Goal: Task Accomplishment & Management: Use online tool/utility

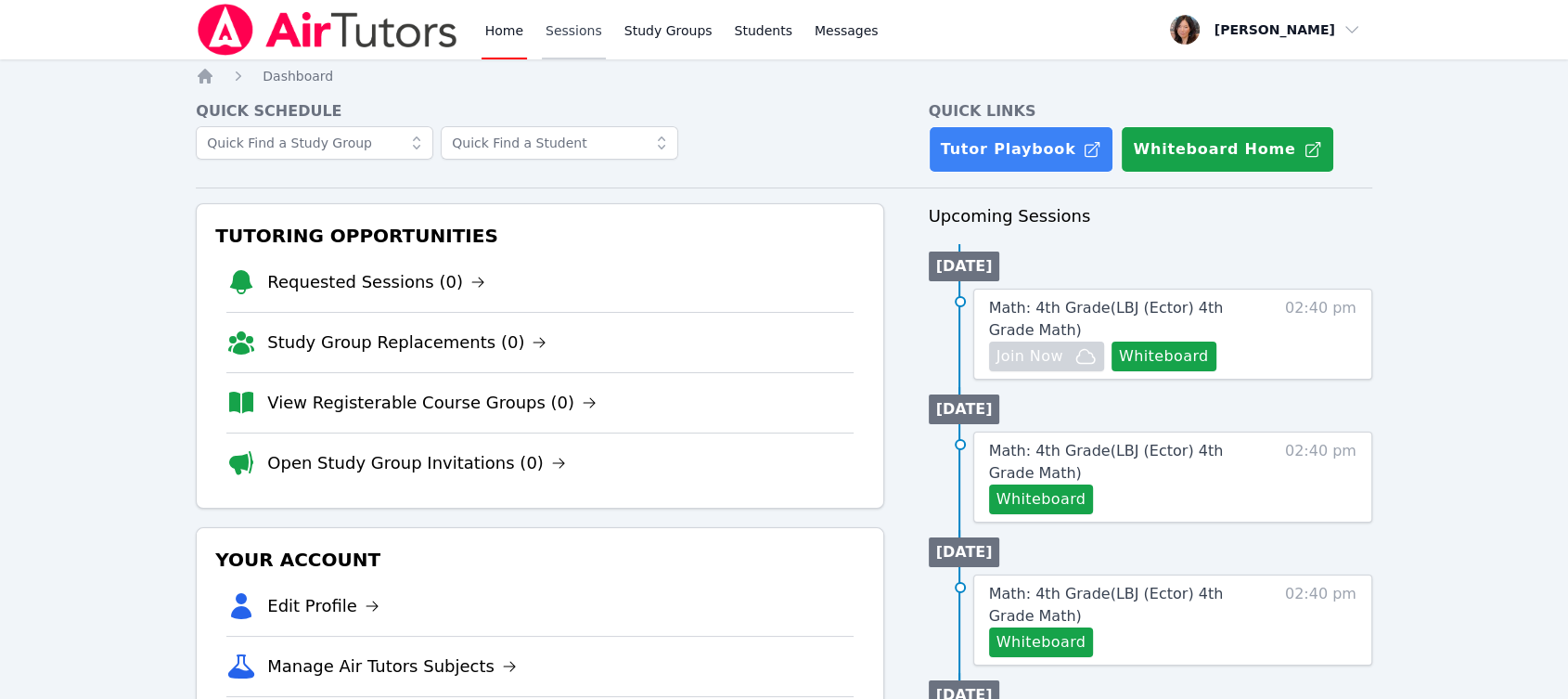
click at [544, 31] on link "Sessions" at bounding box center [573, 29] width 64 height 60
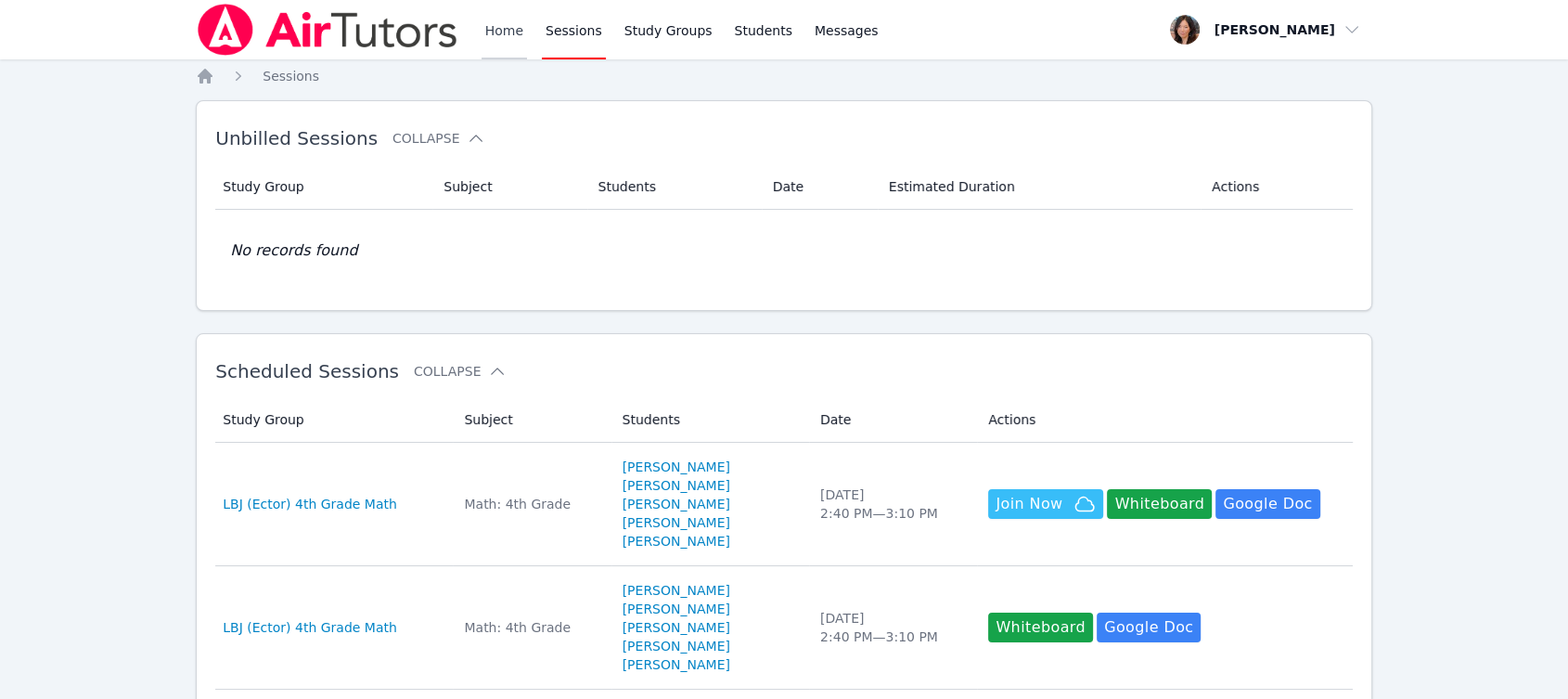
click at [505, 31] on link "Home" at bounding box center [504, 29] width 45 height 60
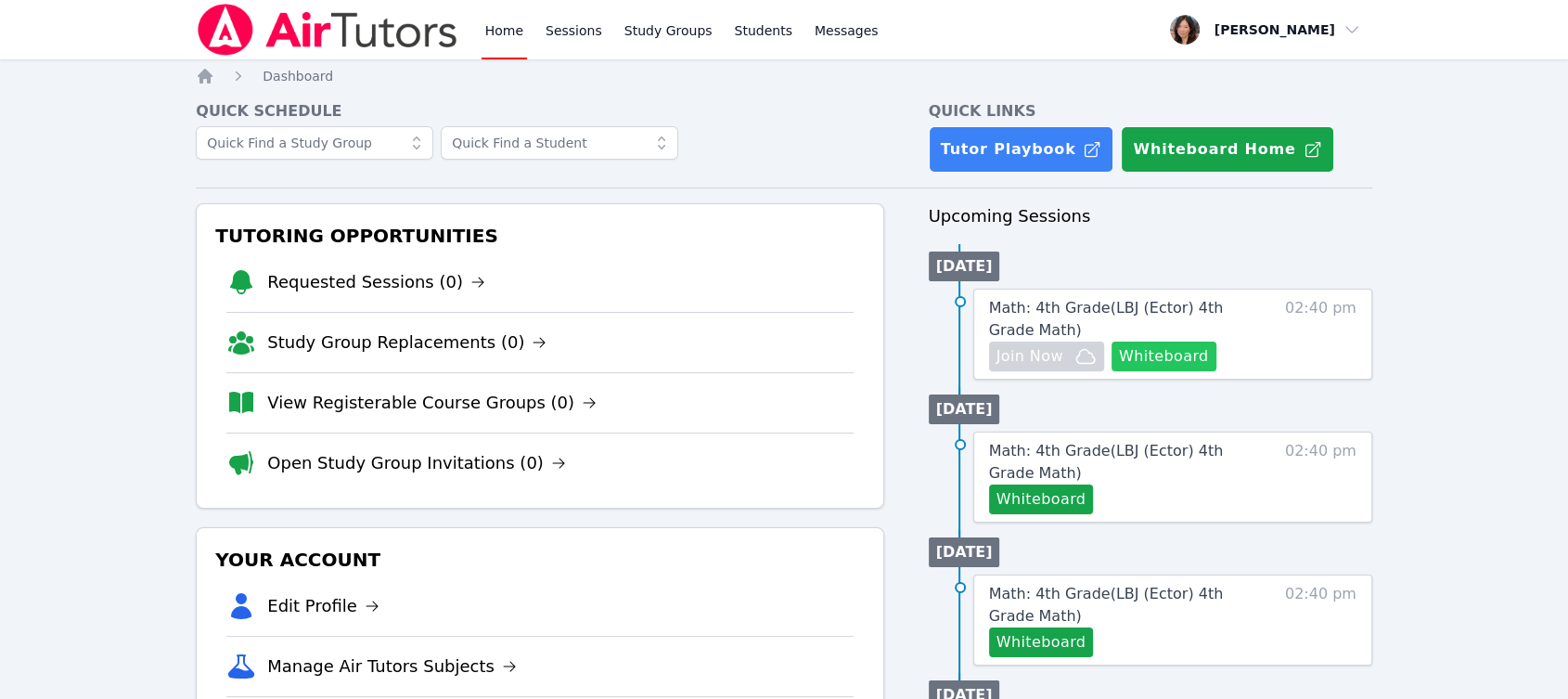
click at [1186, 351] on button "Whiteboard" at bounding box center [1164, 356] width 105 height 29
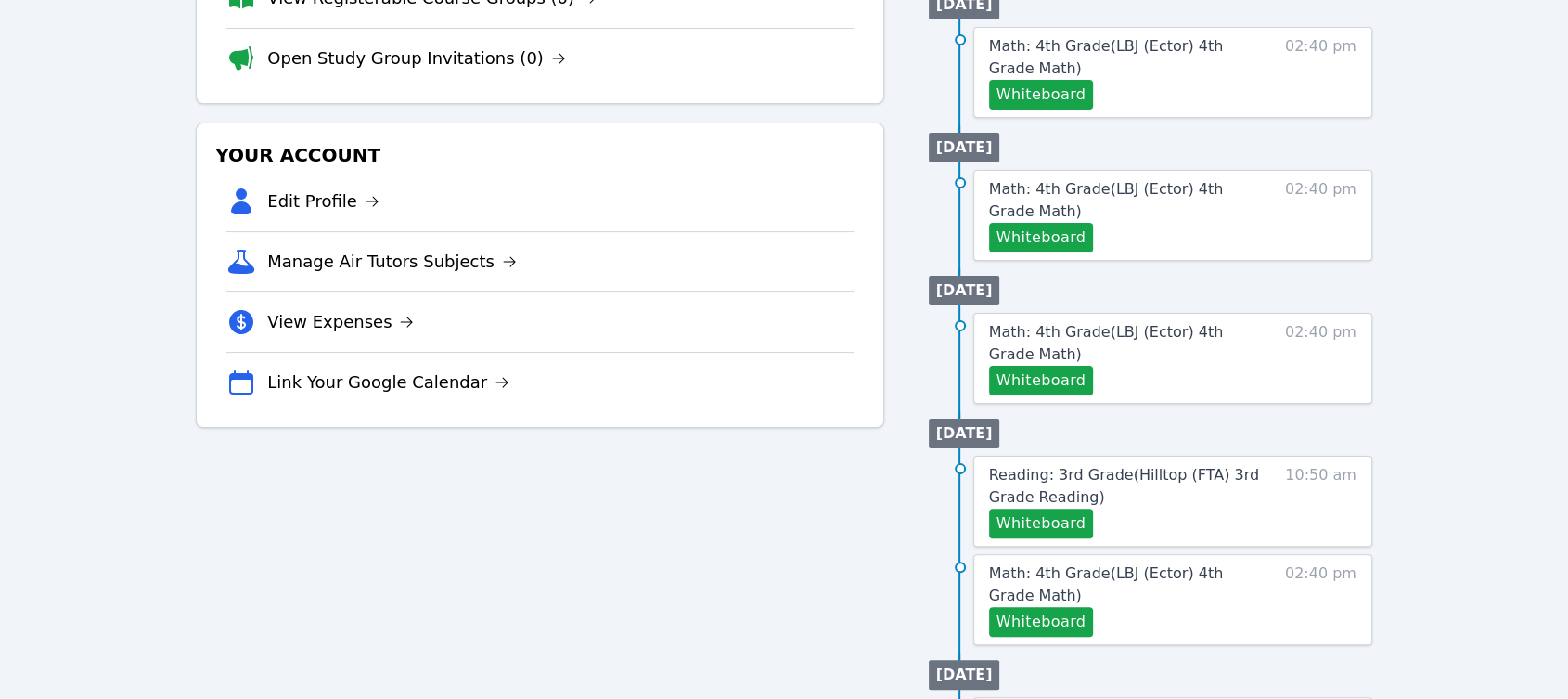
scroll to position [515, 0]
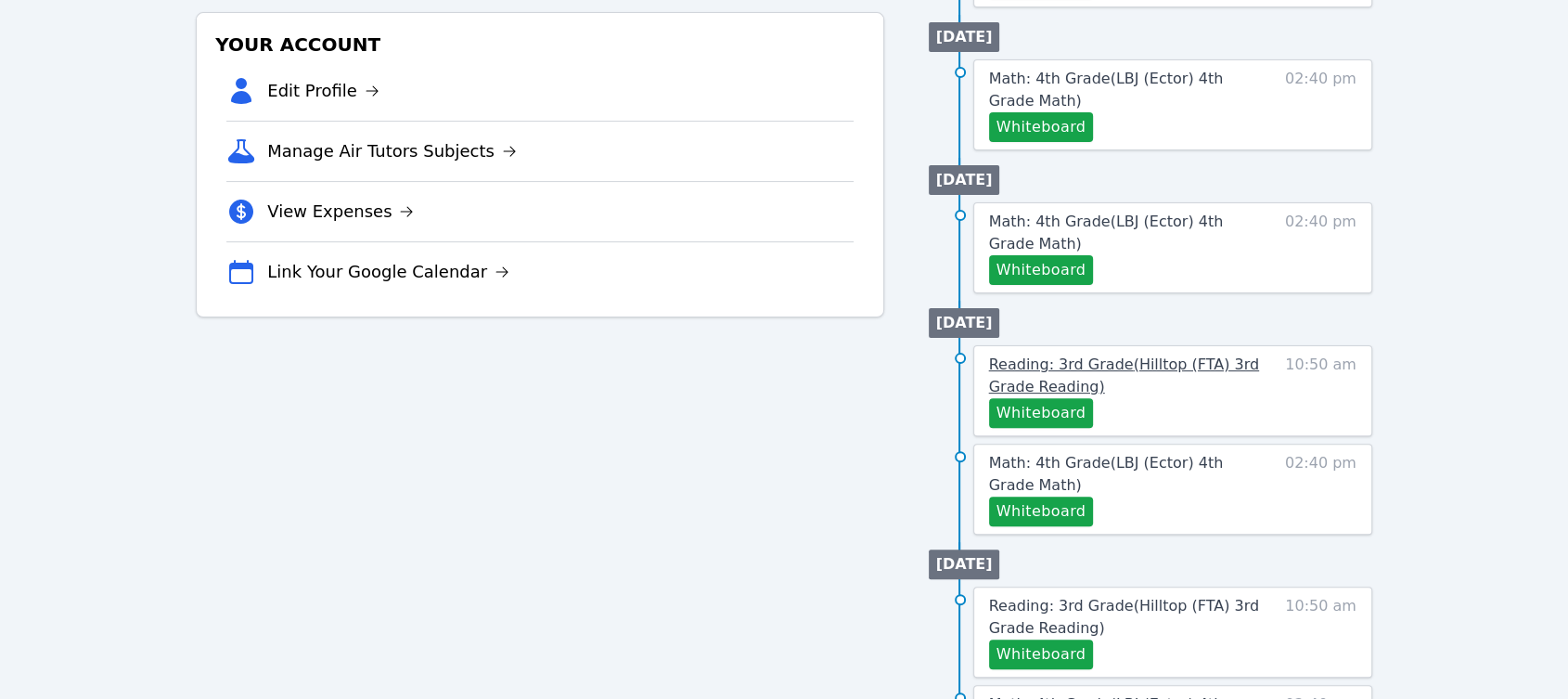
click at [1130, 369] on span "Reading: 3rd Grade ( Hilltop (FTA) 3rd Grade Reading )" at bounding box center [1124, 375] width 270 height 40
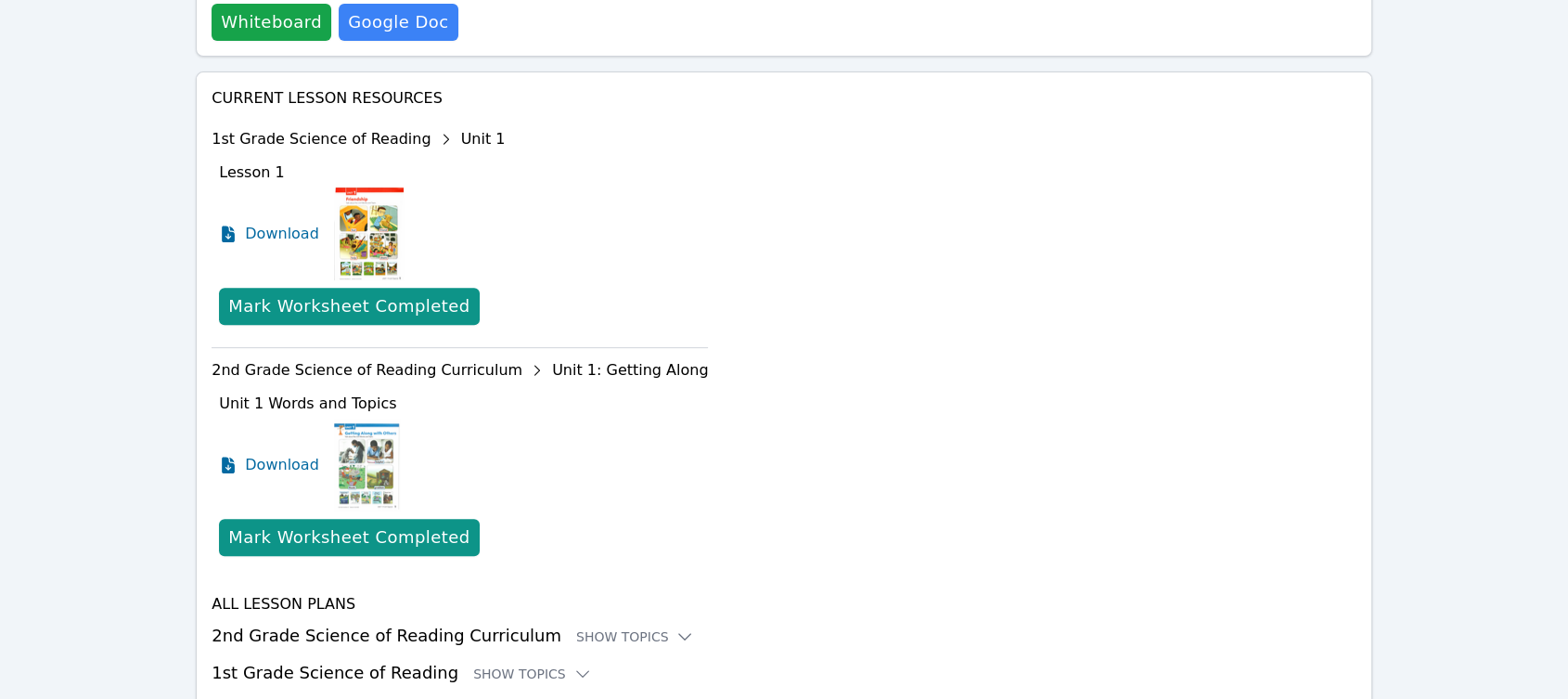
scroll to position [763, 0]
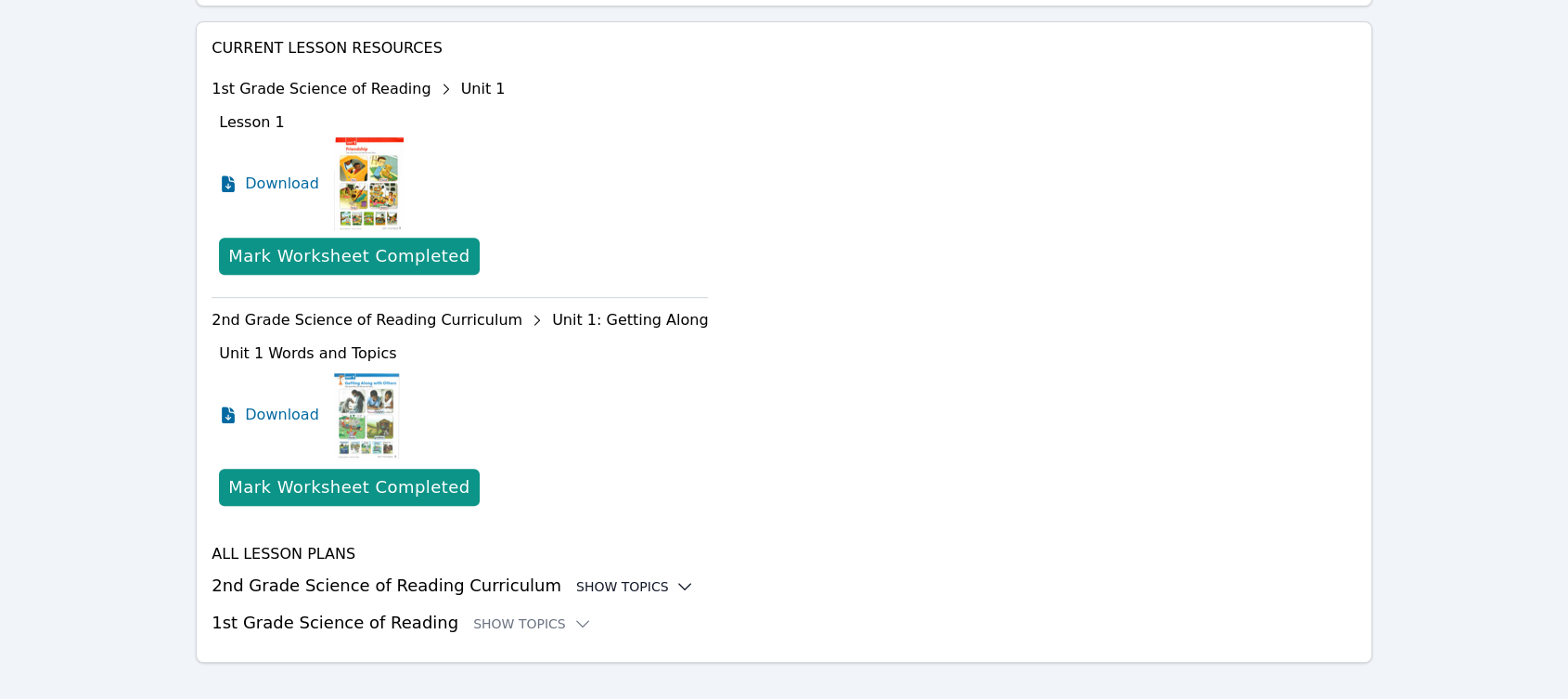
click at [676, 577] on icon at bounding box center [685, 586] width 19 height 19
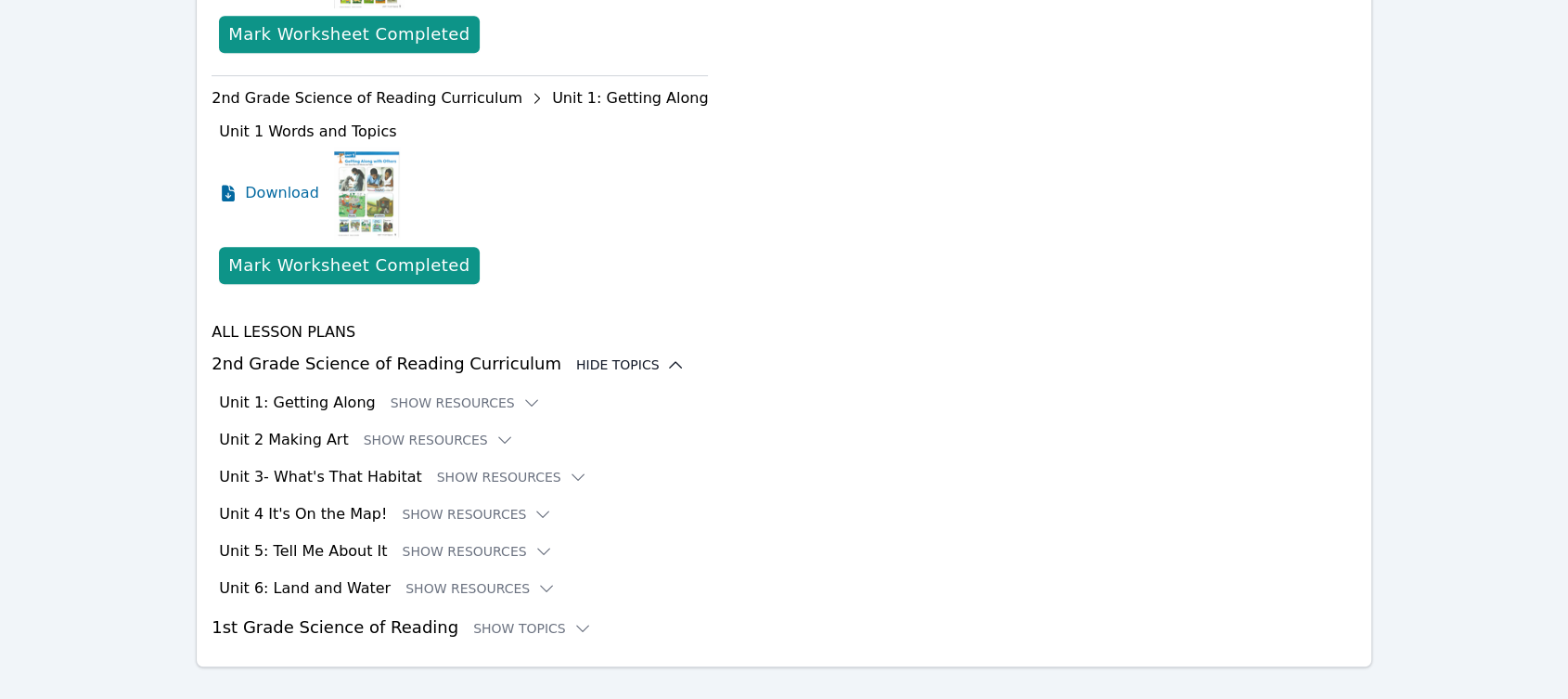
scroll to position [989, 0]
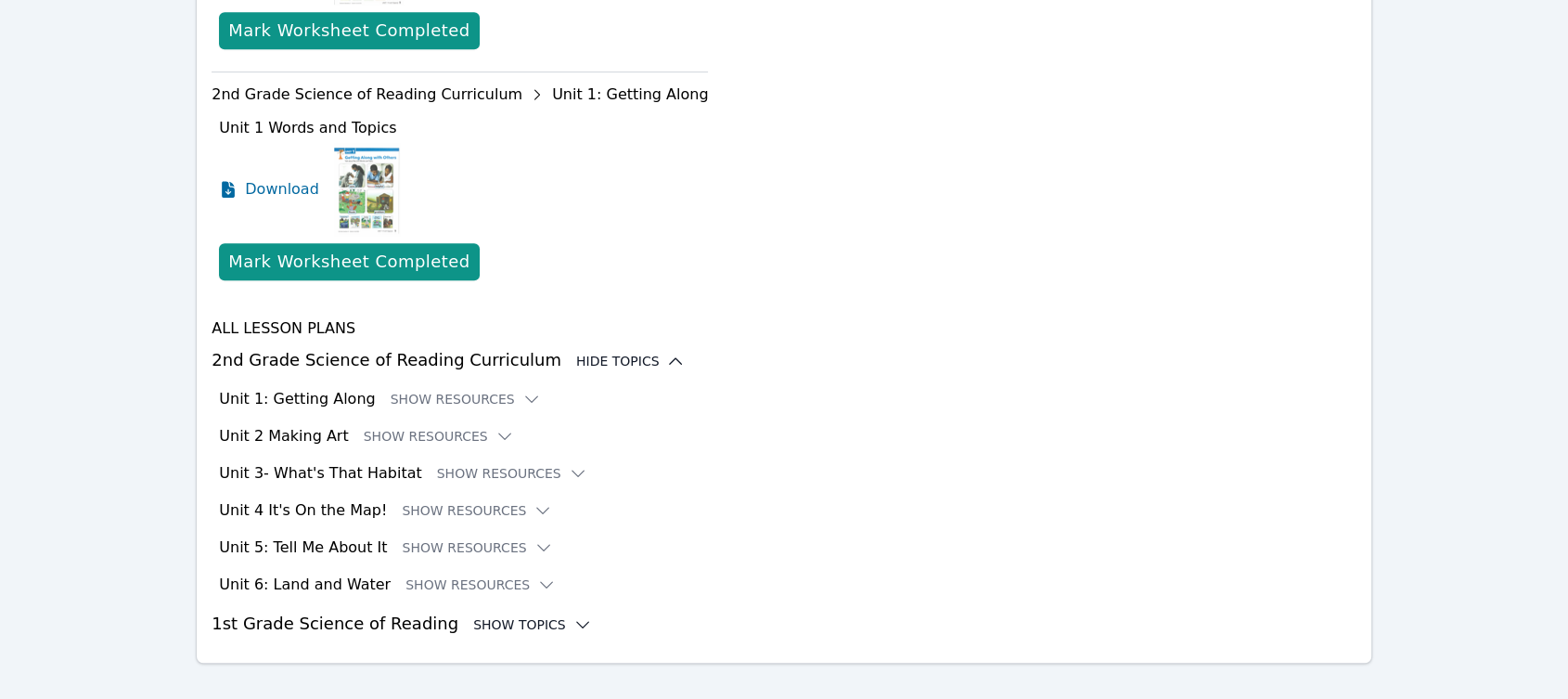
click at [574, 616] on icon at bounding box center [583, 624] width 19 height 19
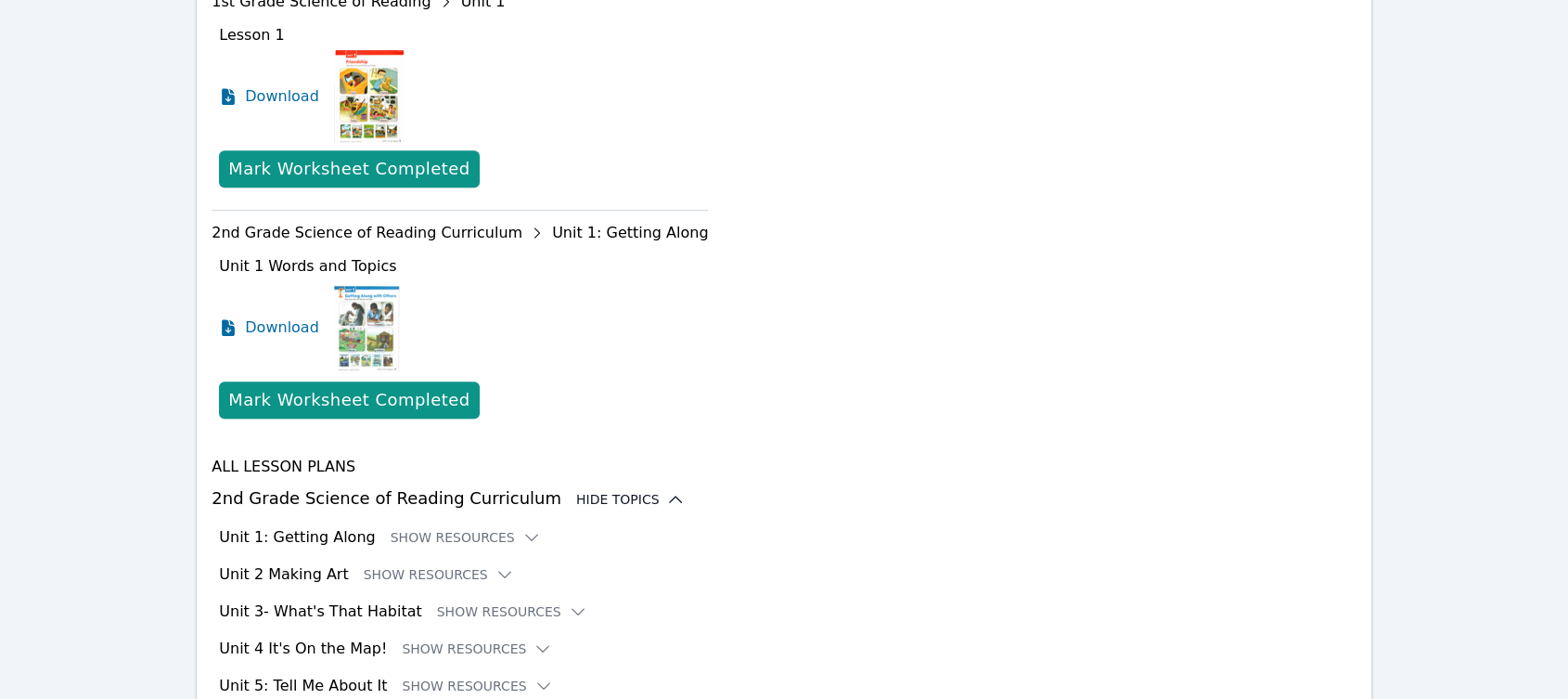
scroll to position [886, 0]
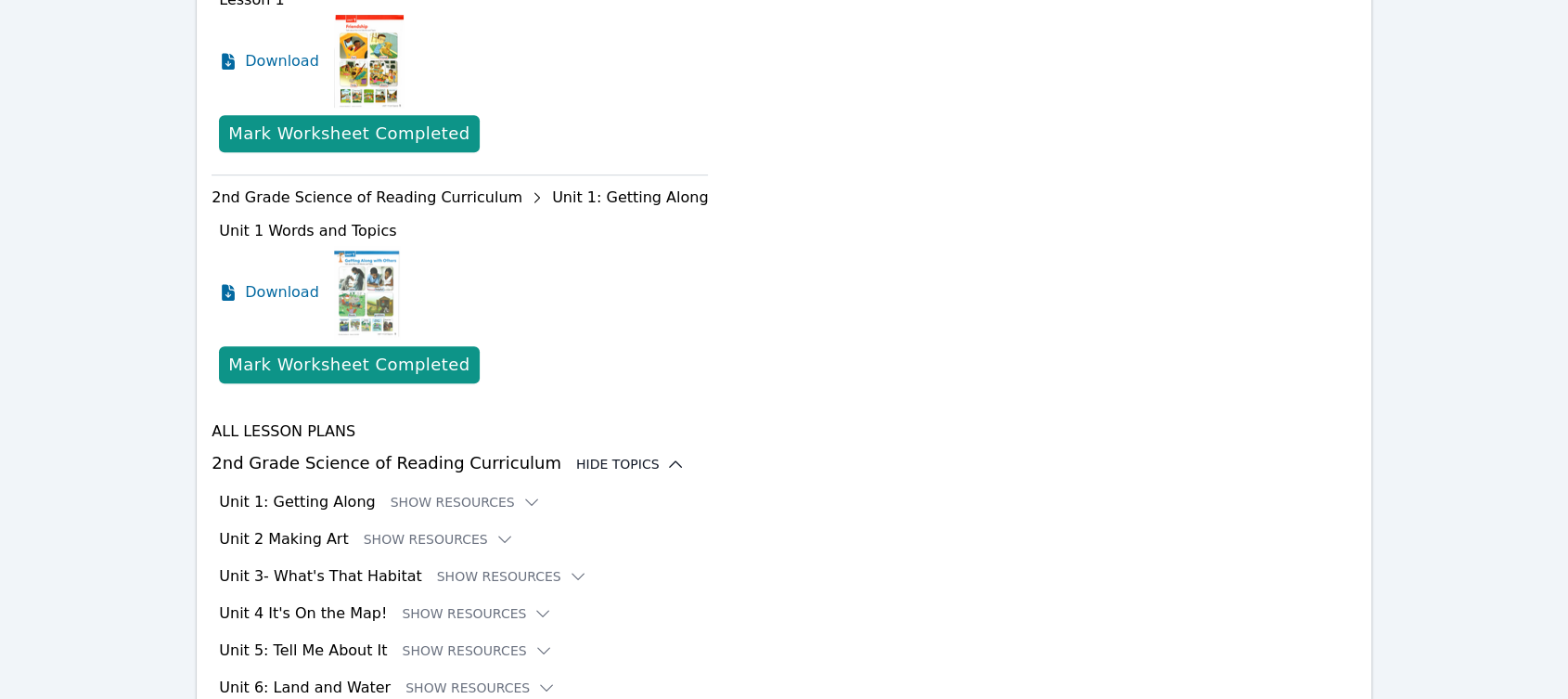
click at [666, 455] on icon at bounding box center [675, 463] width 19 height 19
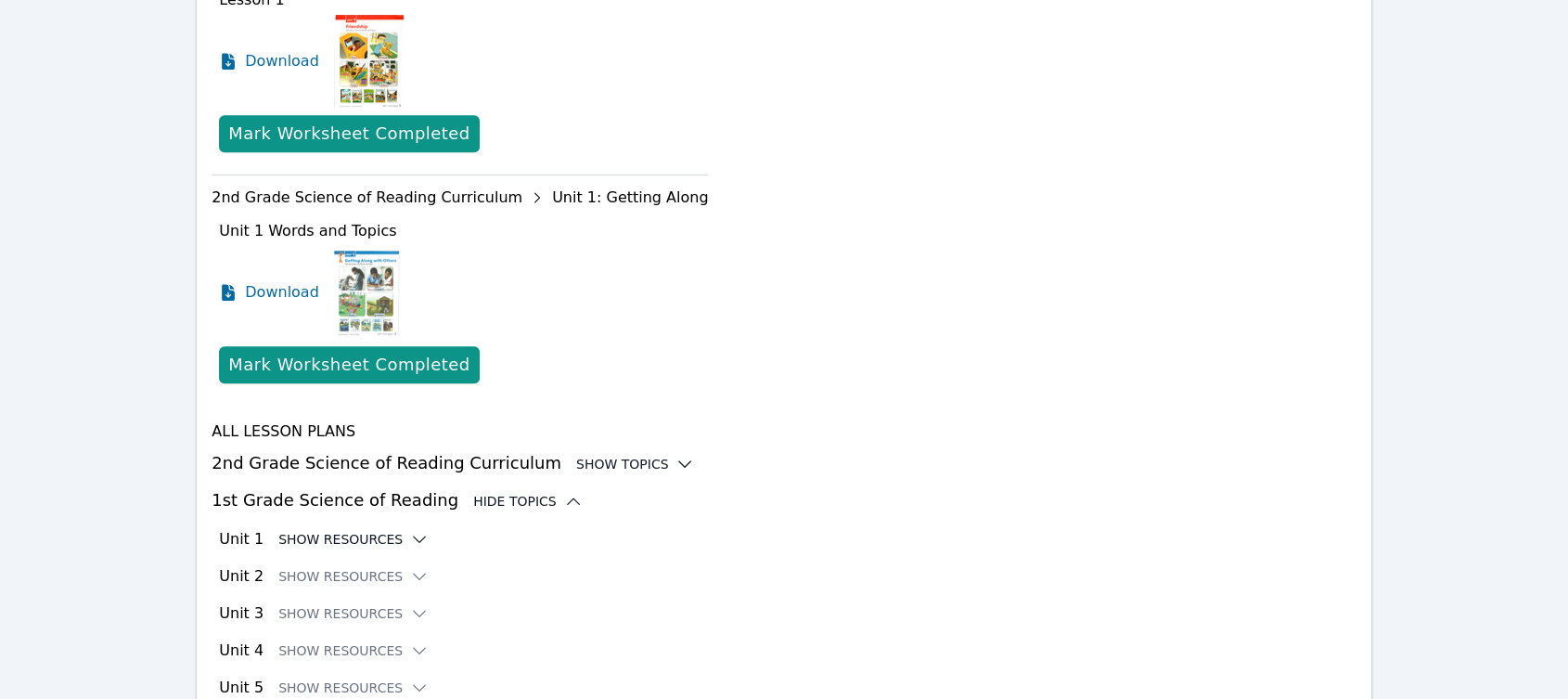
click at [328, 530] on button "Show Resources" at bounding box center [353, 539] width 150 height 19
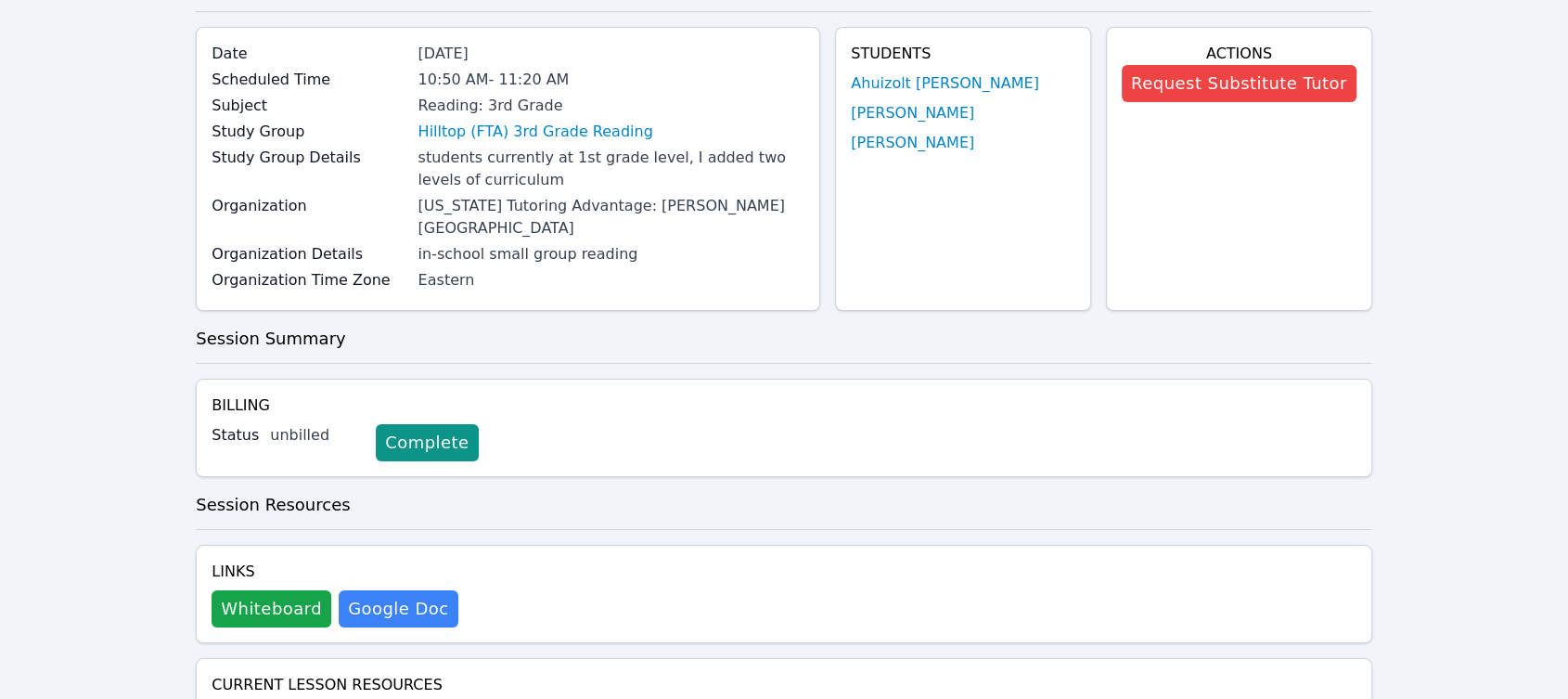
scroll to position [0, 0]
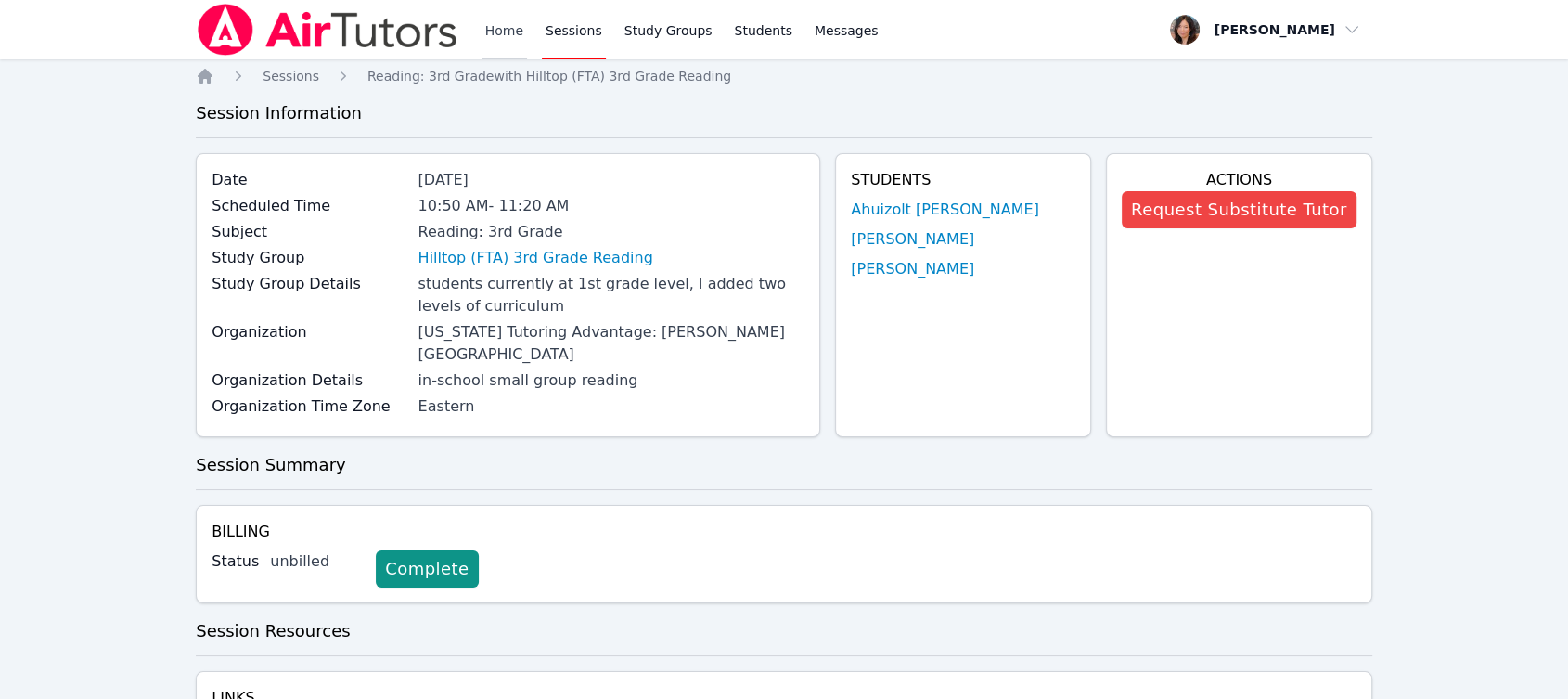
click at [490, 30] on link "Home" at bounding box center [504, 29] width 45 height 60
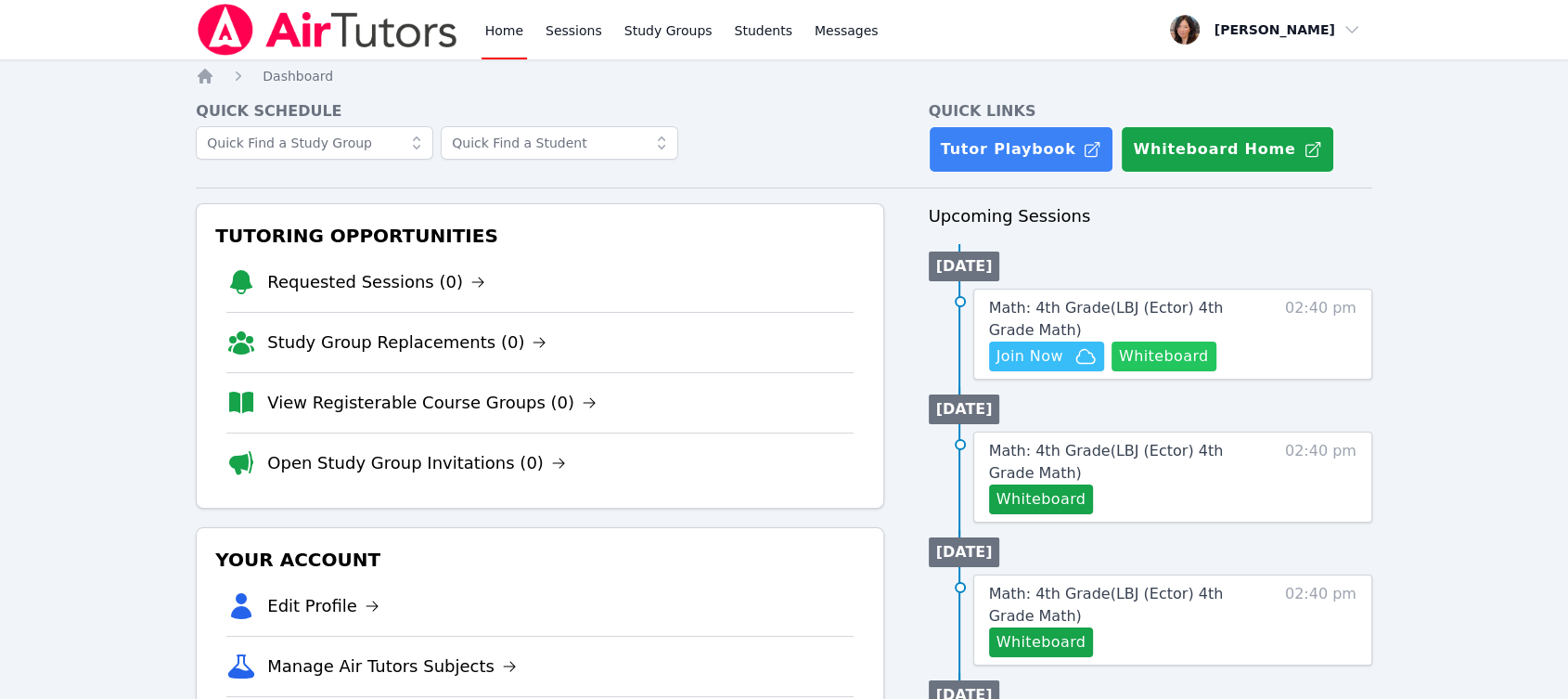
scroll to position [103, 0]
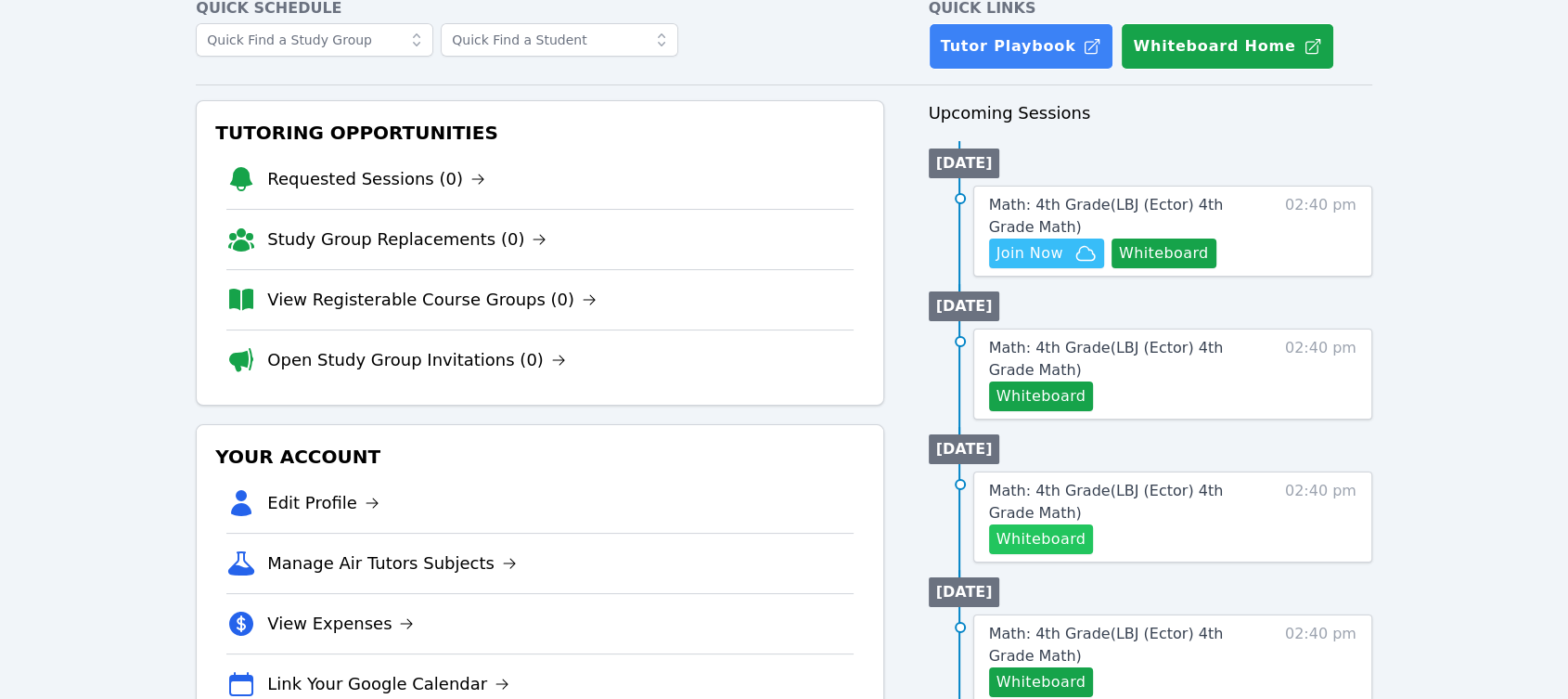
click at [1076, 540] on button "Whiteboard" at bounding box center [1041, 539] width 105 height 29
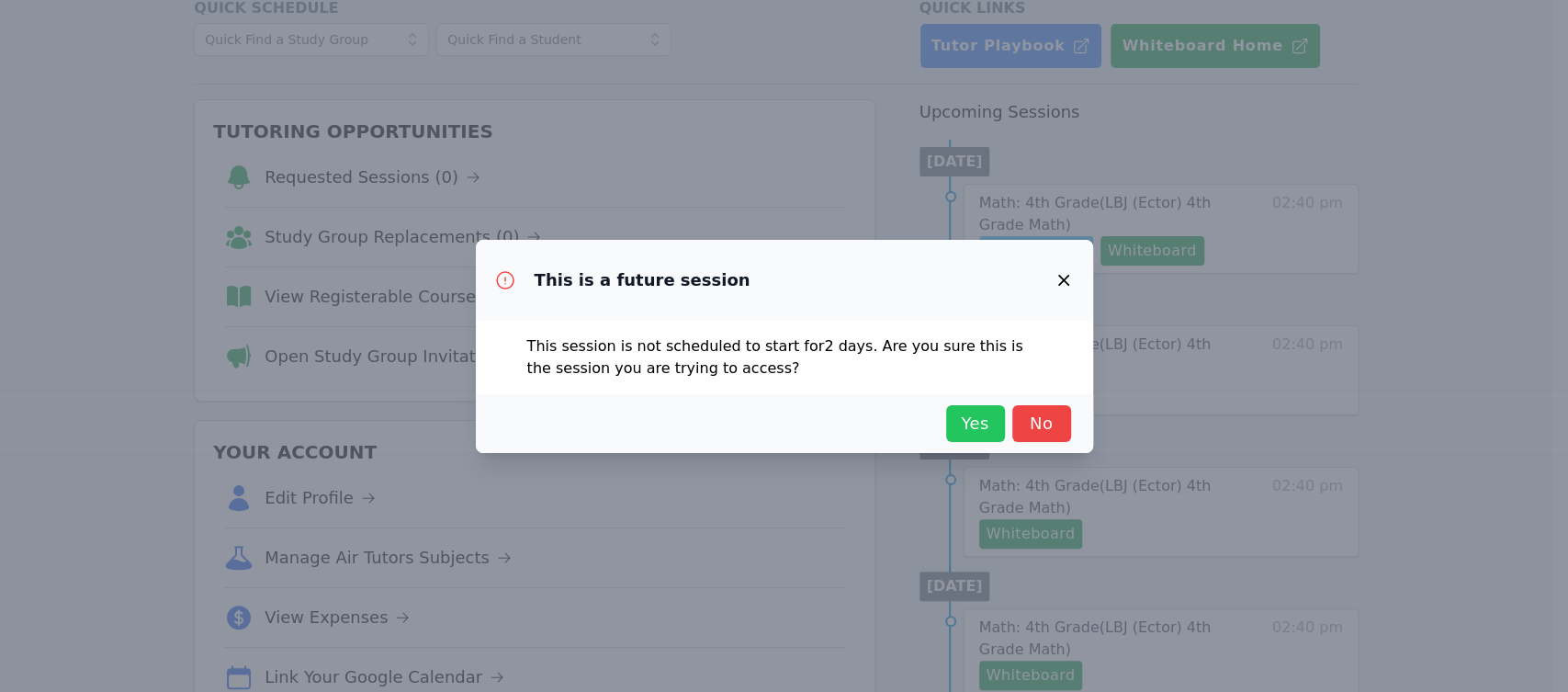
click at [974, 433] on span "Yes" at bounding box center [976, 424] width 41 height 25
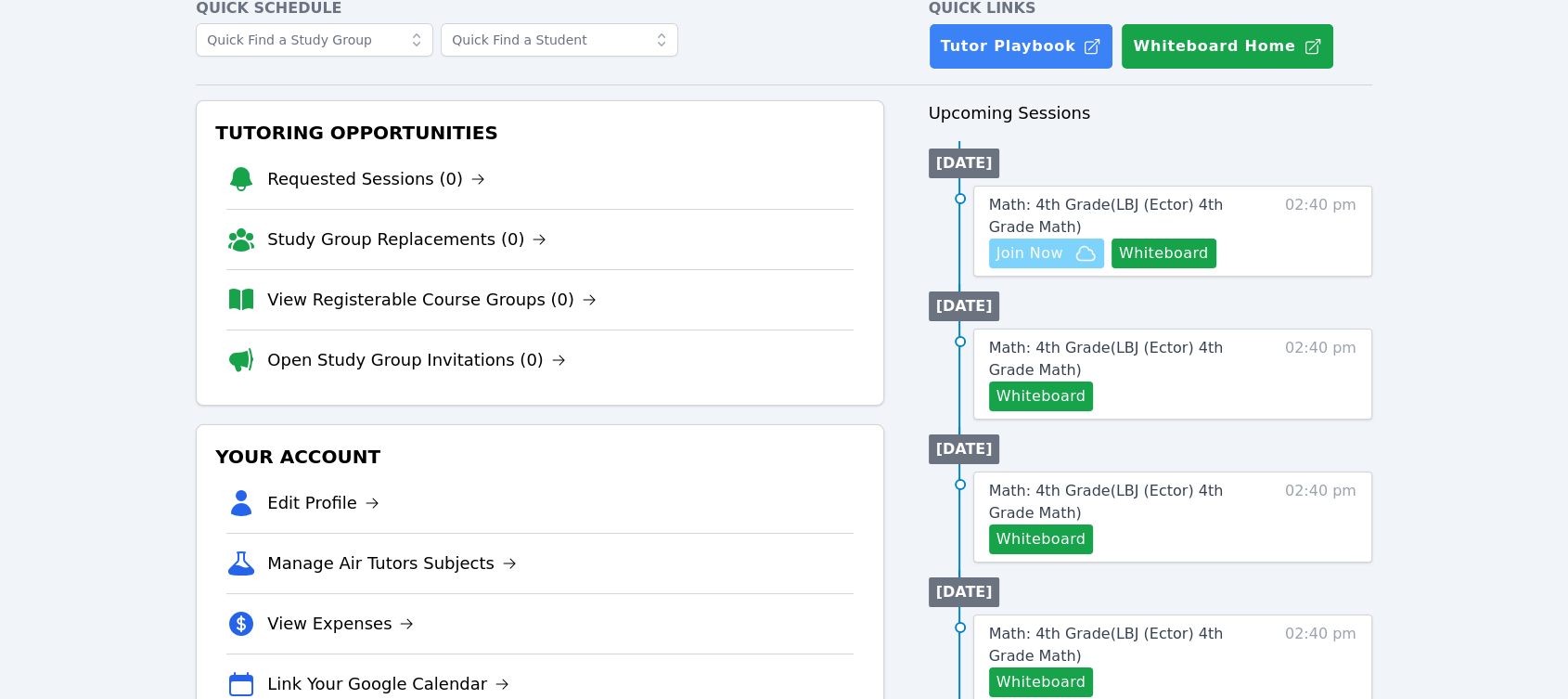
click at [1054, 260] on span "Join Now" at bounding box center [1030, 253] width 67 height 23
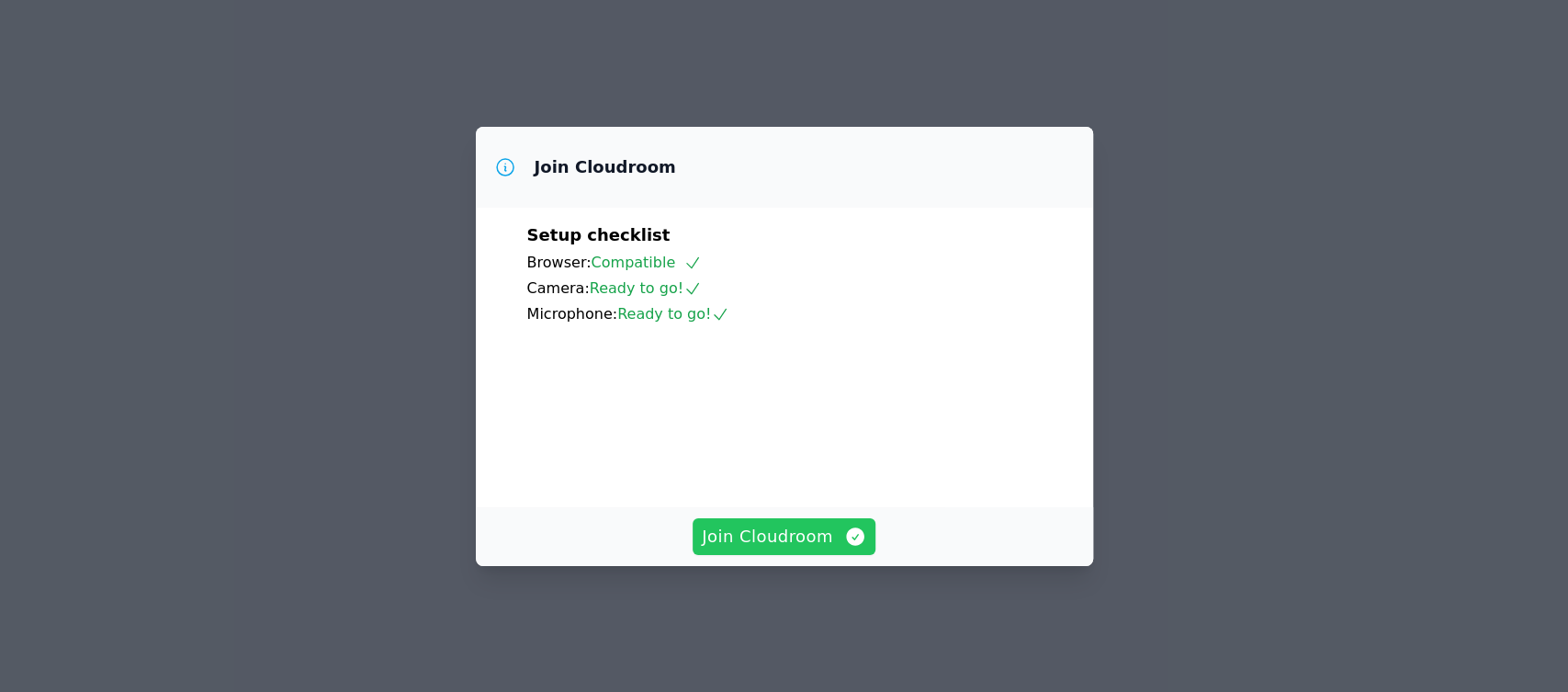
click at [783, 550] on span "Join Cloudroom" at bounding box center [784, 536] width 164 height 25
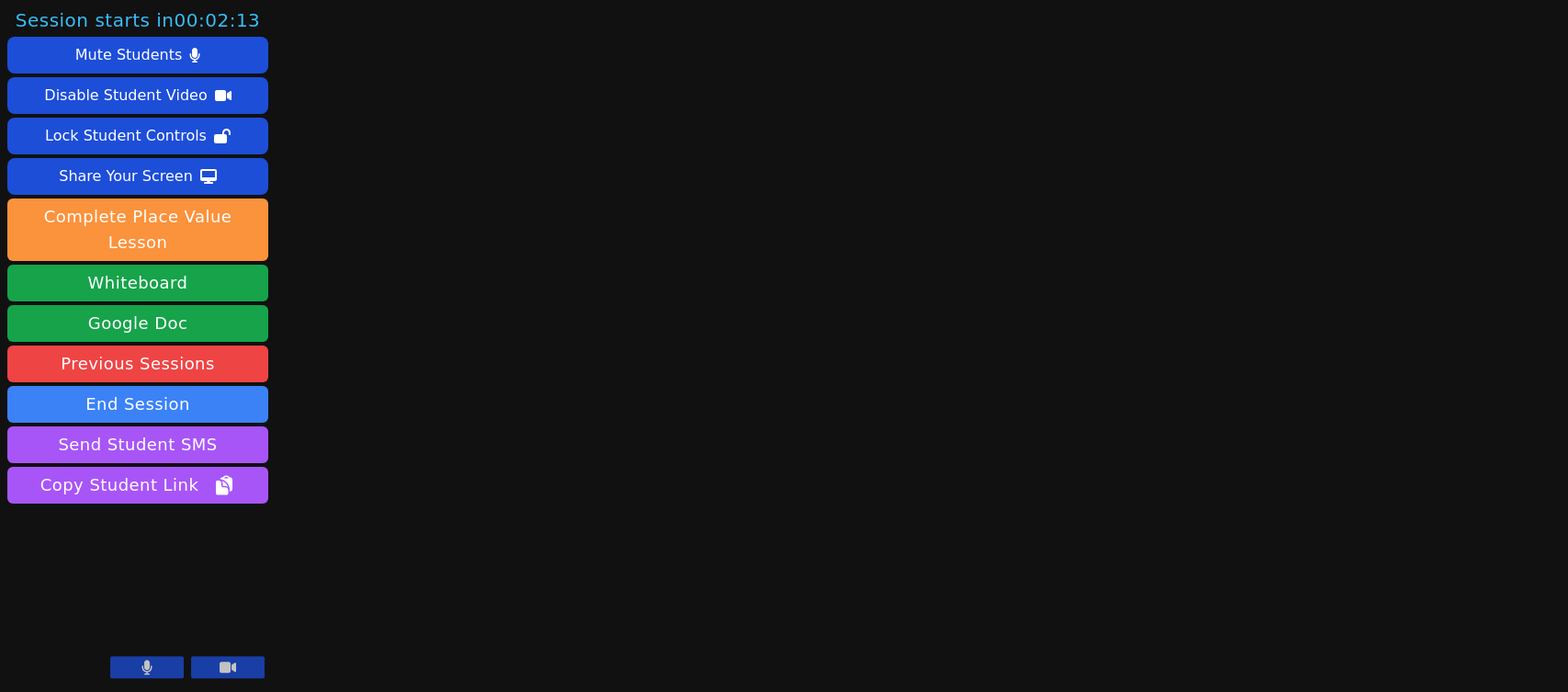
click at [148, 675] on icon at bounding box center [148, 667] width 10 height 15
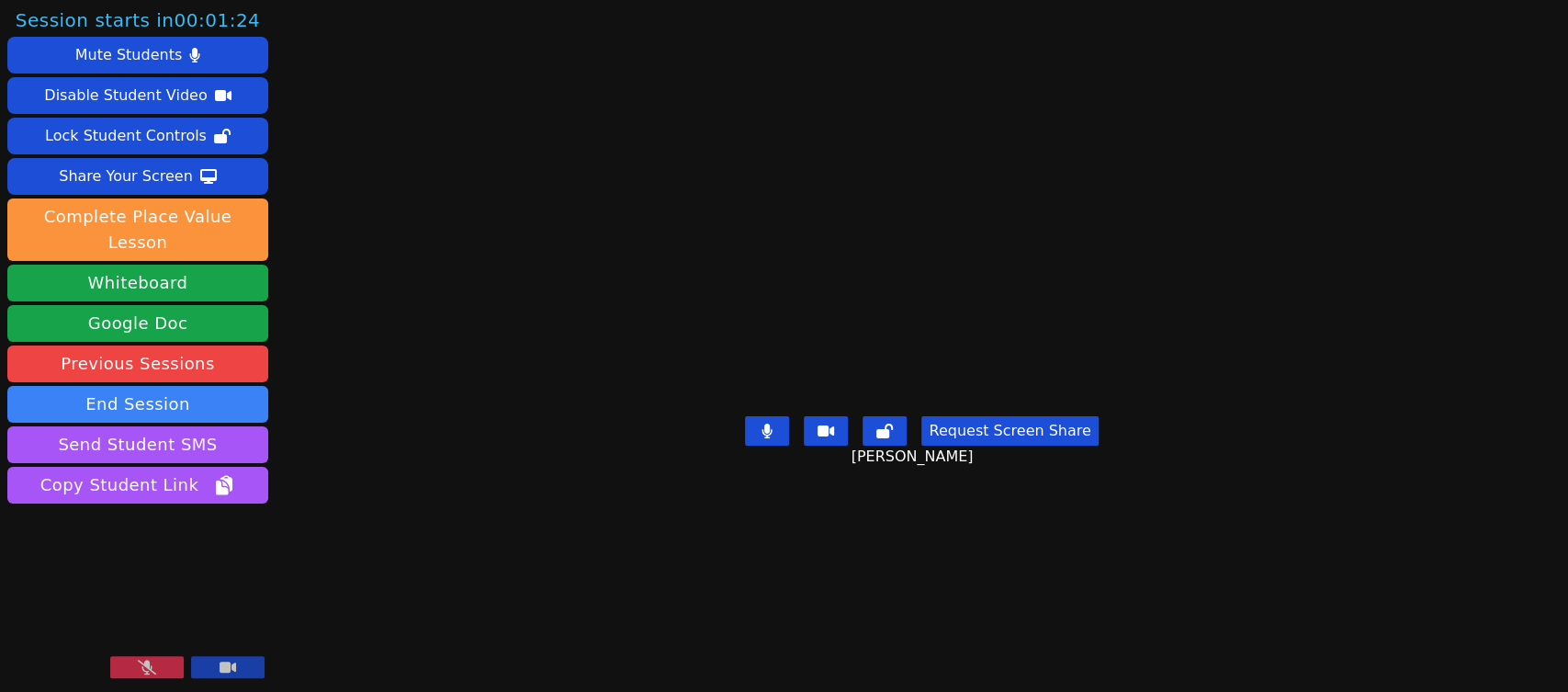
click at [147, 665] on icon at bounding box center [147, 667] width 18 height 15
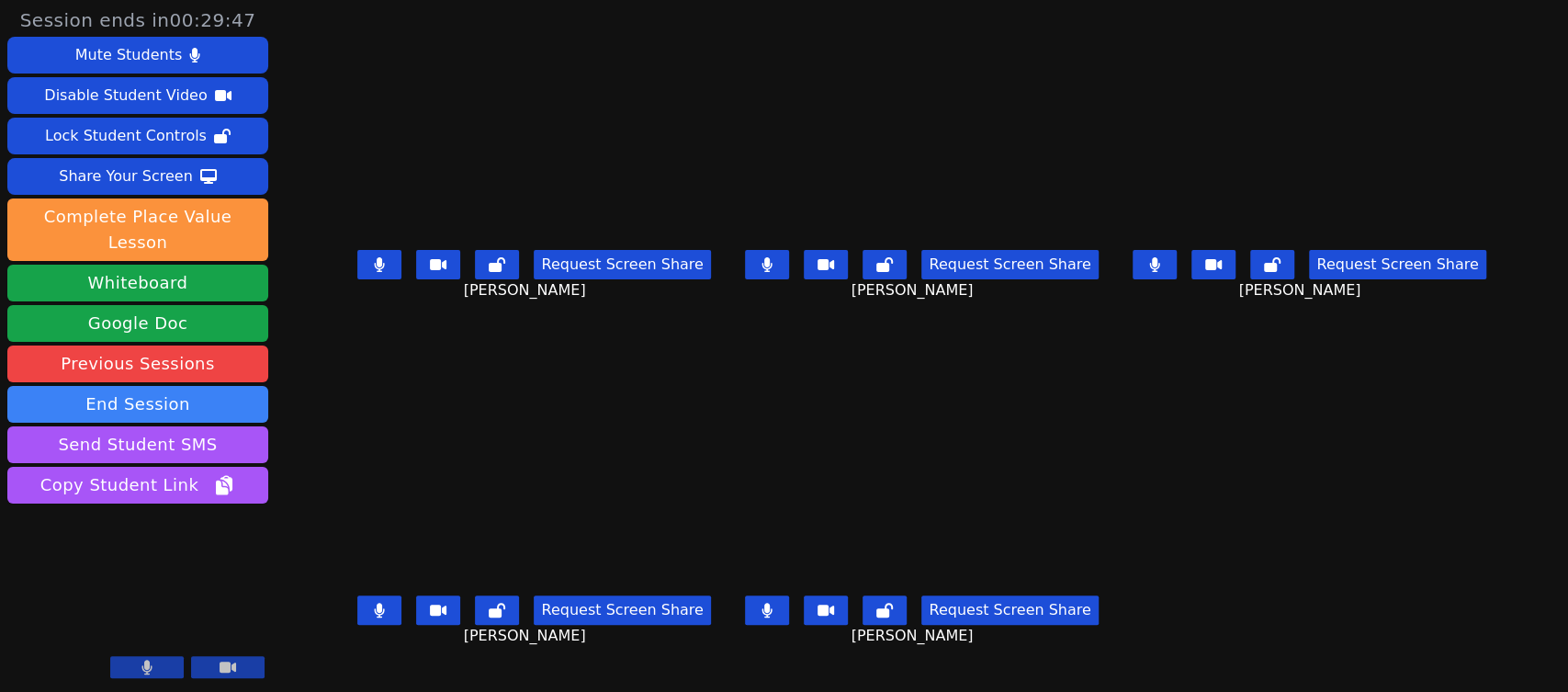
click at [358, 263] on button at bounding box center [379, 264] width 44 height 29
click at [769, 272] on icon at bounding box center [767, 264] width 10 height 15
click at [1177, 266] on button at bounding box center [1154, 264] width 44 height 29
click at [770, 608] on icon at bounding box center [767, 609] width 10 height 15
click at [374, 608] on icon at bounding box center [379, 609] width 11 height 15
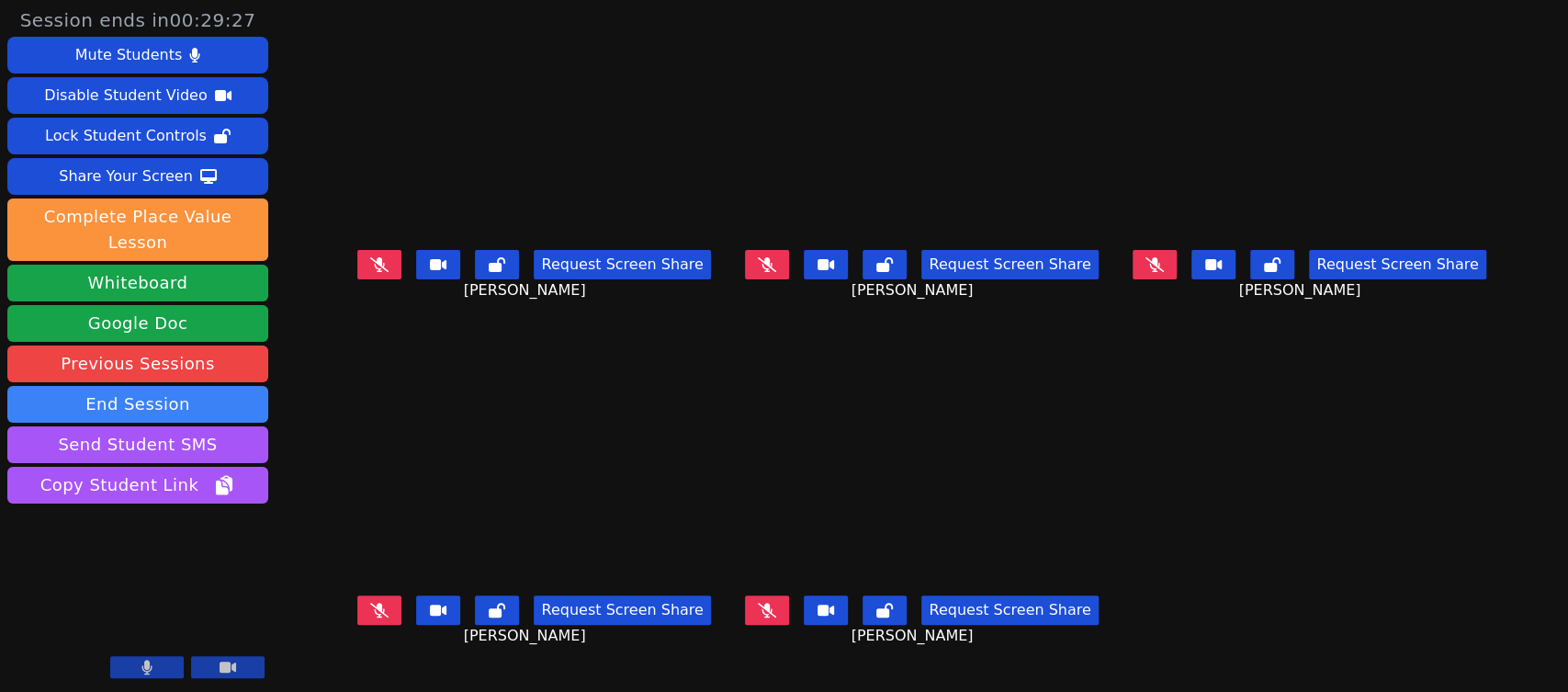
click at [370, 272] on icon at bounding box center [379, 264] width 18 height 15
click at [358, 261] on button at bounding box center [379, 264] width 44 height 29
click at [769, 614] on icon at bounding box center [767, 609] width 11 height 15
click at [782, 287] on div "Request Screen Share MIGUEL CARDENAS GUTIERREZ" at bounding box center [923, 280] width 377 height 74
click at [789, 276] on button at bounding box center [767, 264] width 44 height 29
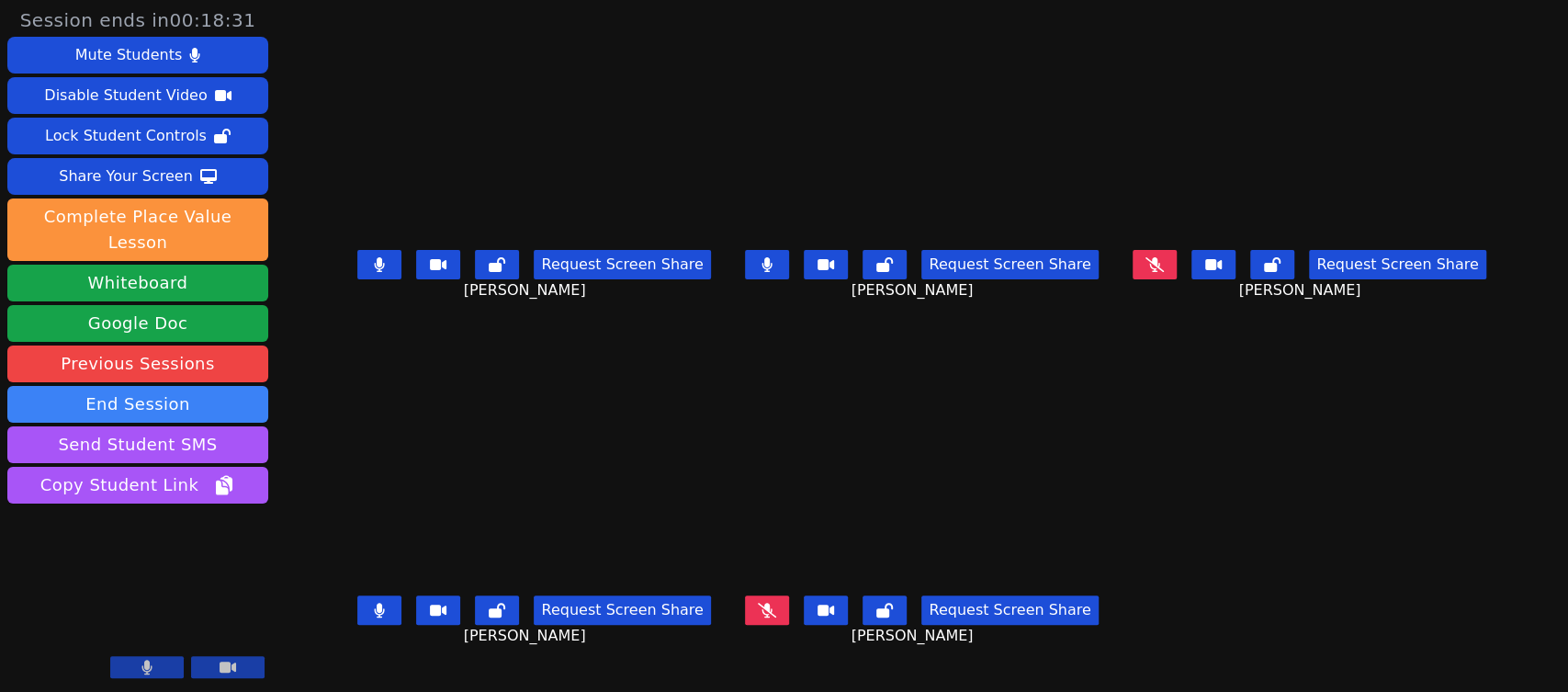
click at [1177, 263] on button at bounding box center [1154, 264] width 44 height 29
click at [777, 263] on button at bounding box center [767, 264] width 44 height 29
click at [358, 263] on button at bounding box center [379, 264] width 44 height 29
click at [374, 608] on icon at bounding box center [379, 609] width 11 height 15
click at [370, 609] on icon at bounding box center [379, 609] width 18 height 15
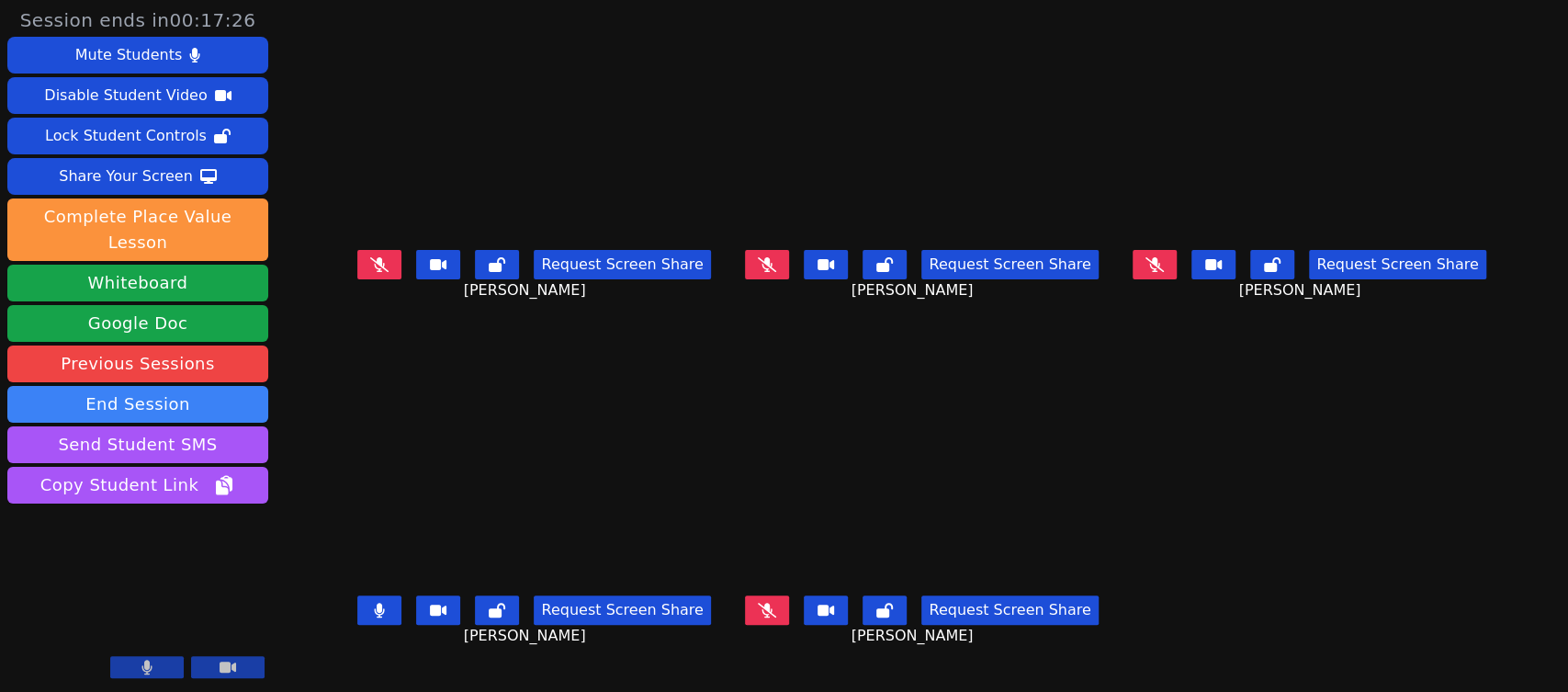
click at [358, 614] on button at bounding box center [379, 610] width 44 height 29
click at [779, 602] on button at bounding box center [767, 610] width 44 height 29
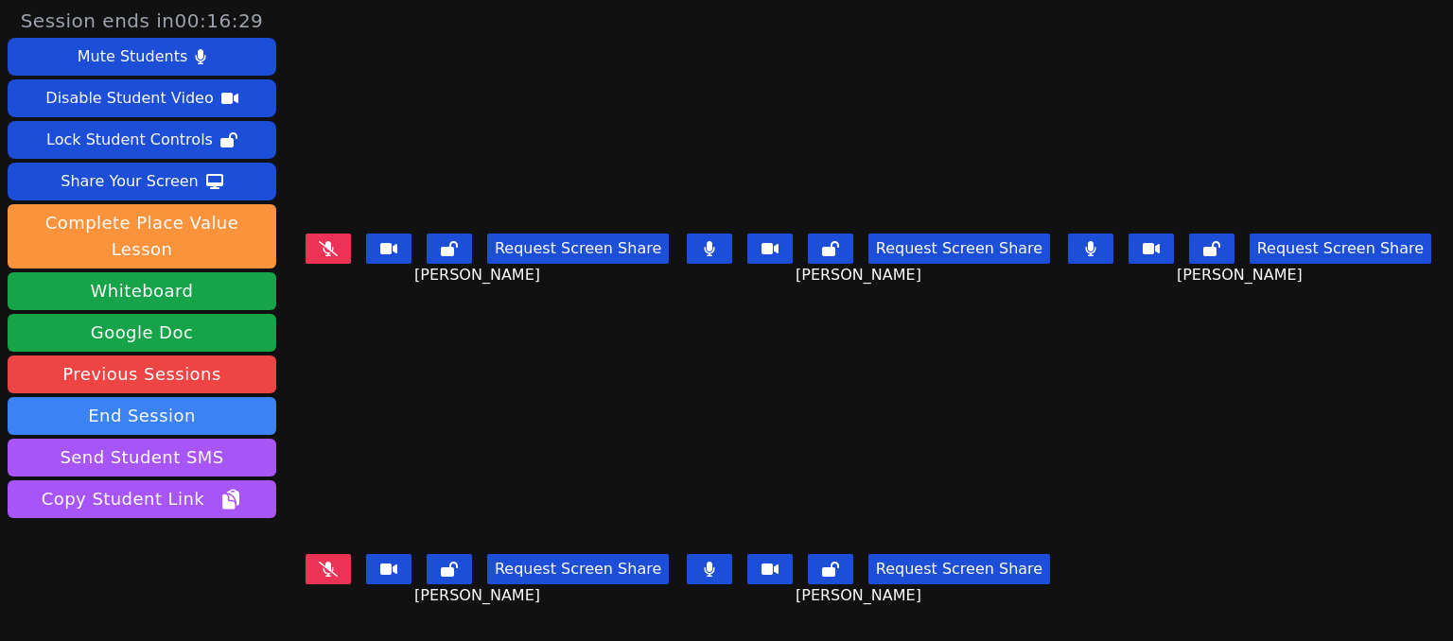
drag, startPoint x: 3845, startPoint y: 2, endPoint x: 1083, endPoint y: 611, distance: 2828.1
click at [1083, 611] on main "Aceton Pennington Request Screen Share Aceton Pennington MIGUEL CARDENAS GUTIER…" at bounding box center [869, 320] width 1132 height 641
click at [706, 562] on icon at bounding box center [709, 569] width 10 height 15
click at [707, 241] on icon at bounding box center [709, 248] width 10 height 15
click at [1078, 244] on button at bounding box center [1090, 249] width 45 height 30
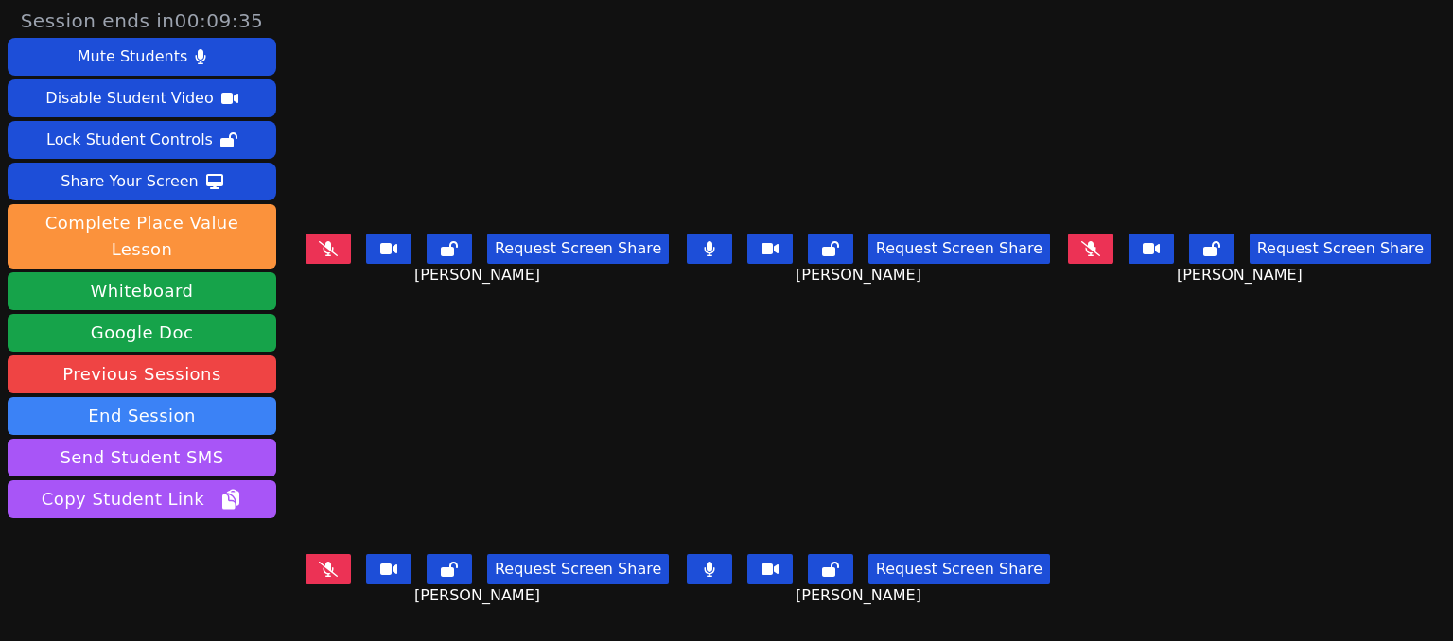
click at [713, 251] on button at bounding box center [709, 249] width 45 height 30
click at [707, 562] on icon at bounding box center [709, 569] width 10 height 15
click at [715, 241] on icon at bounding box center [709, 248] width 19 height 15
click at [325, 241] on icon at bounding box center [328, 248] width 19 height 15
click at [335, 248] on button at bounding box center [327, 249] width 45 height 30
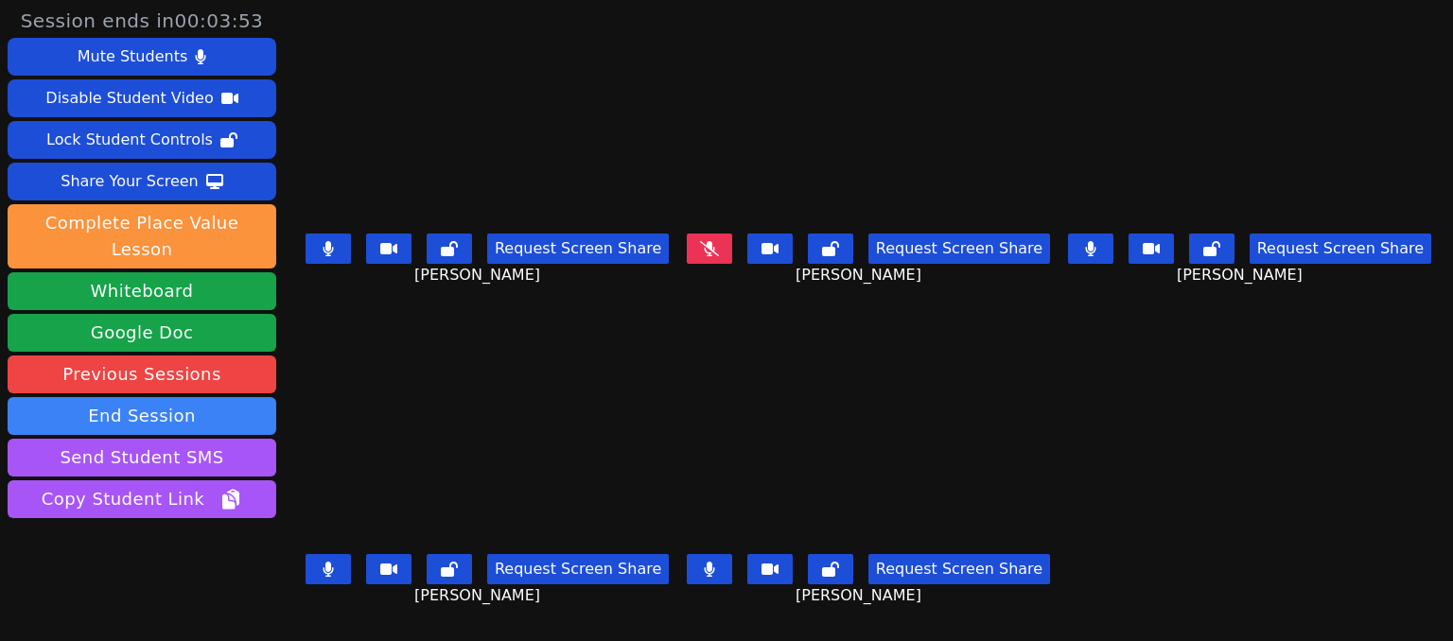
click at [325, 562] on icon at bounding box center [328, 569] width 11 height 15
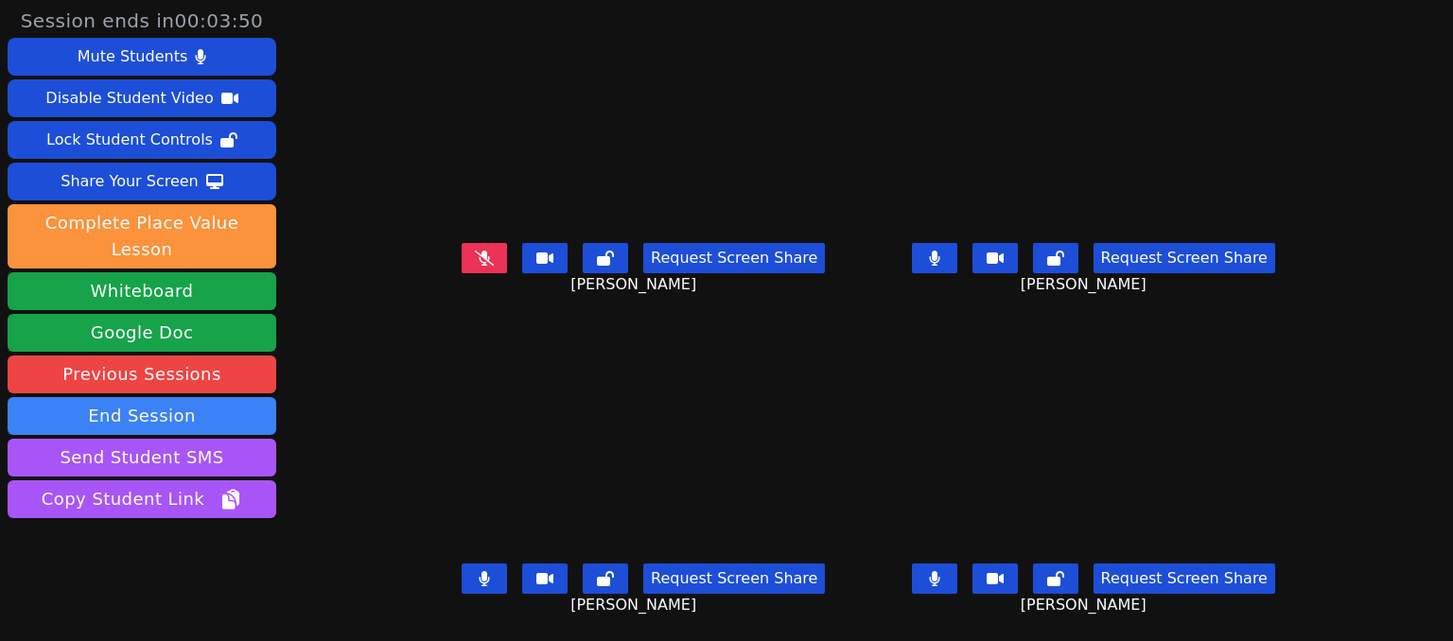
click at [930, 577] on button at bounding box center [934, 579] width 45 height 30
click at [479, 579] on icon at bounding box center [484, 578] width 11 height 15
click at [480, 571] on icon at bounding box center [485, 578] width 10 height 15
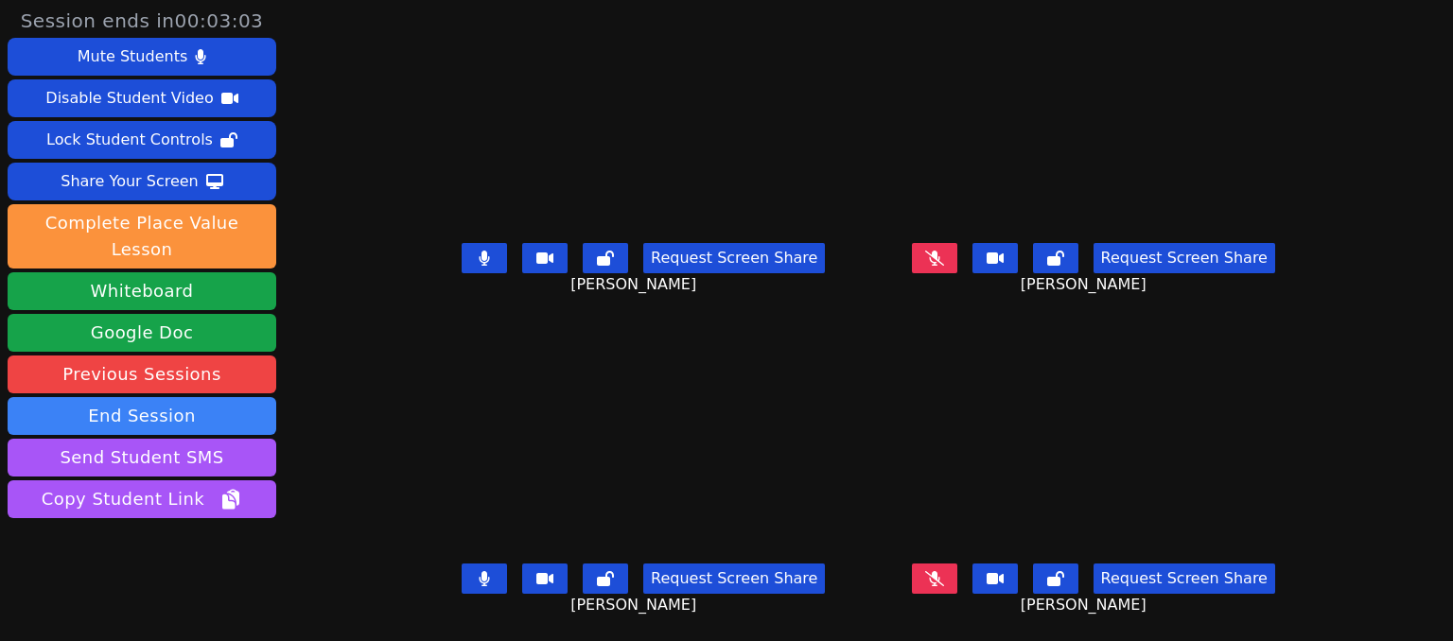
click at [479, 251] on icon at bounding box center [484, 258] width 11 height 15
click at [475, 251] on icon at bounding box center [484, 258] width 19 height 15
click at [479, 564] on button at bounding box center [484, 579] width 45 height 30
click at [480, 568] on button at bounding box center [484, 579] width 45 height 30
click at [938, 571] on icon at bounding box center [934, 578] width 11 height 15
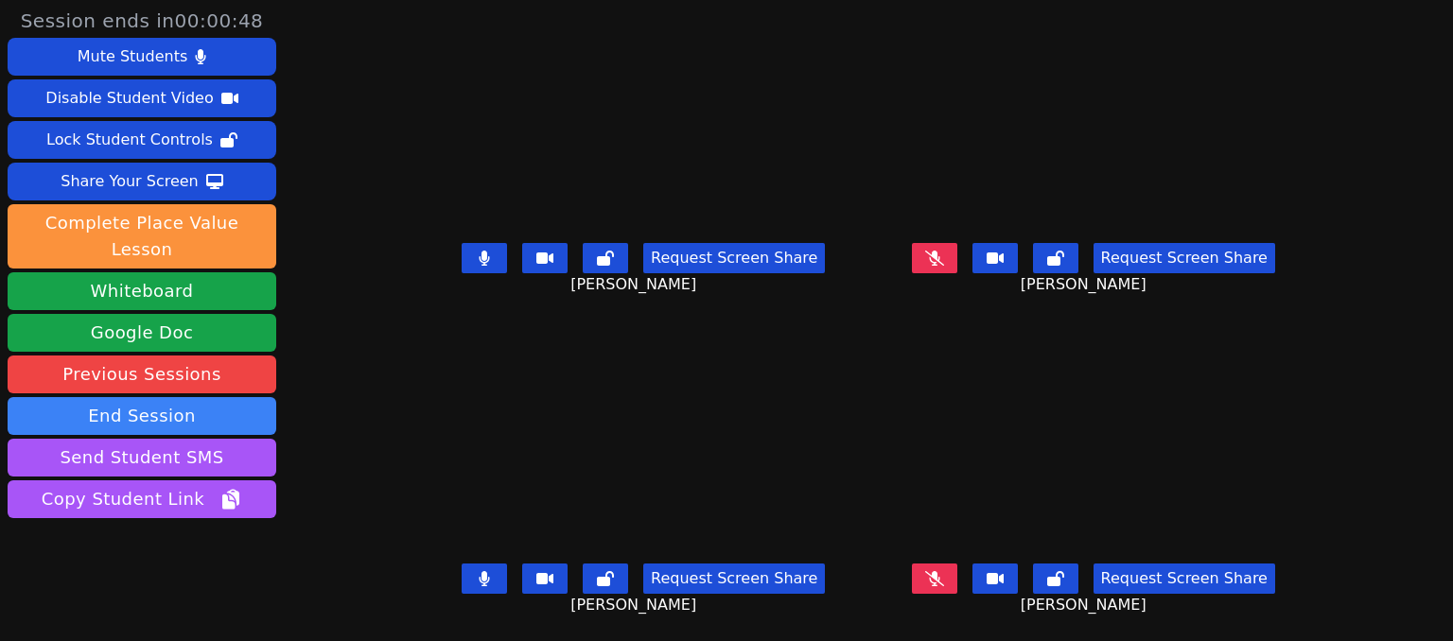
click at [480, 571] on icon at bounding box center [485, 578] width 10 height 15
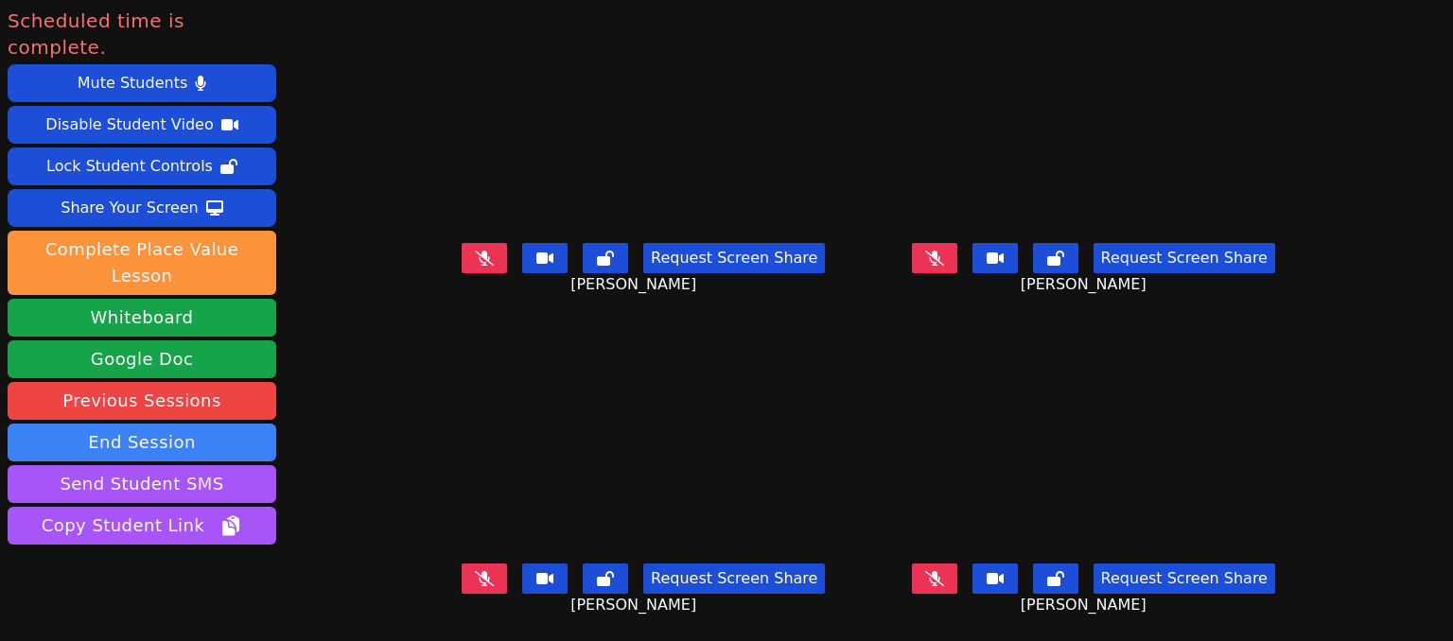
click at [475, 251] on icon at bounding box center [484, 258] width 19 height 15
click at [475, 571] on icon at bounding box center [484, 578] width 19 height 15
click at [944, 251] on icon at bounding box center [934, 258] width 19 height 15
click at [939, 571] on icon at bounding box center [934, 578] width 19 height 15
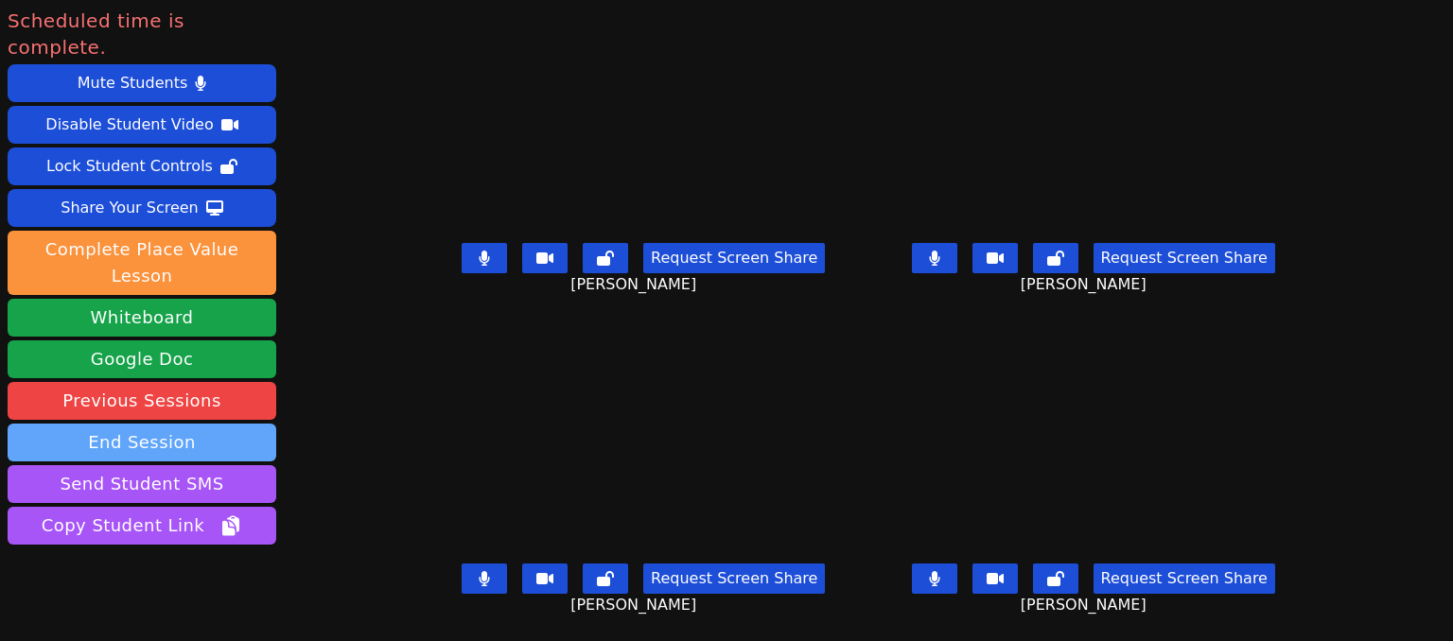
click at [158, 424] on button "End Session" at bounding box center [142, 443] width 269 height 38
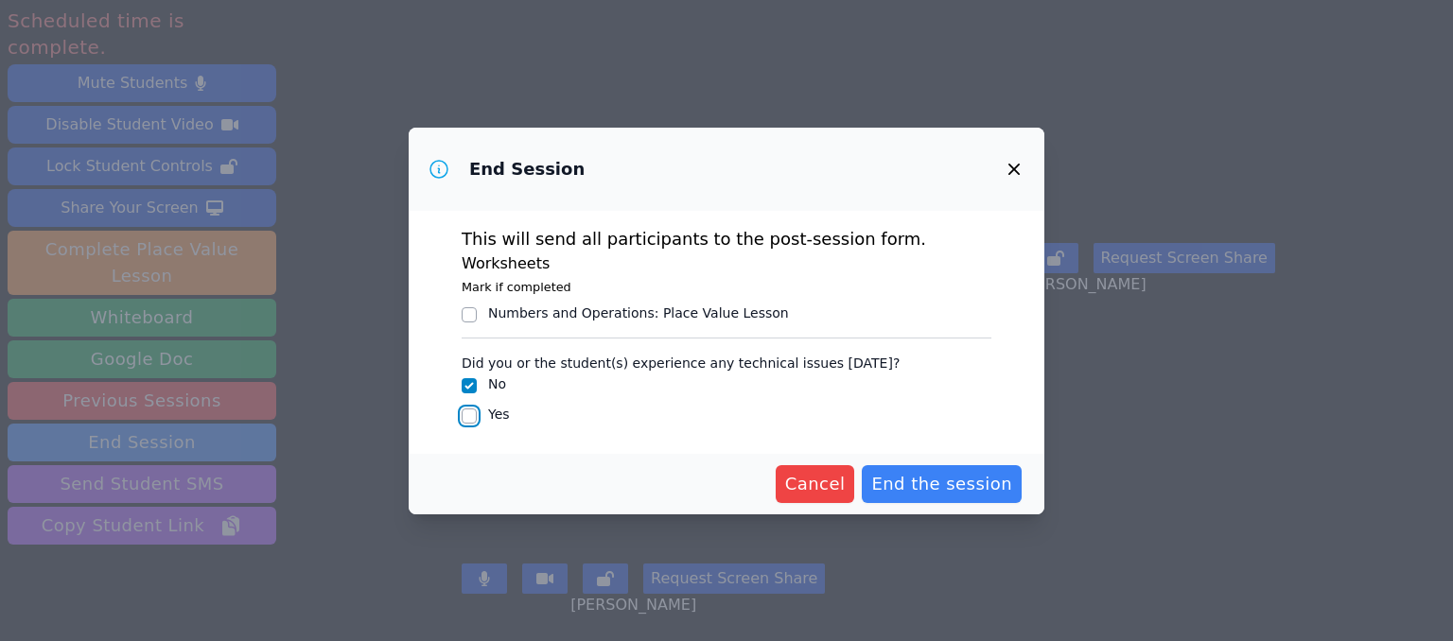
click at [462, 416] on input "Yes" at bounding box center [469, 416] width 15 height 15
checkbox input "true"
checkbox input "false"
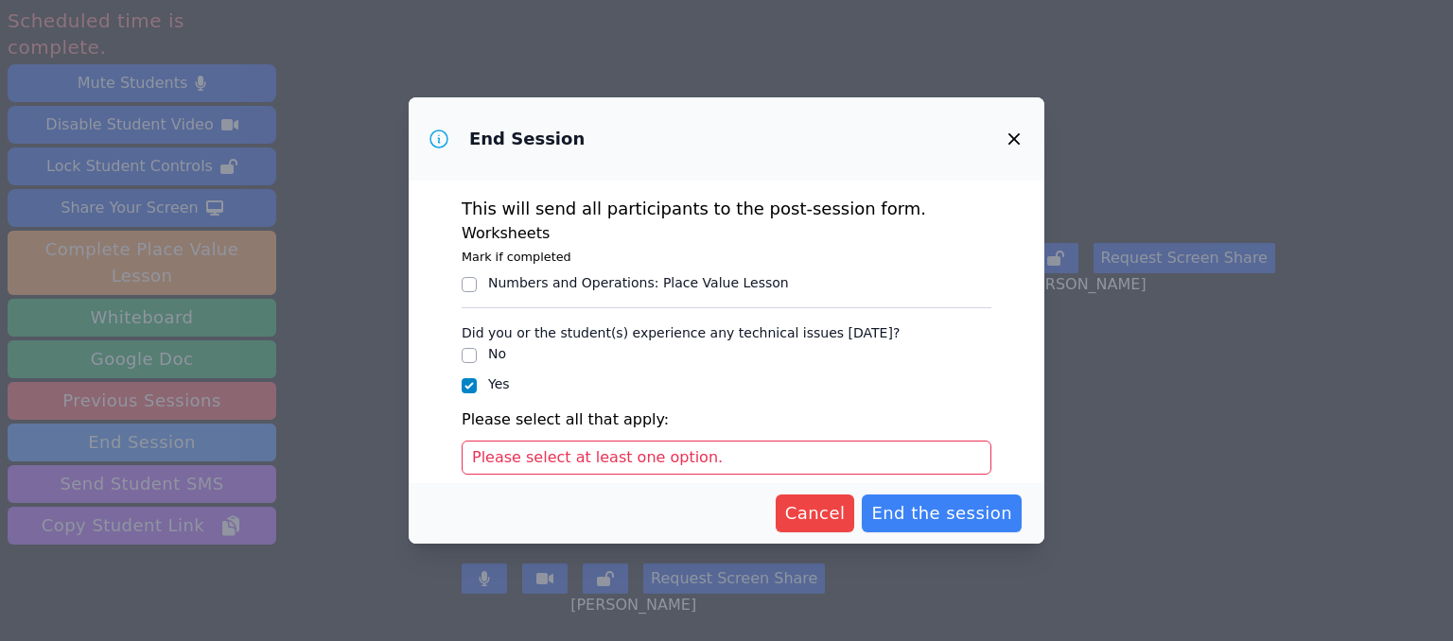
click at [697, 467] on div "Please select at least one option." at bounding box center [727, 458] width 530 height 34
click at [700, 457] on div "Please select at least one option." at bounding box center [727, 458] width 530 height 34
click at [550, 451] on span "Please select at least one option." at bounding box center [597, 457] width 251 height 18
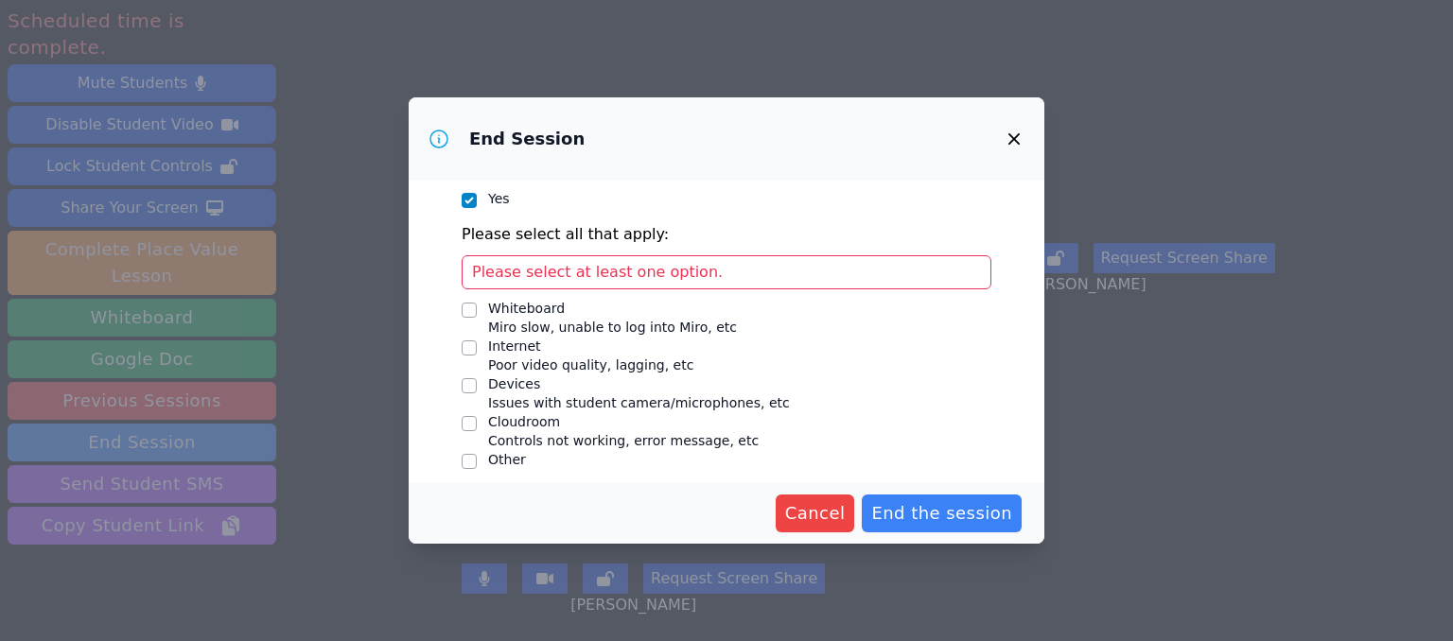
scroll to position [197, 0]
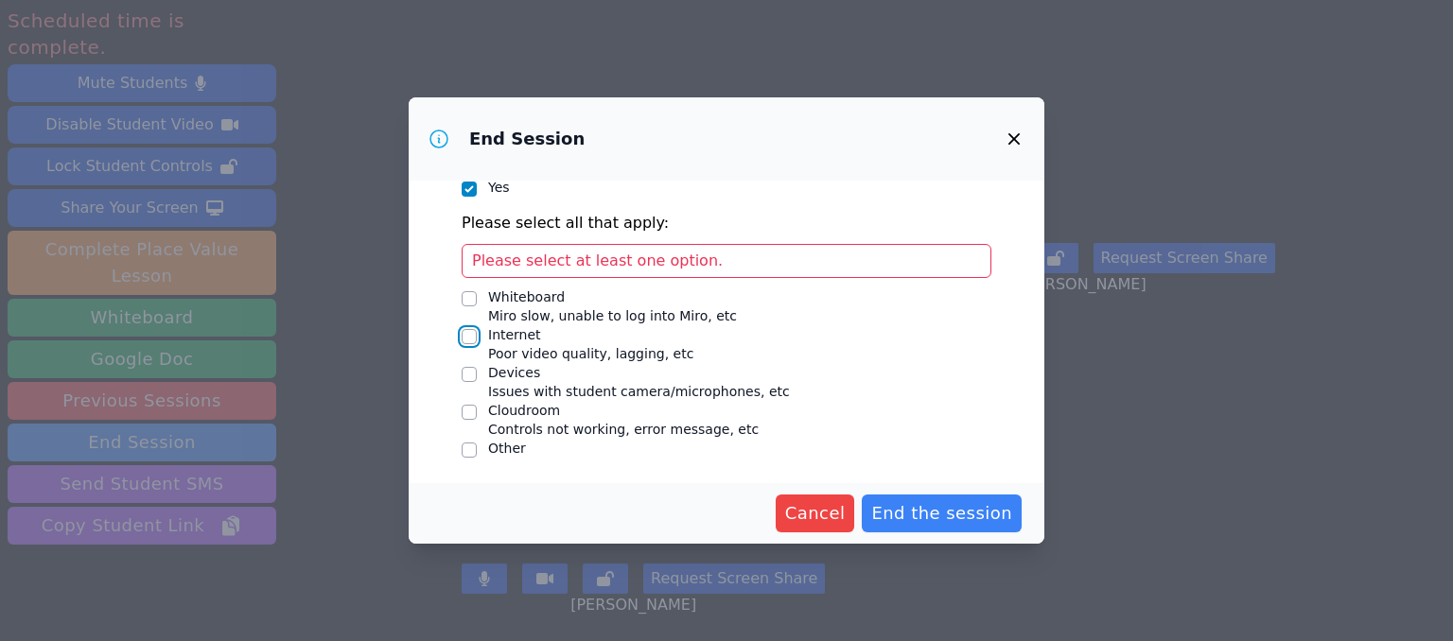
click at [465, 336] on input "Internet Poor video quality, lagging, etc" at bounding box center [469, 336] width 15 height 15
checkbox input "true"
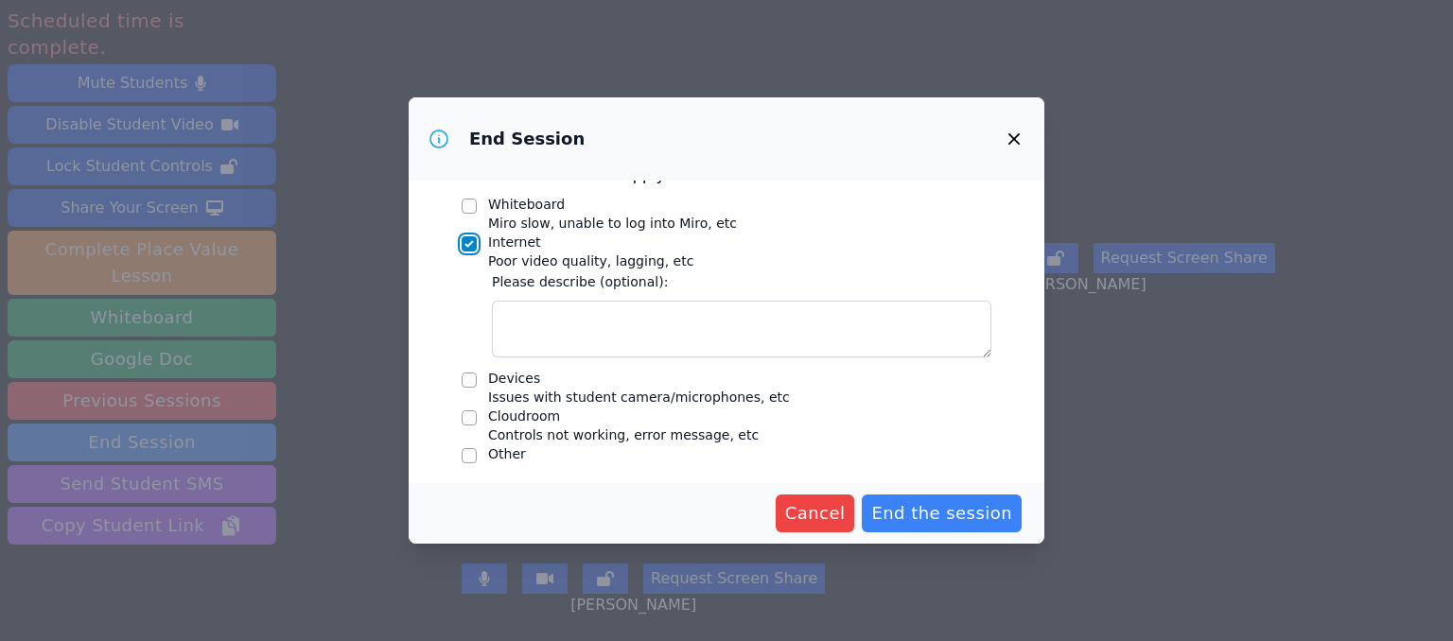
scroll to position [250, 0]
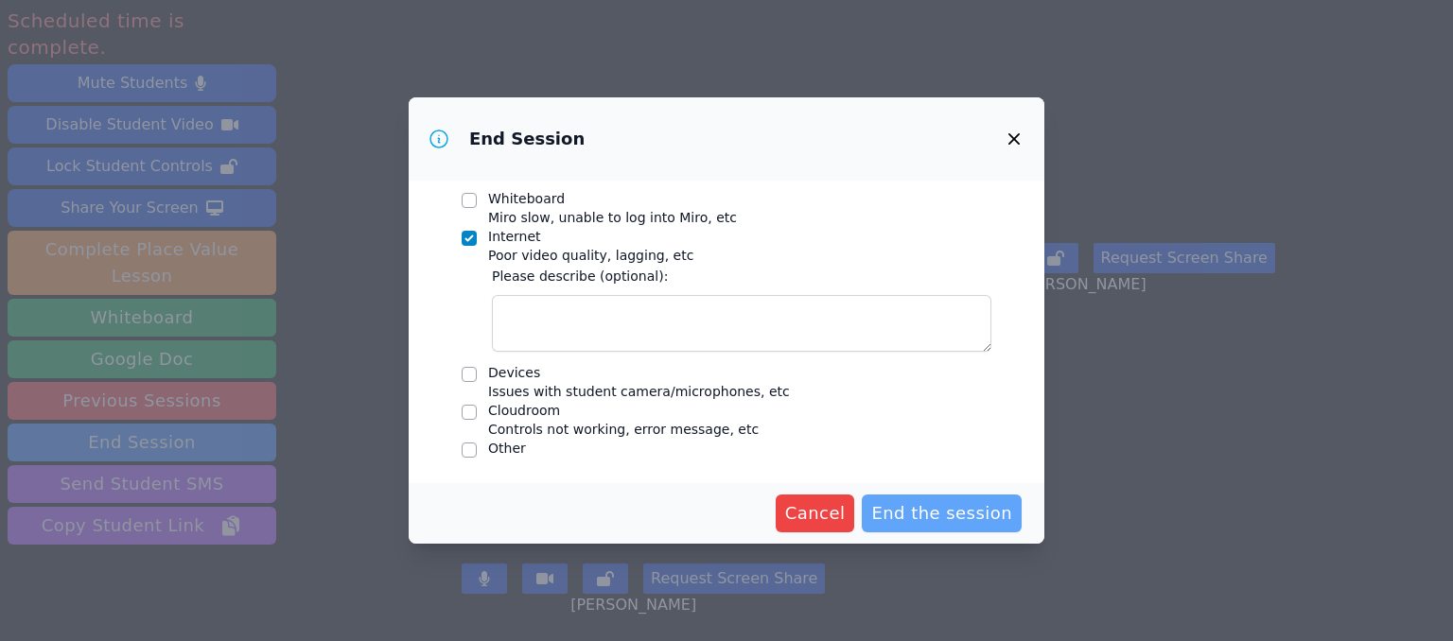
click at [951, 506] on span "End the session" at bounding box center [941, 513] width 141 height 26
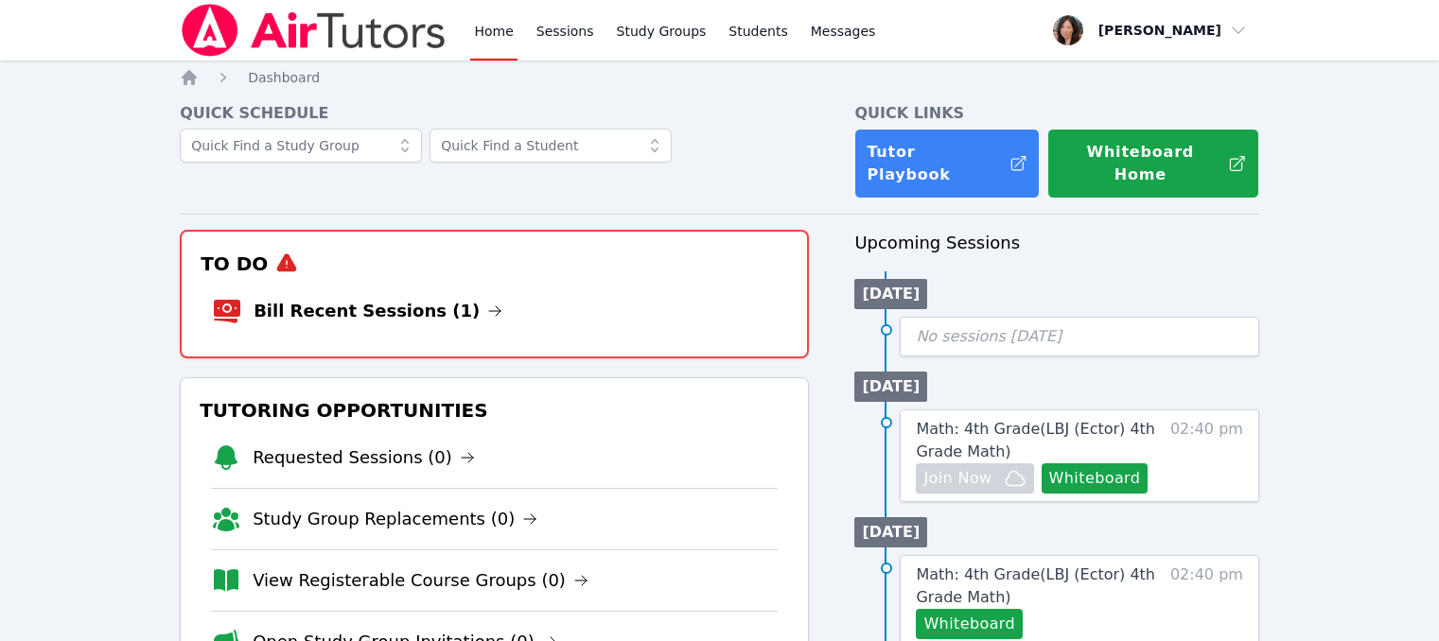
scroll to position [105, 0]
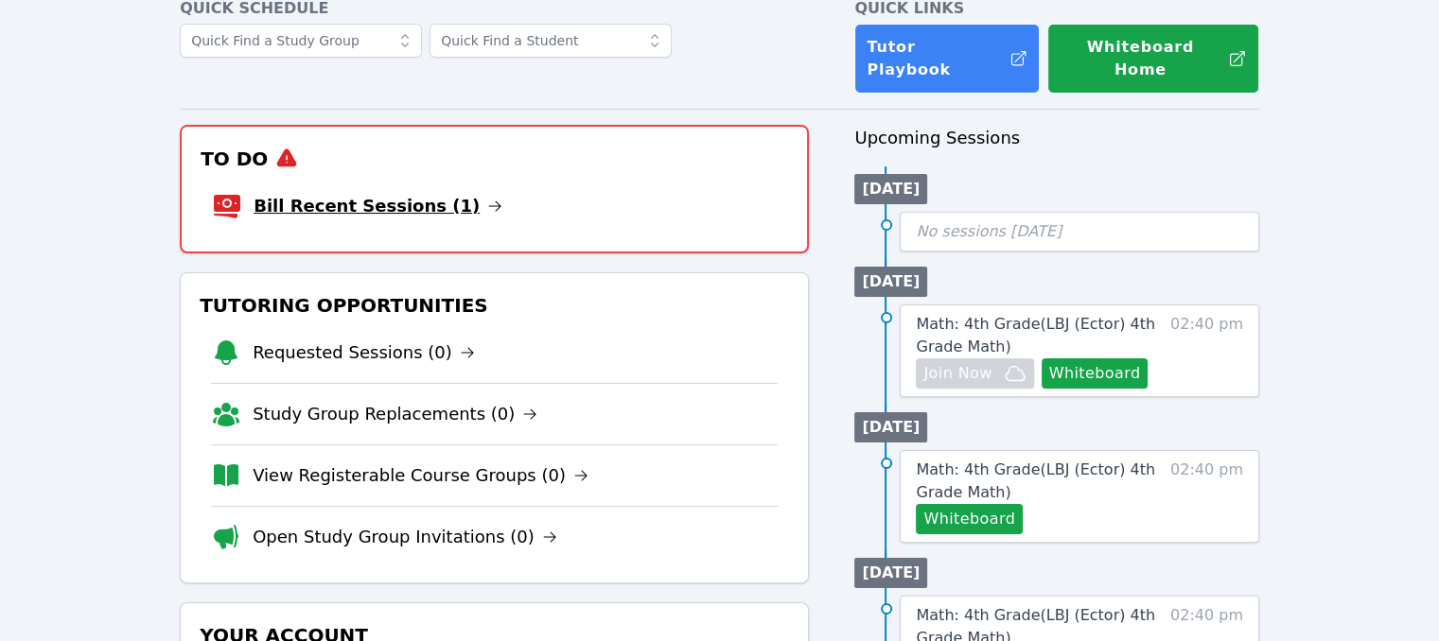
click at [387, 193] on link "Bill Recent Sessions (1)" at bounding box center [377, 206] width 249 height 26
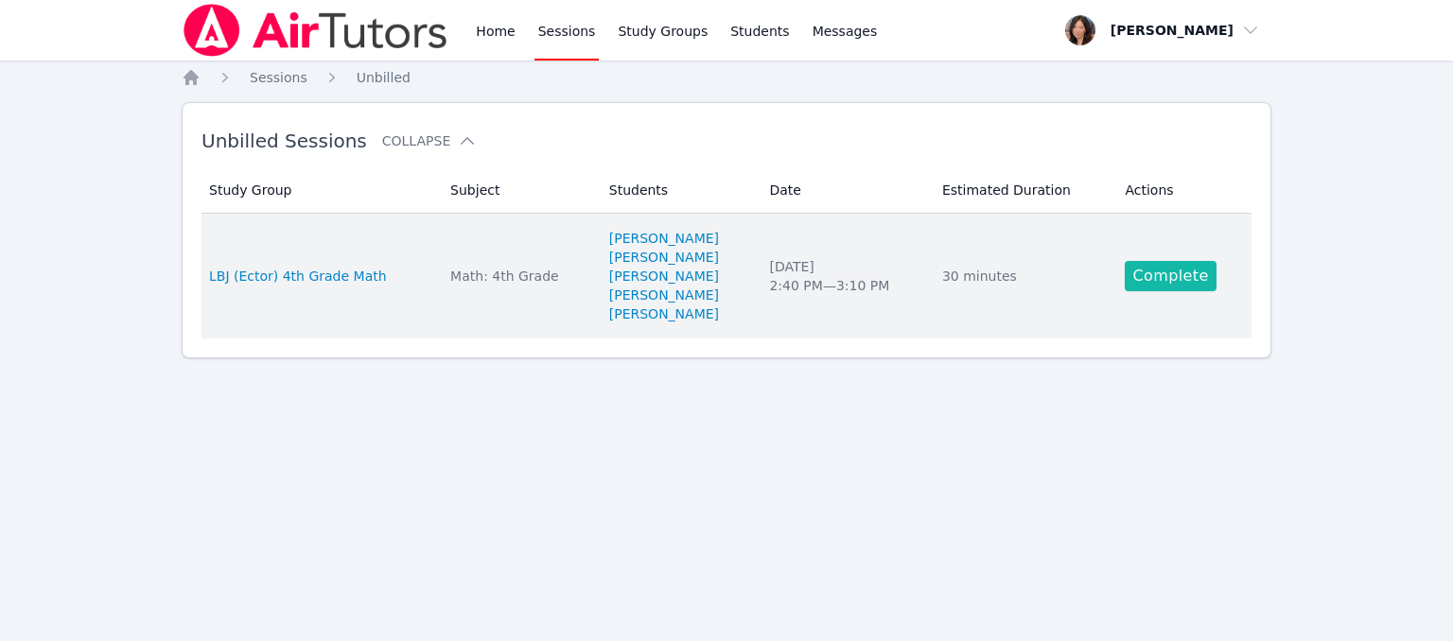
click at [1142, 271] on link "Complete" at bounding box center [1170, 276] width 91 height 30
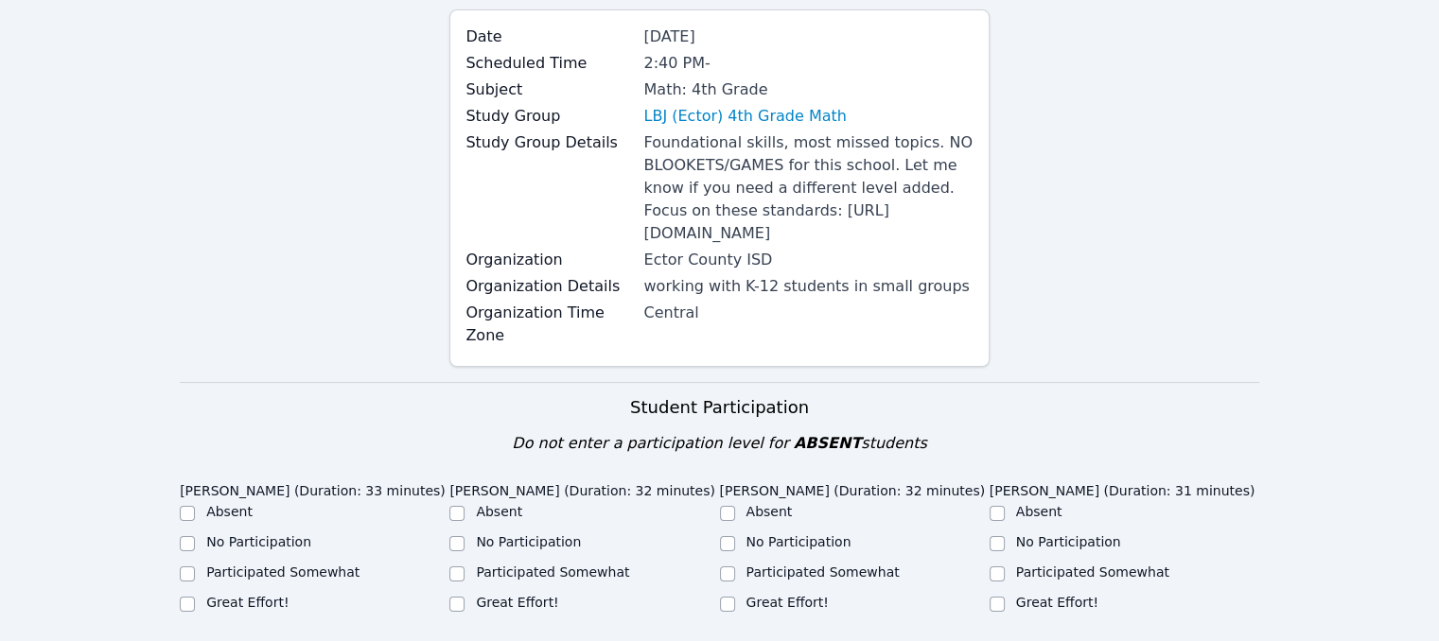
scroll to position [378, 0]
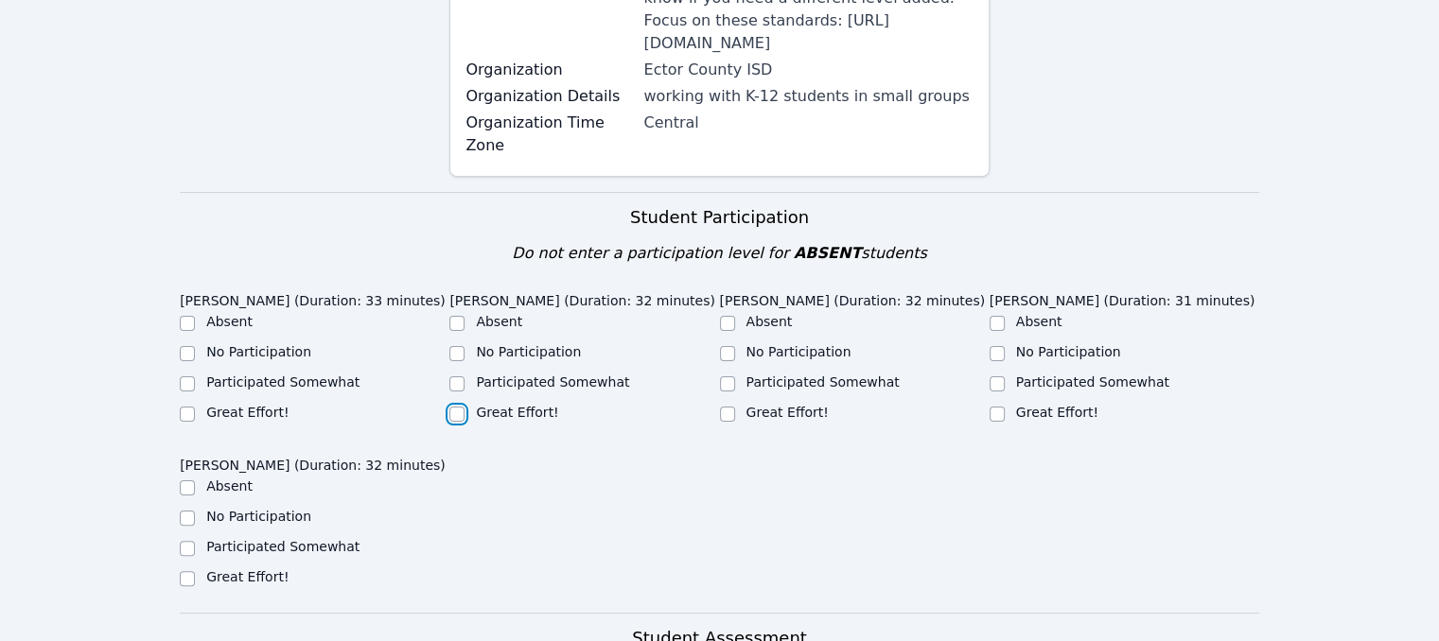
click at [460, 410] on input "Great Effort!" at bounding box center [456, 414] width 15 height 15
checkbox input "true"
drag, startPoint x: 183, startPoint y: 404, endPoint x: 299, endPoint y: 412, distance: 115.7
click at [185, 392] on input "Participated Somewhat" at bounding box center [187, 383] width 15 height 15
checkbox input "true"
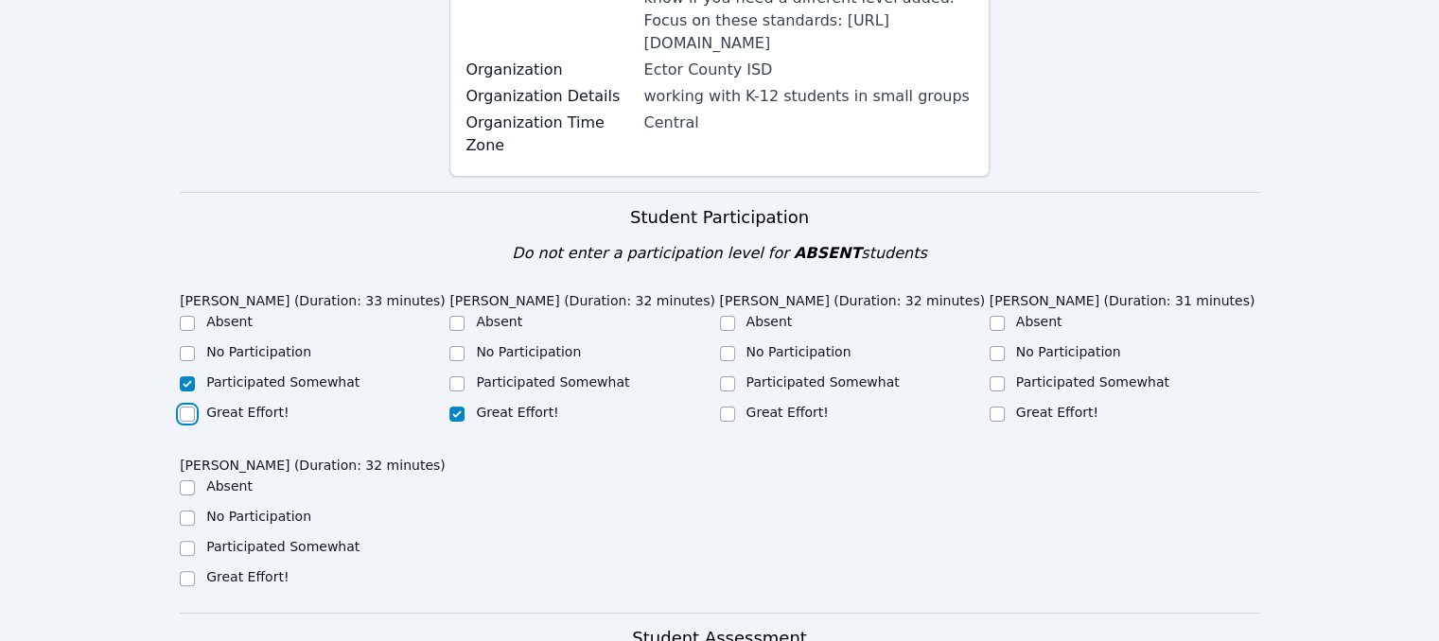
click at [185, 422] on input "Great Effort!" at bounding box center [187, 414] width 15 height 15
checkbox input "true"
checkbox input "false"
click at [729, 383] on input "Participated Somewhat" at bounding box center [727, 383] width 15 height 15
checkbox input "true"
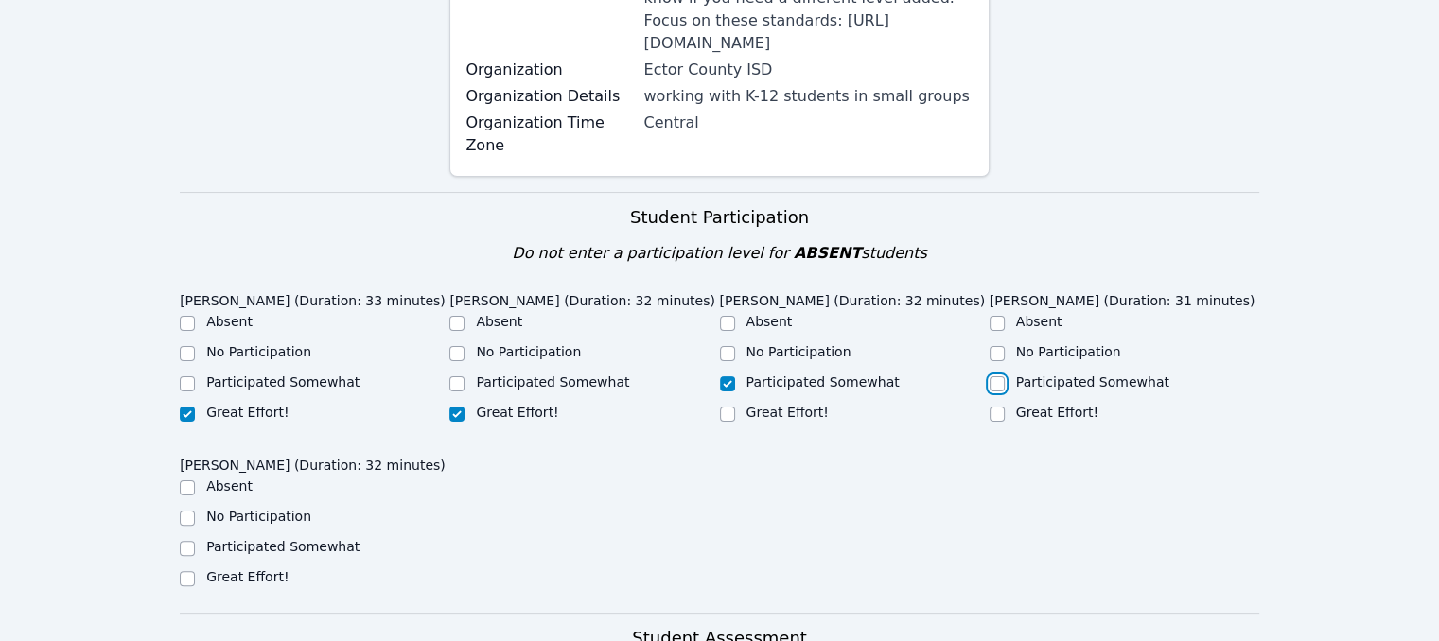
click at [997, 386] on input "Participated Somewhat" at bounding box center [996, 383] width 15 height 15
checkbox input "true"
click at [190, 556] on input "Participated Somewhat" at bounding box center [187, 548] width 15 height 15
checkbox input "true"
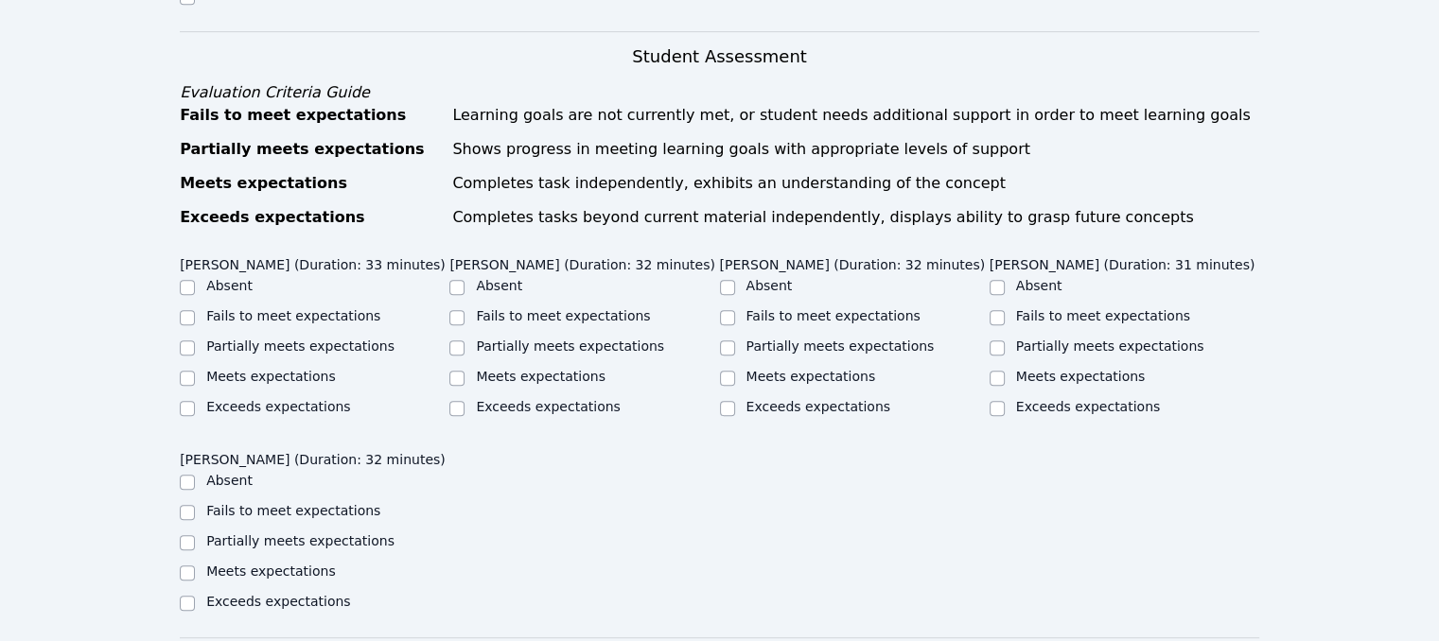
scroll to position [961, 0]
click at [457, 385] on input "Meets expectations" at bounding box center [456, 377] width 15 height 15
checkbox input "true"
click at [188, 385] on input "Meets expectations" at bounding box center [187, 377] width 15 height 15
checkbox input "true"
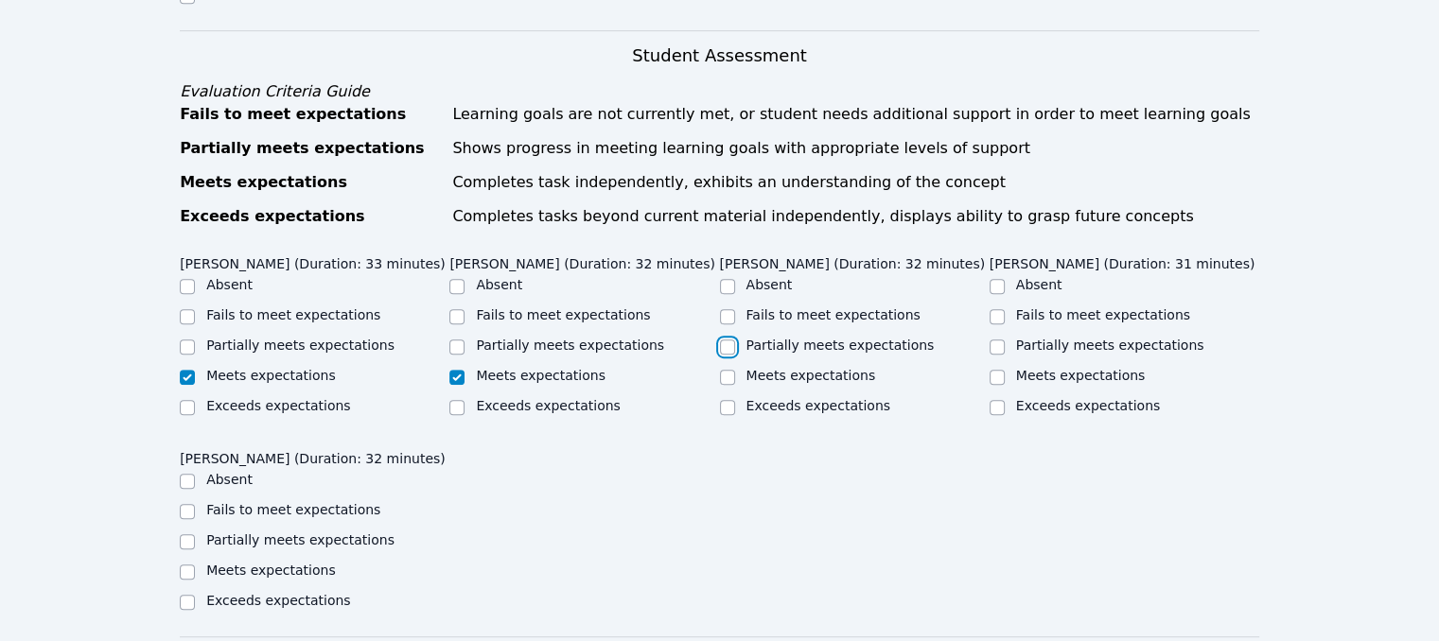
click at [723, 355] on input "Partially meets expectations" at bounding box center [727, 347] width 15 height 15
checkbox input "true"
click at [992, 355] on input "Partially meets expectations" at bounding box center [996, 347] width 15 height 15
checkbox input "true"
click at [193, 550] on input "Partially meets expectations" at bounding box center [187, 541] width 15 height 15
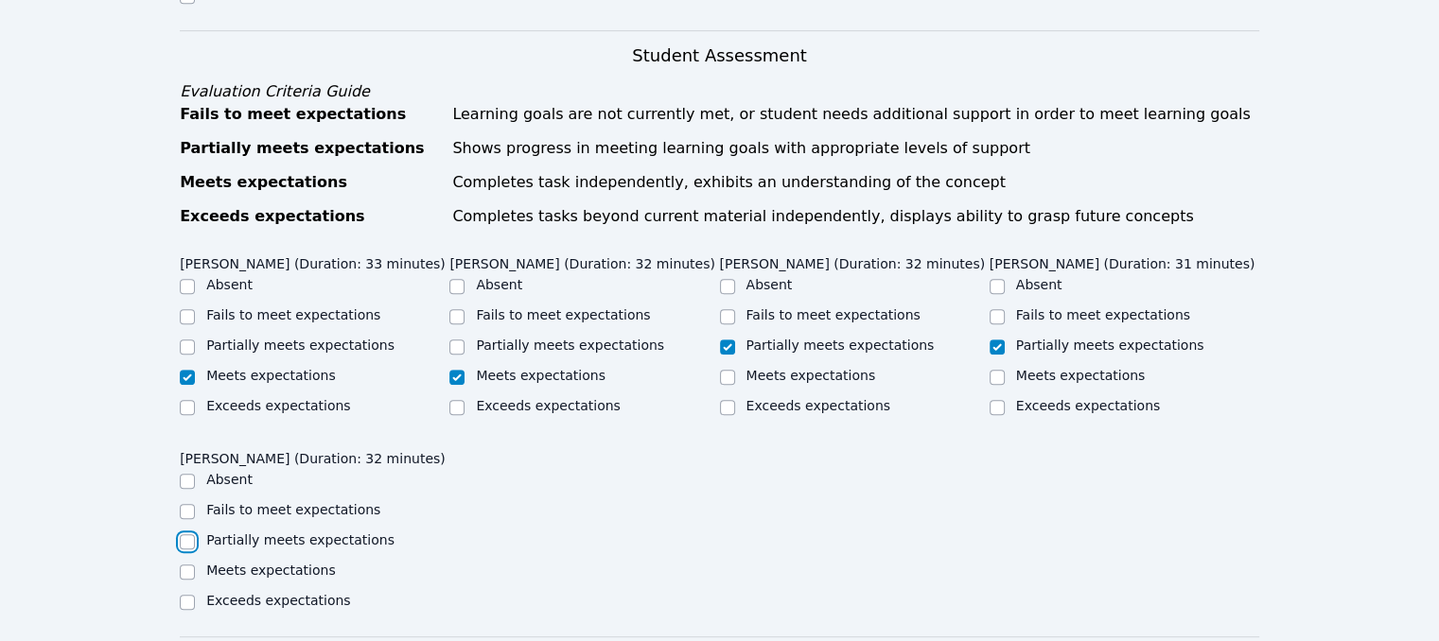
checkbox input "true"
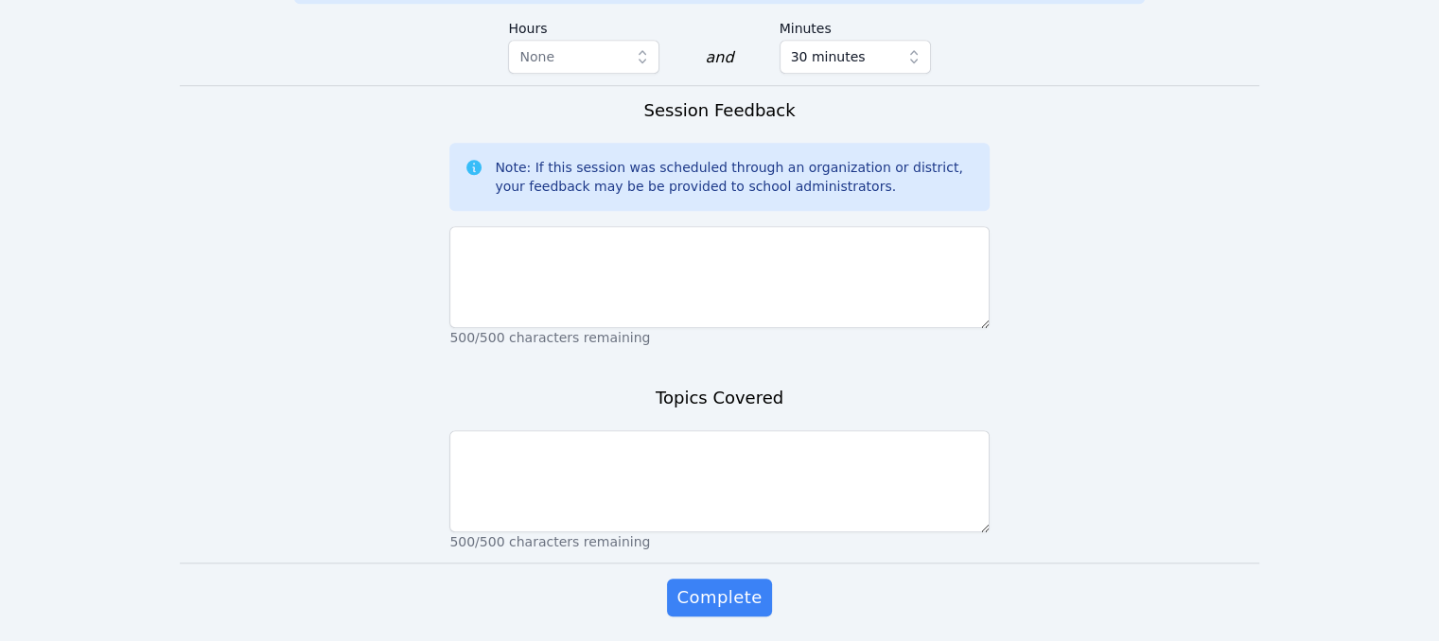
scroll to position [1811, 0]
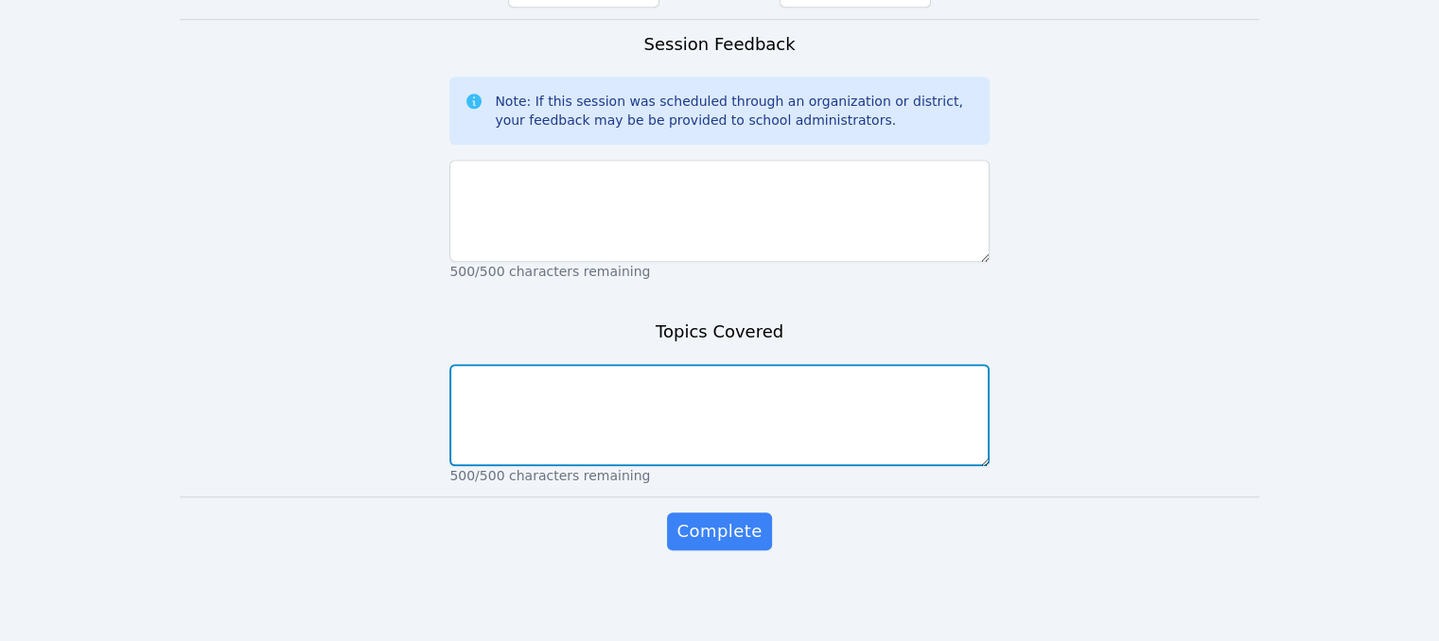
click at [611, 410] on textarea at bounding box center [718, 415] width 539 height 102
type textarea "Understanding Place Value"
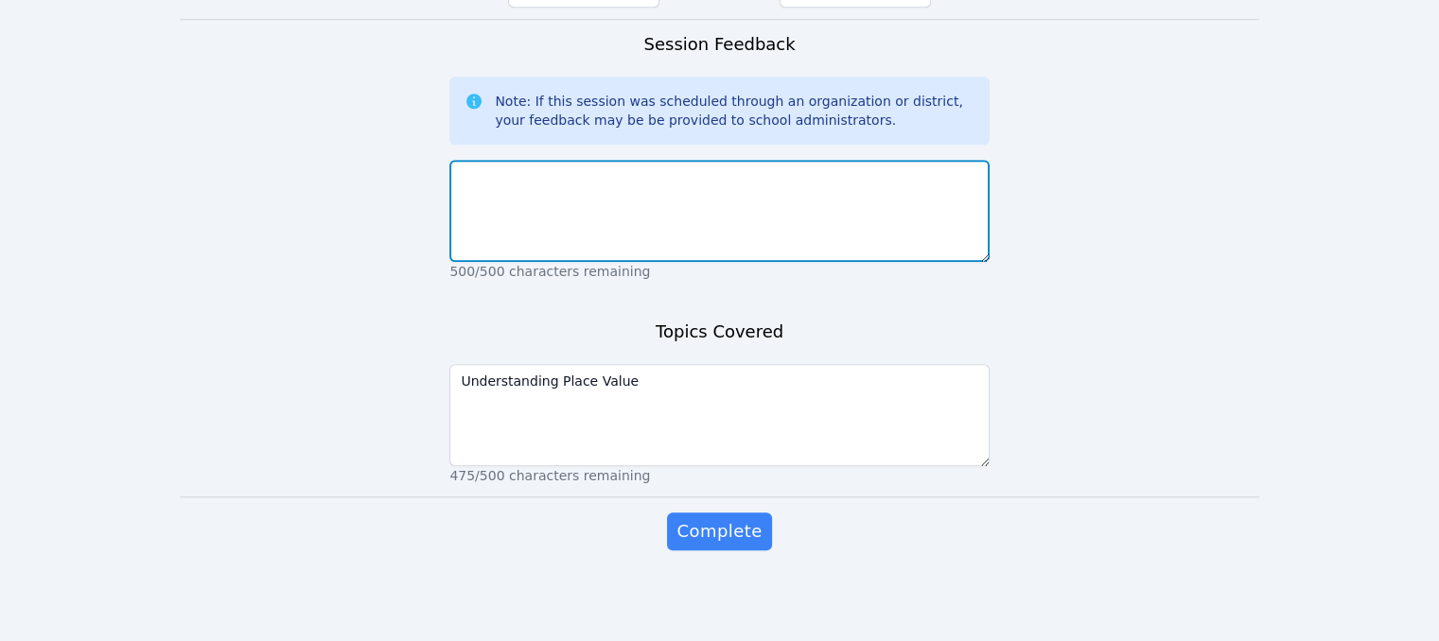
click at [700, 247] on textarea at bounding box center [718, 211] width 539 height 102
click at [558, 176] on textarea "The students completed a warmup on" at bounding box center [718, 211] width 539 height 102
click at [782, 179] on textarea "The students completed a warmup on" at bounding box center [718, 211] width 539 height 102
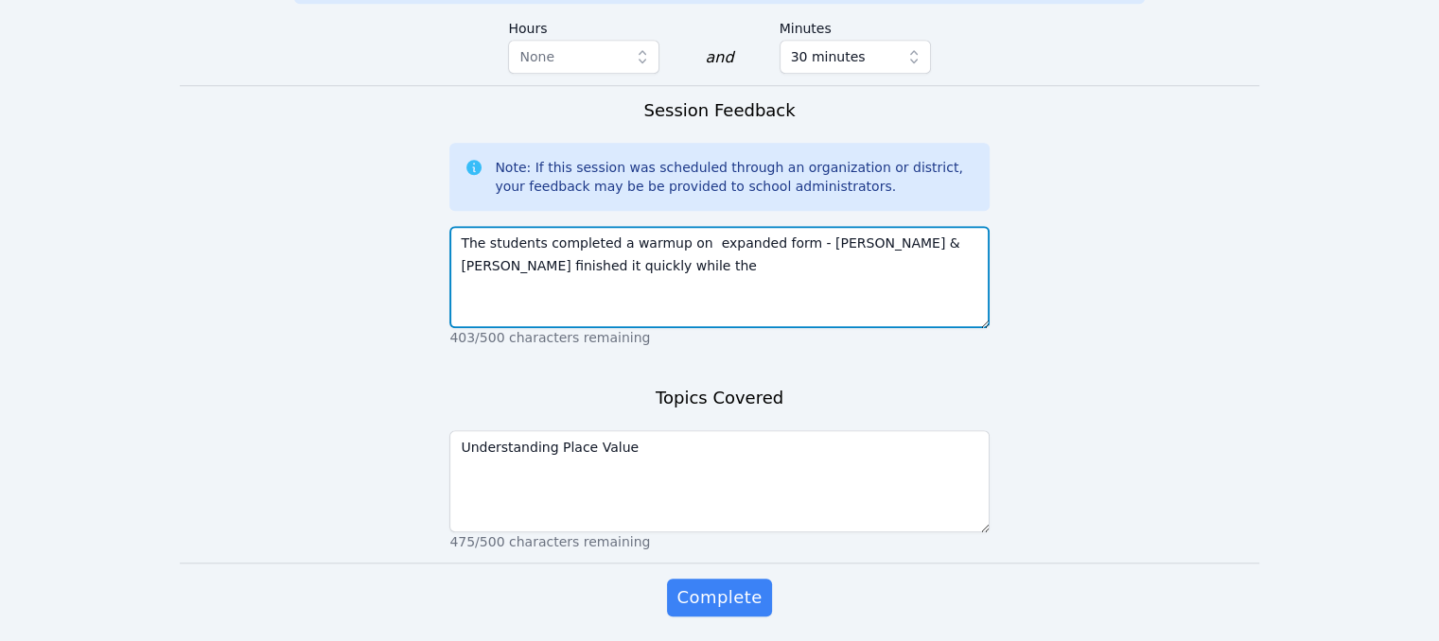
scroll to position [1700, 0]
drag, startPoint x: 790, startPoint y: 287, endPoint x: 802, endPoint y: 315, distance: 30.9
click at [802, 315] on textarea "The students completed a warmup on expanded form - [PERSON_NAME] & [PERSON_NAME…" at bounding box center [718, 278] width 539 height 102
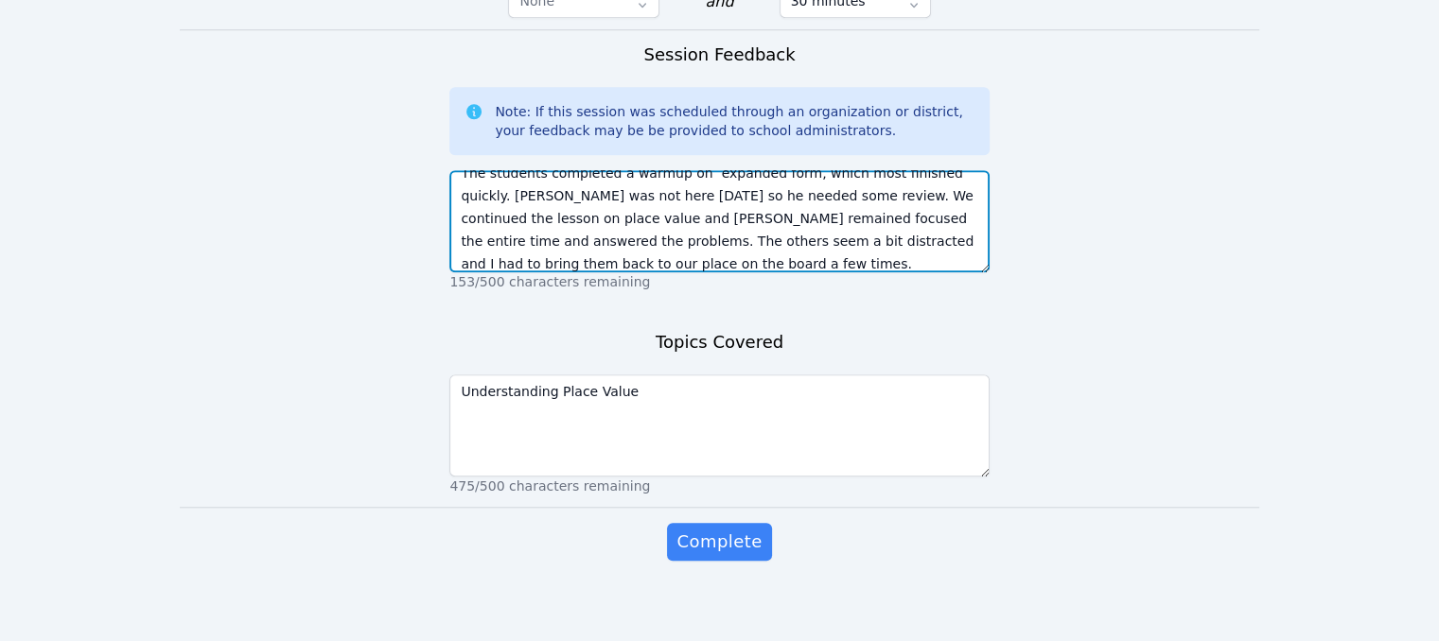
scroll to position [1811, 0]
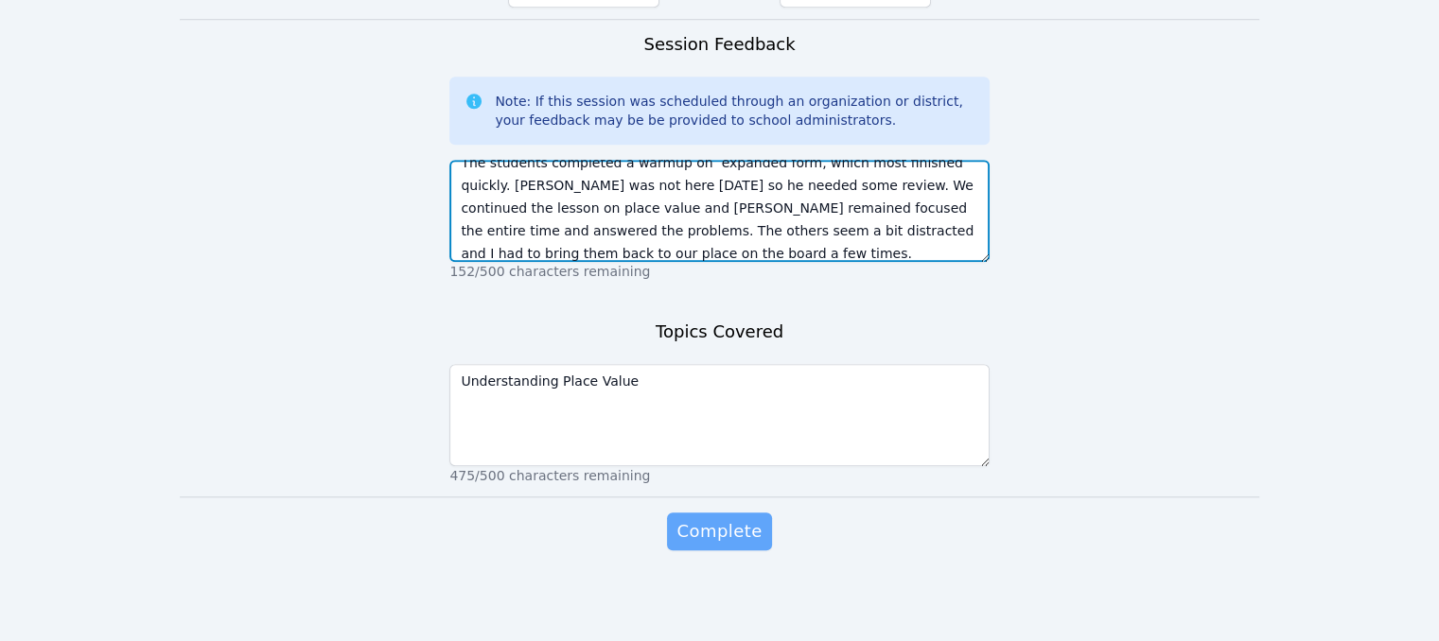
type textarea "The students completed a warmup on expanded form, which most finished quickly. …"
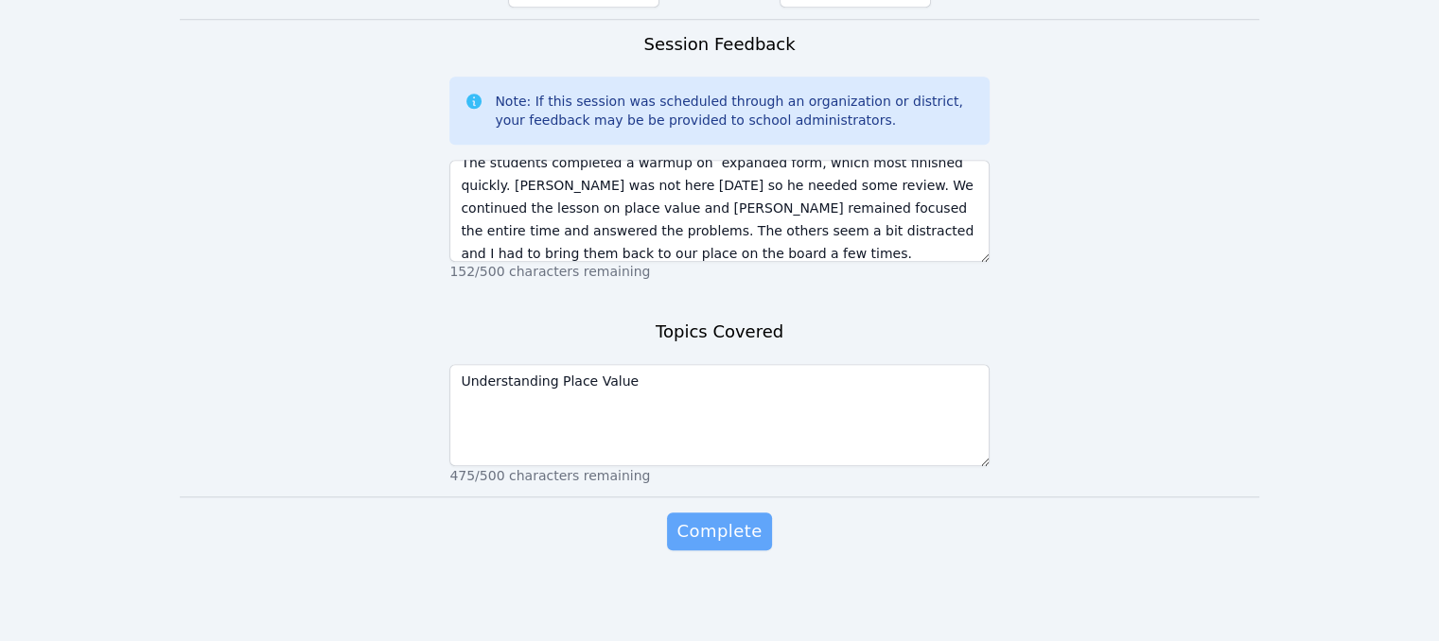
click at [731, 521] on span "Complete" at bounding box center [718, 531] width 85 height 26
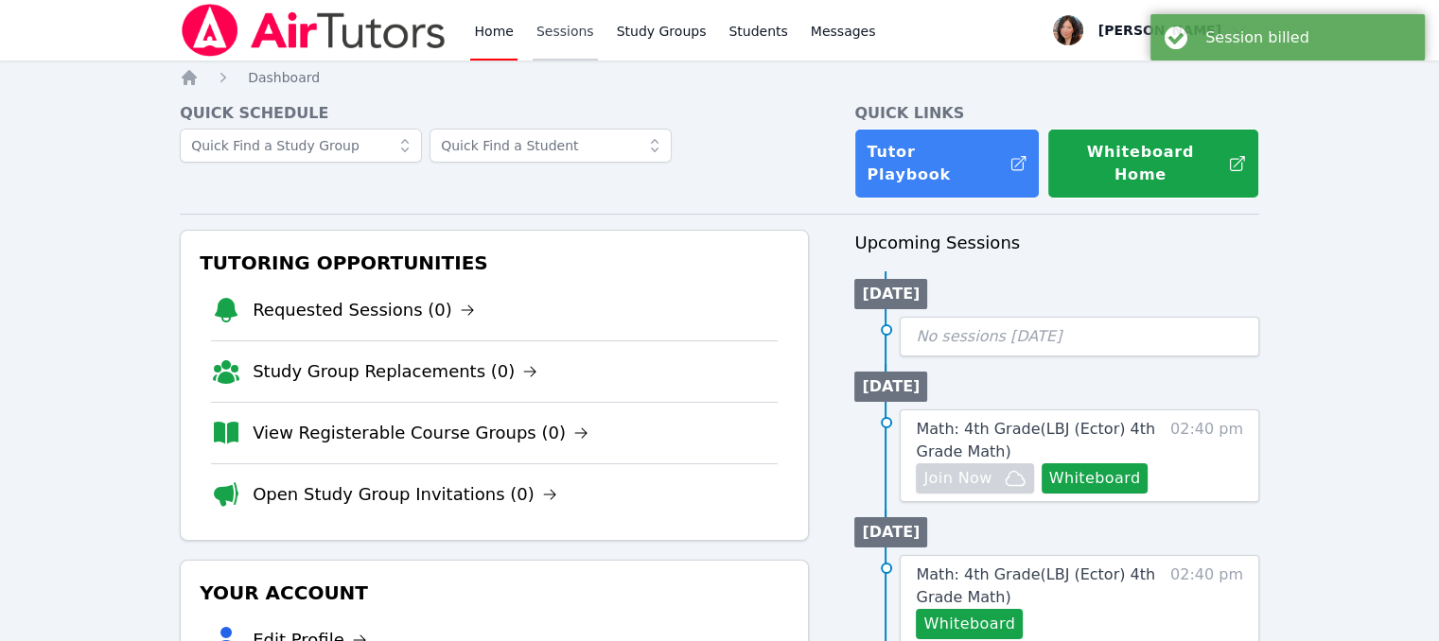
click at [533, 26] on link "Sessions" at bounding box center [564, 30] width 65 height 61
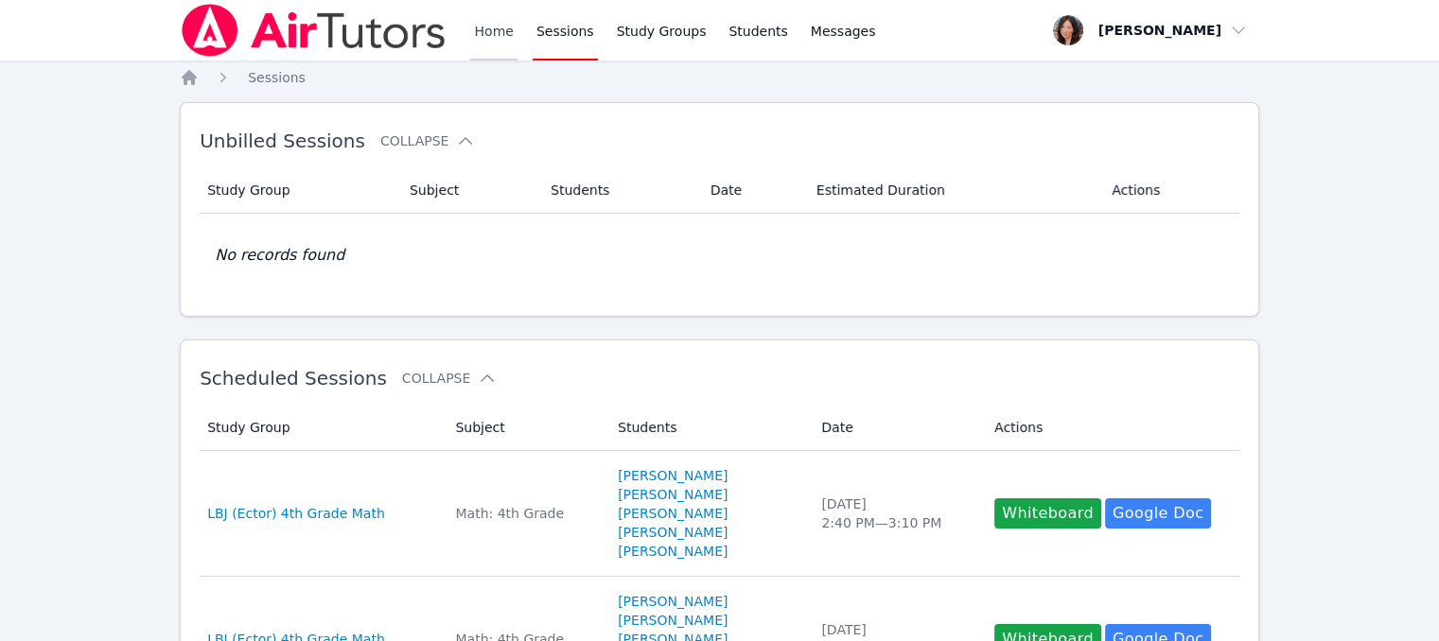
click at [492, 22] on link "Home" at bounding box center [493, 30] width 46 height 61
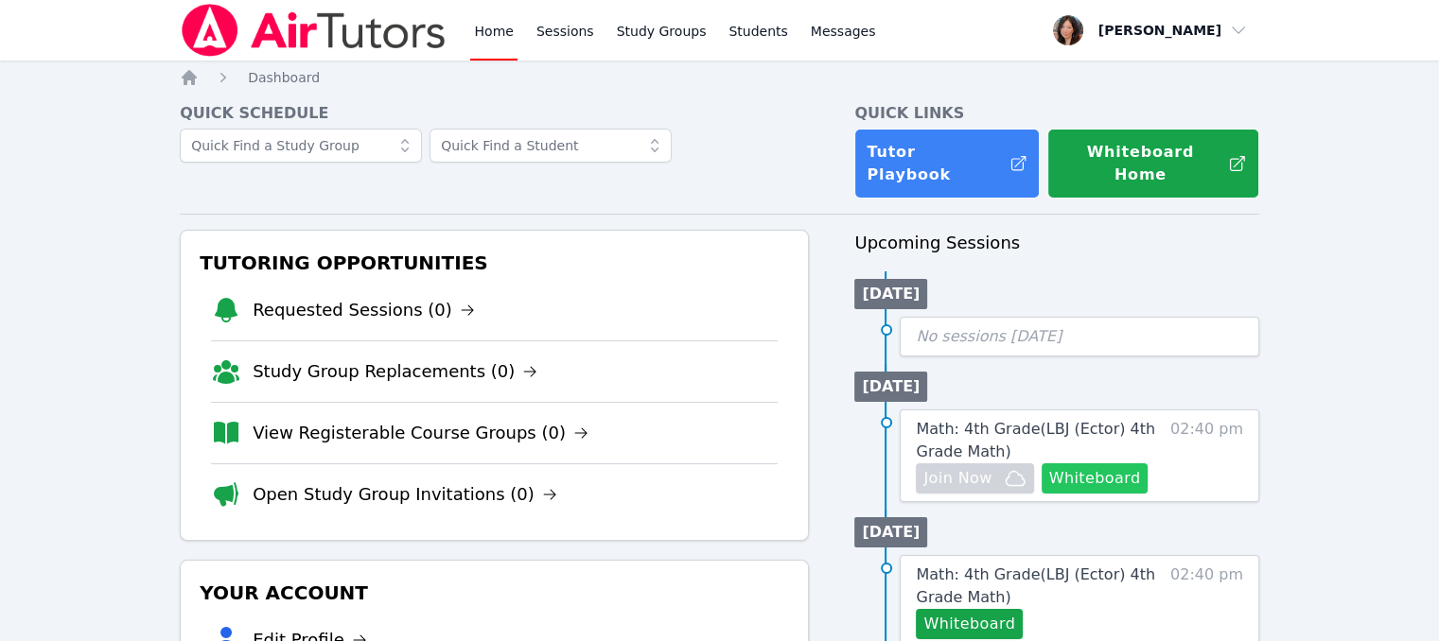
click at [1098, 463] on button "Whiteboard" at bounding box center [1094, 478] width 107 height 30
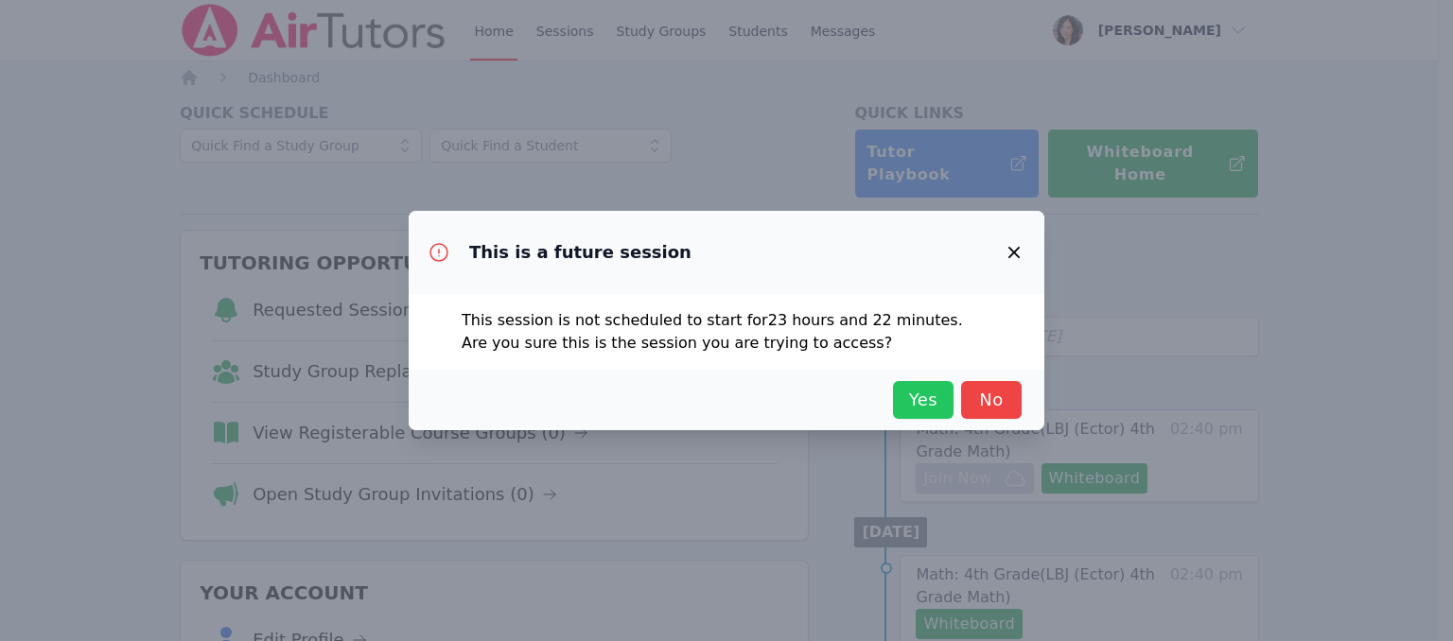
click at [931, 402] on span "Yes" at bounding box center [923, 400] width 42 height 26
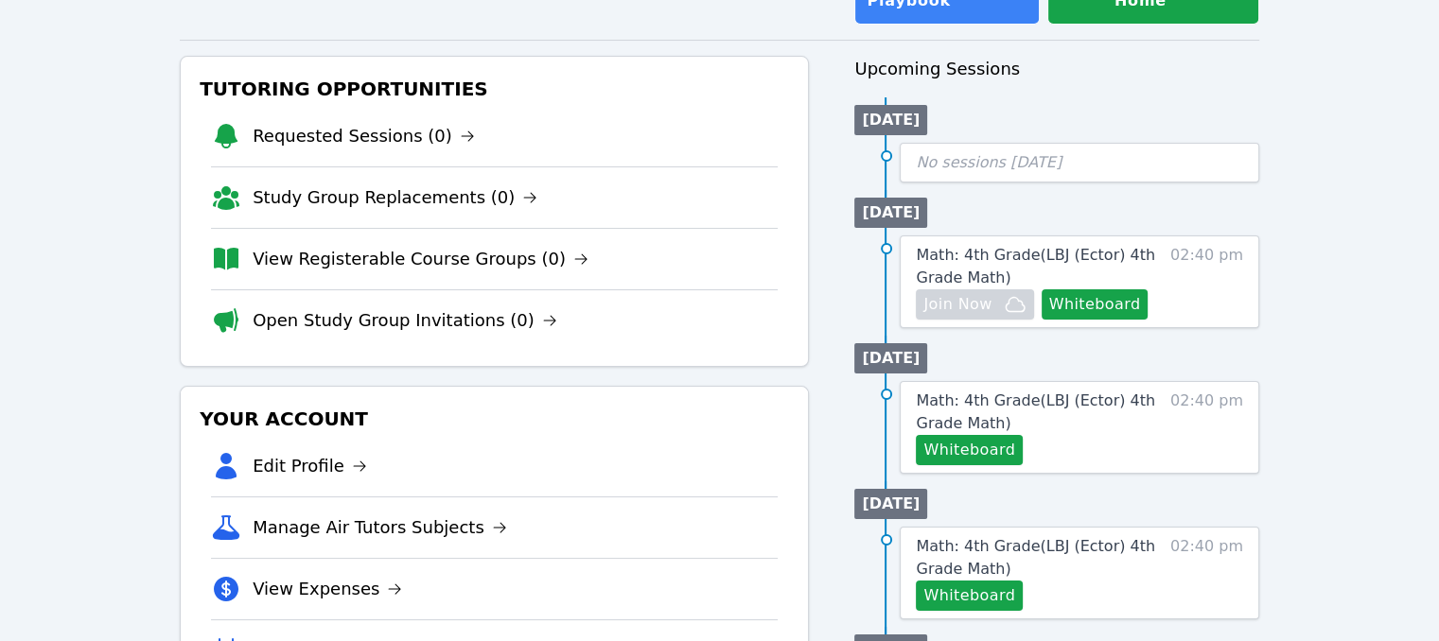
scroll to position [189, 0]
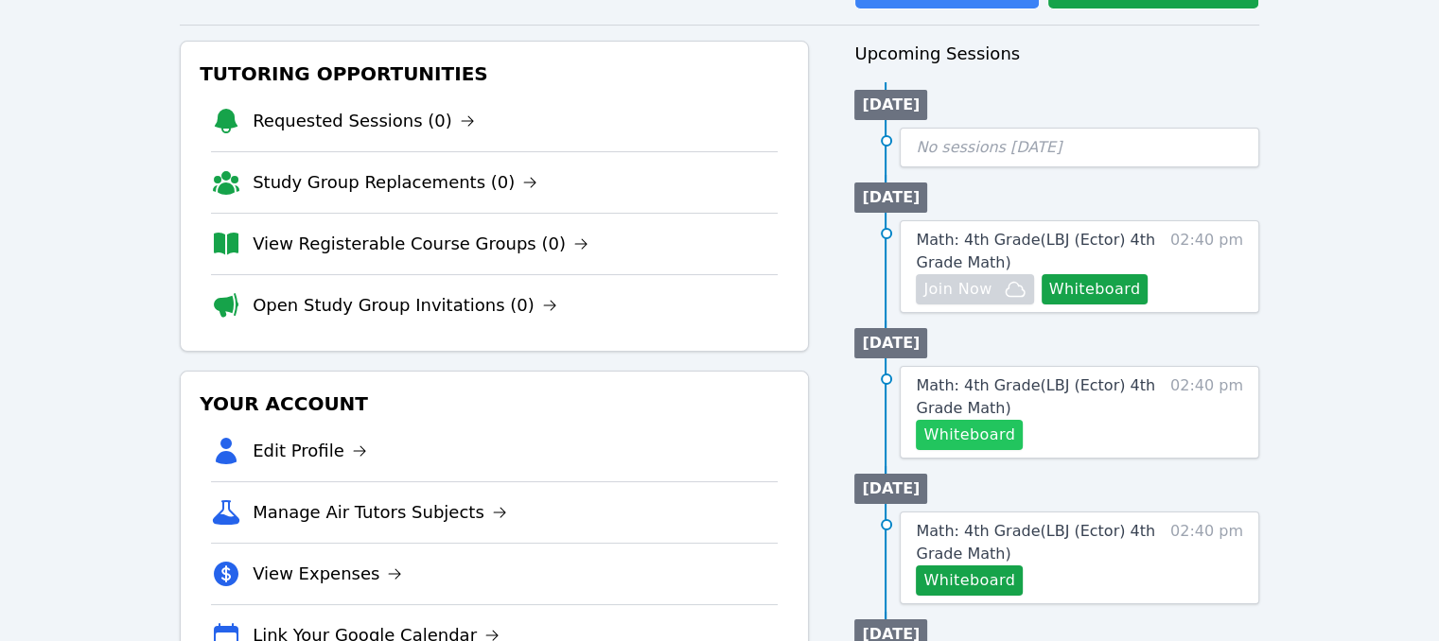
click at [979, 420] on button "Whiteboard" at bounding box center [969, 435] width 107 height 30
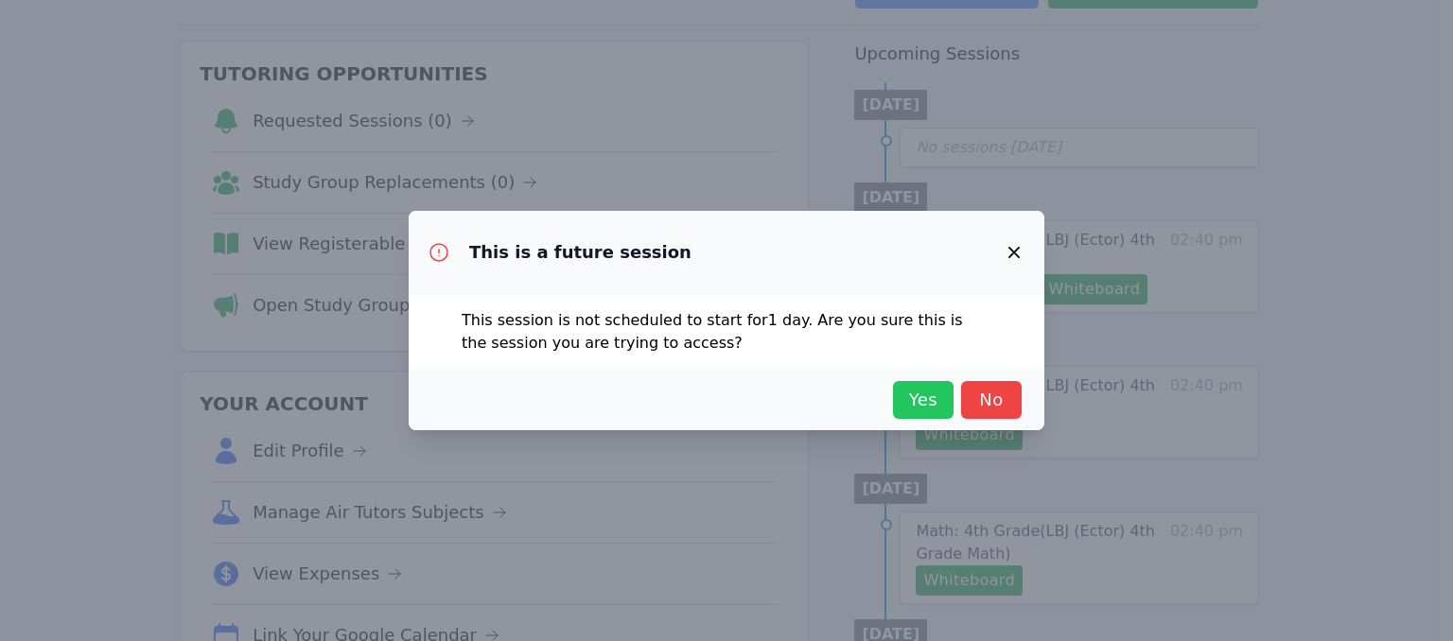
click at [915, 389] on span "Yes" at bounding box center [923, 400] width 42 height 26
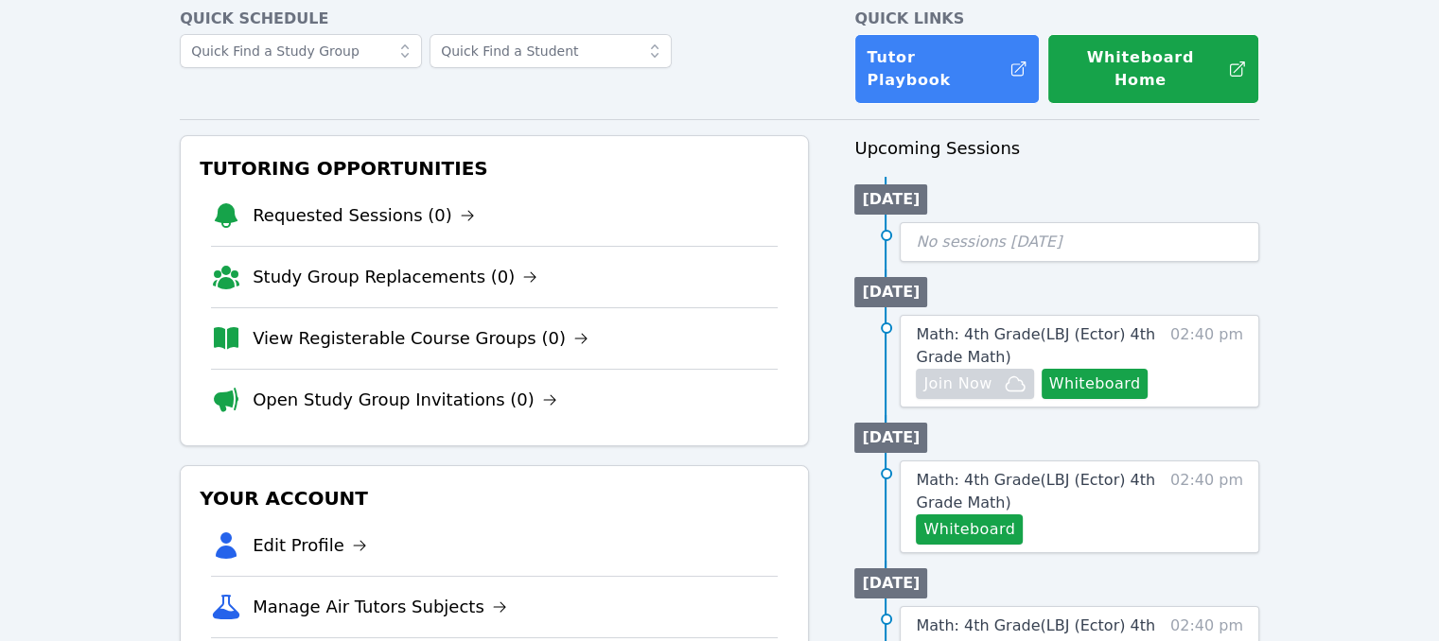
scroll to position [0, 0]
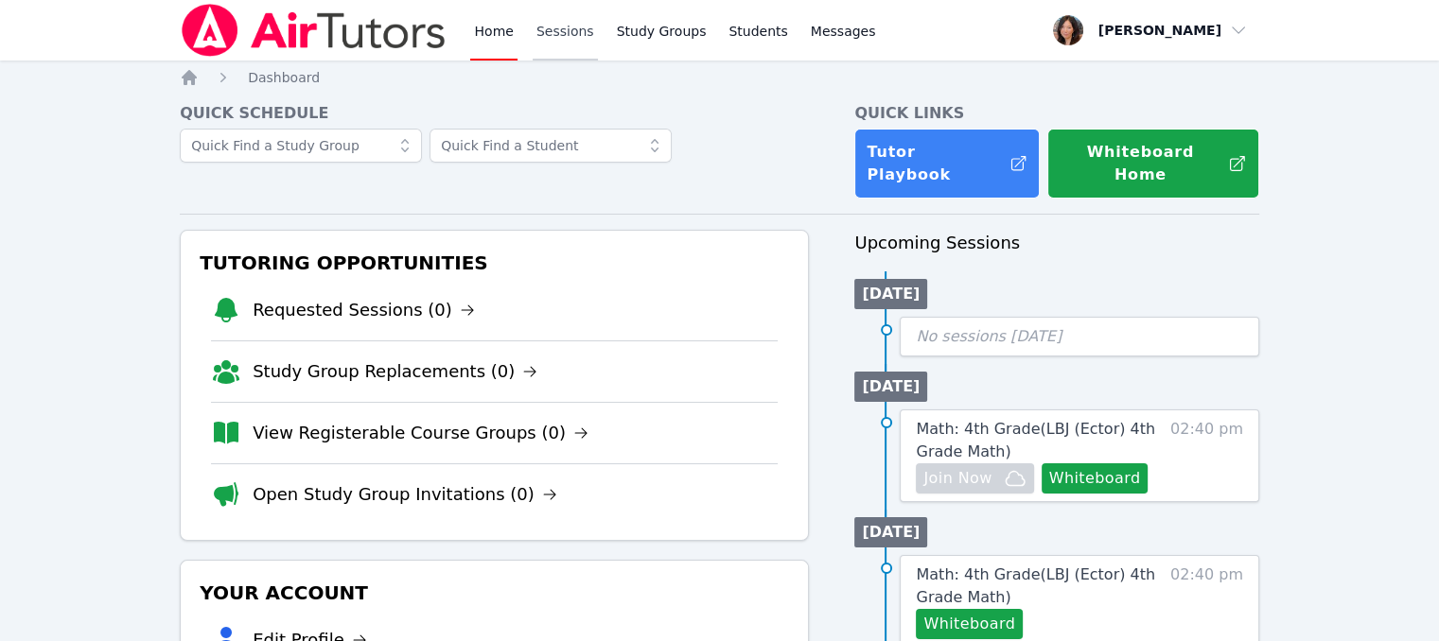
click at [563, 46] on link "Sessions" at bounding box center [564, 30] width 65 height 61
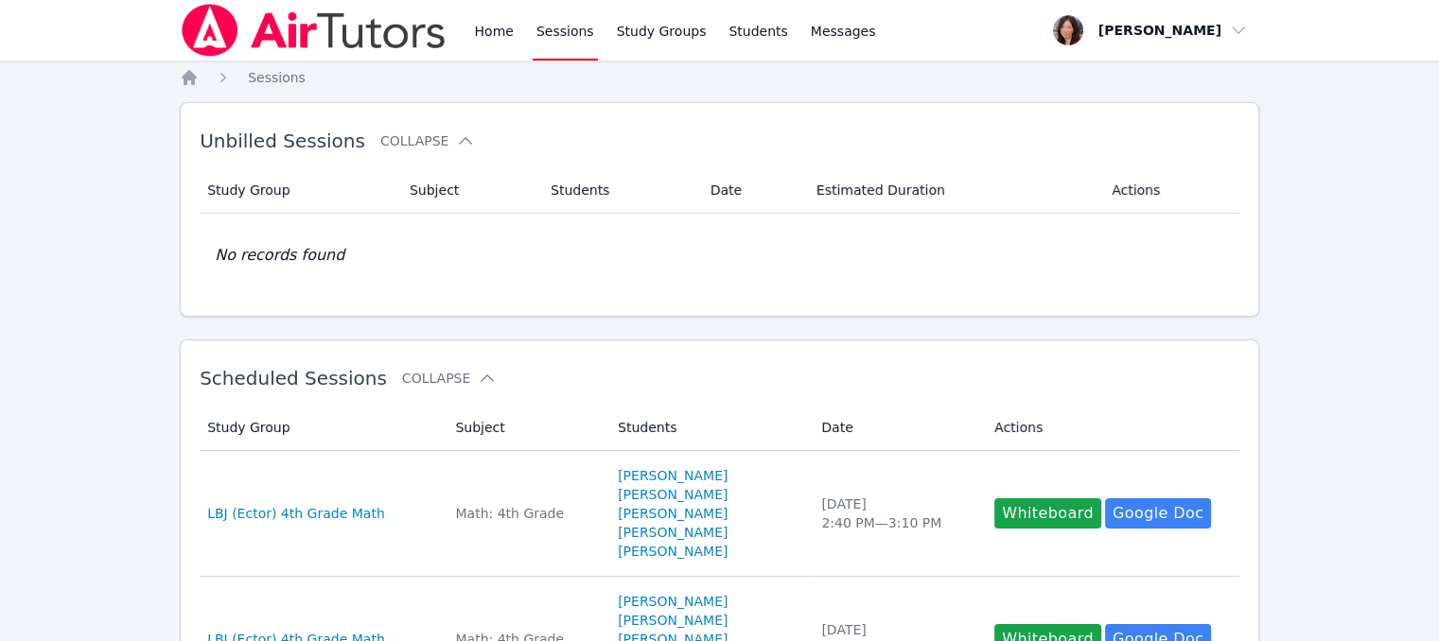
click at [563, 46] on link "Sessions" at bounding box center [564, 30] width 65 height 61
click at [564, 21] on link "Sessions" at bounding box center [564, 30] width 65 height 61
click at [476, 37] on link "Home" at bounding box center [493, 30] width 46 height 61
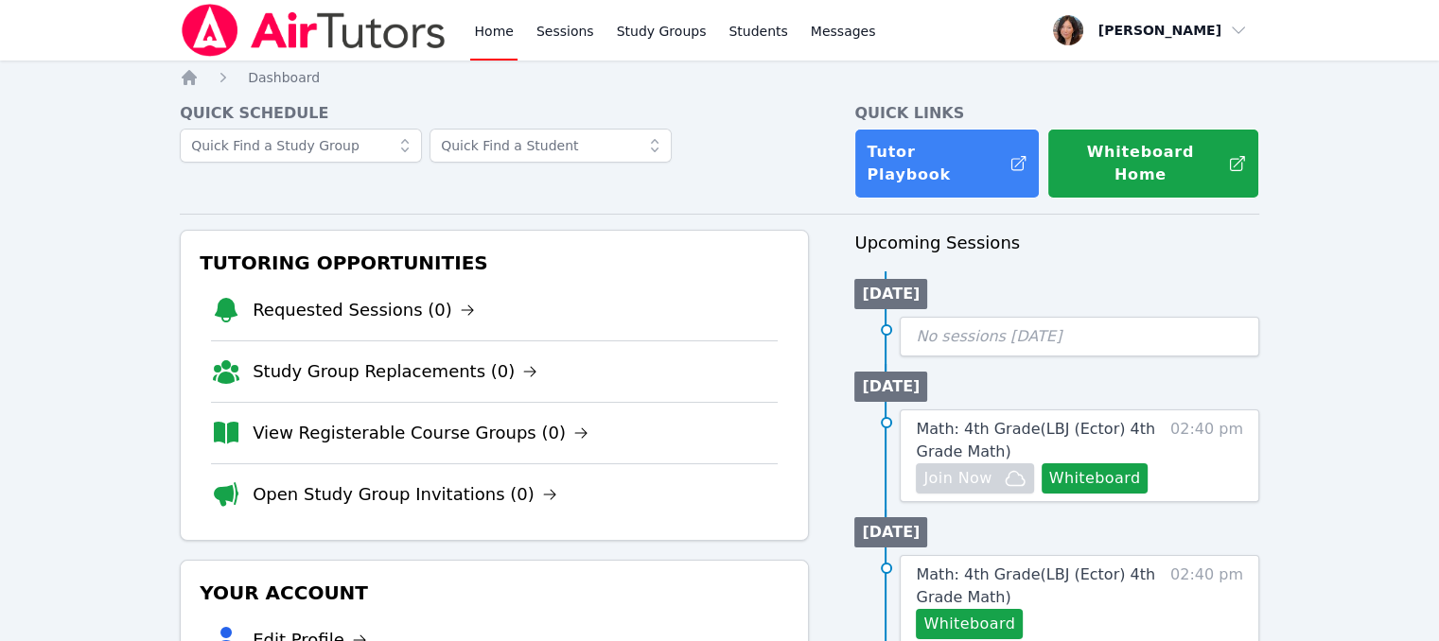
click at [483, 27] on link "Home" at bounding box center [493, 30] width 46 height 61
click at [498, 26] on link "Home" at bounding box center [493, 30] width 46 height 61
click at [575, 41] on link "Sessions" at bounding box center [564, 30] width 65 height 61
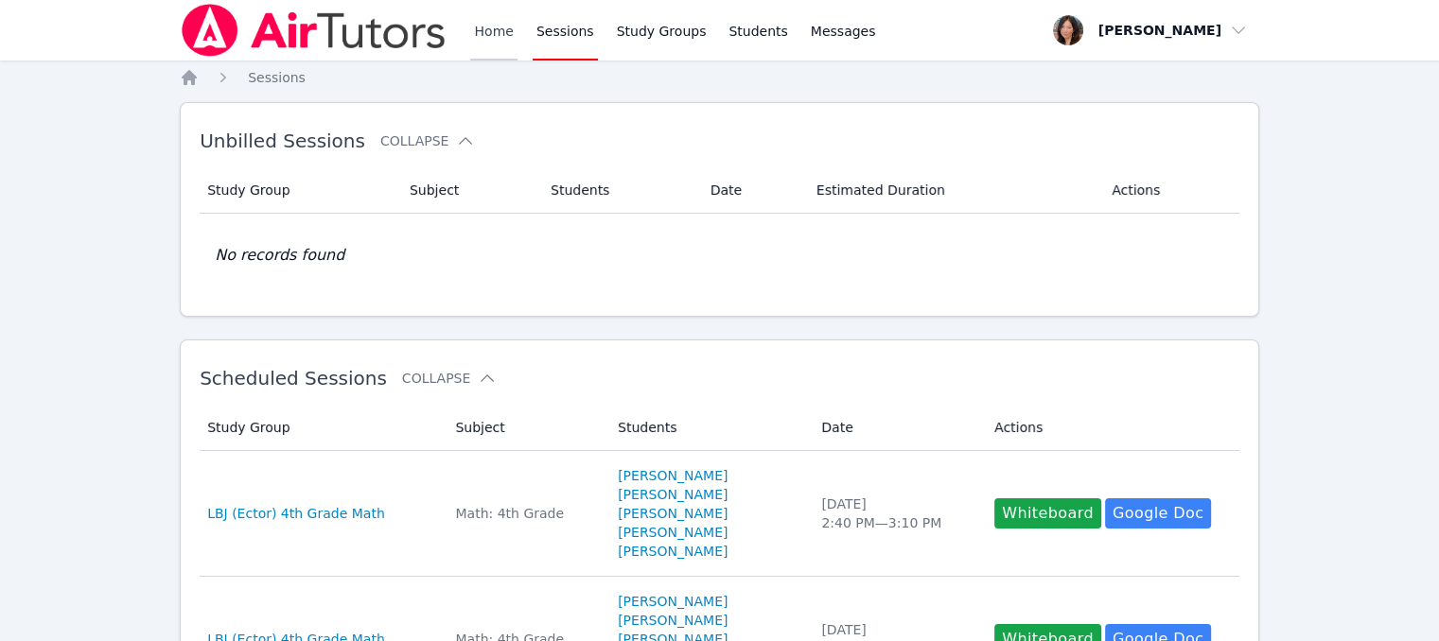
click at [501, 33] on link "Home" at bounding box center [493, 30] width 46 height 61
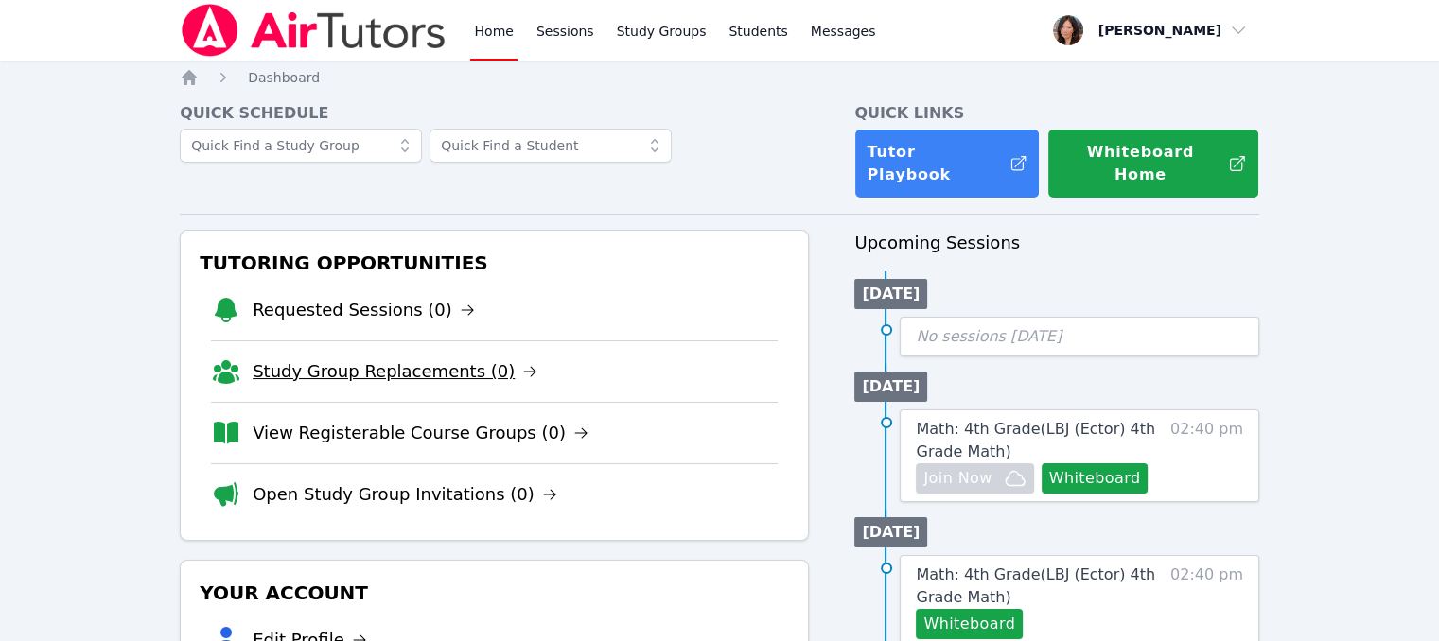
click at [424, 358] on link "Study Group Replacements (0)" at bounding box center [395, 371] width 285 height 26
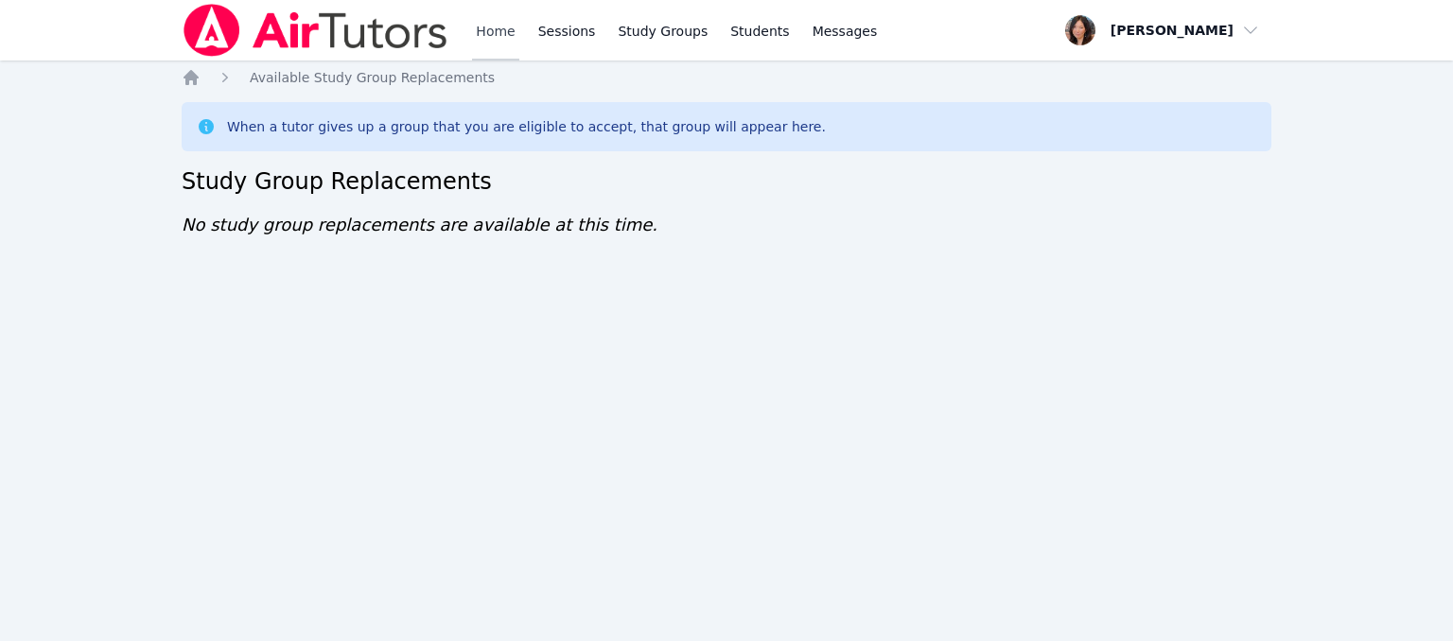
click at [512, 35] on link "Home" at bounding box center [495, 30] width 46 height 61
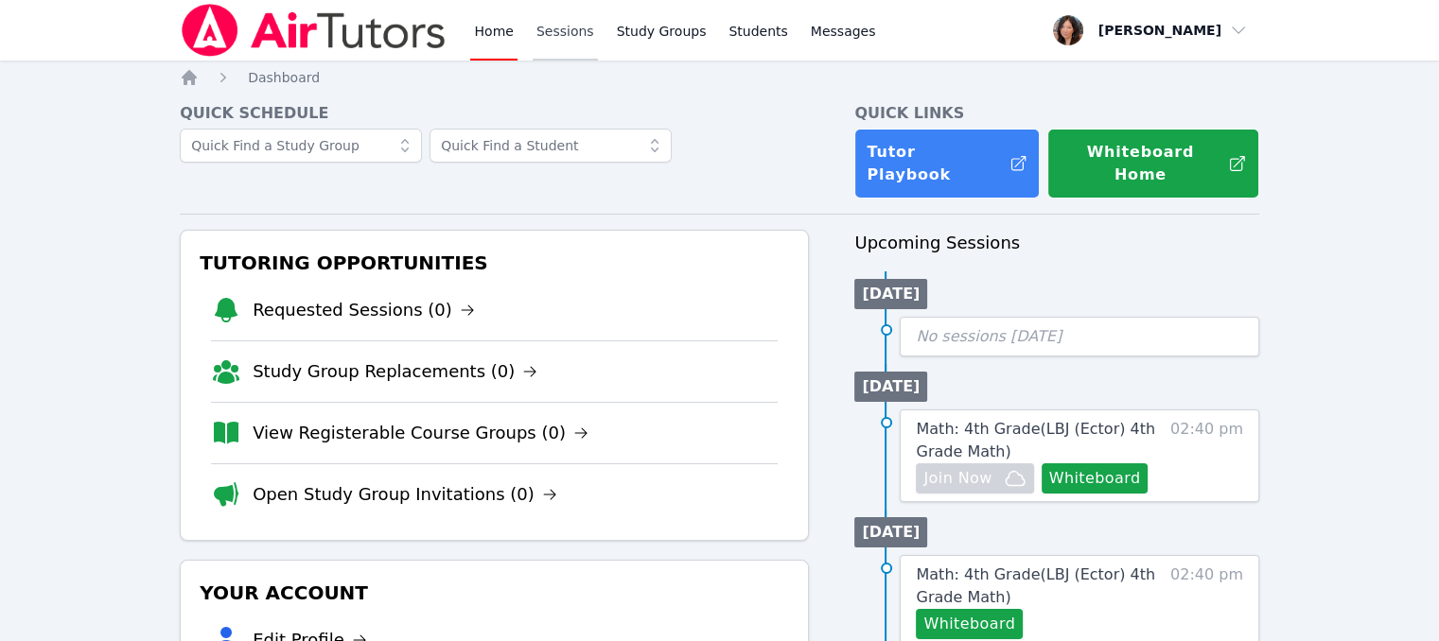
click at [543, 32] on link "Sessions" at bounding box center [564, 30] width 65 height 61
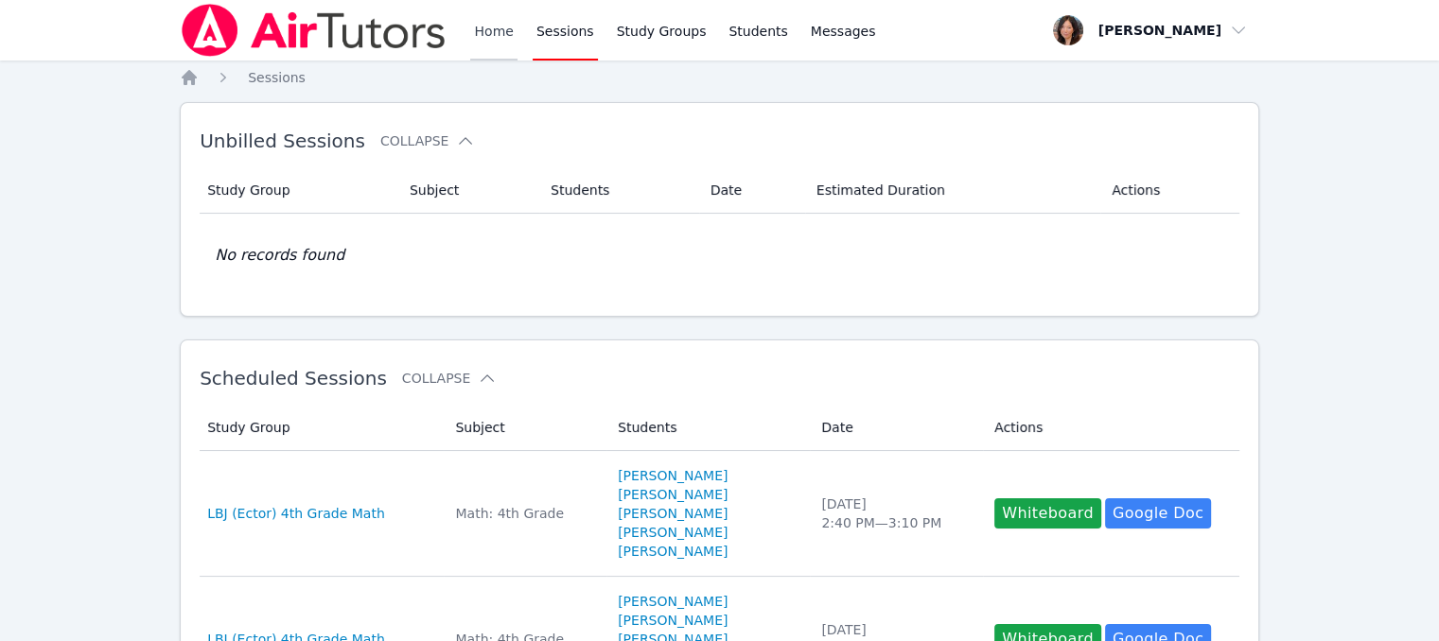
click at [507, 31] on link "Home" at bounding box center [493, 30] width 46 height 61
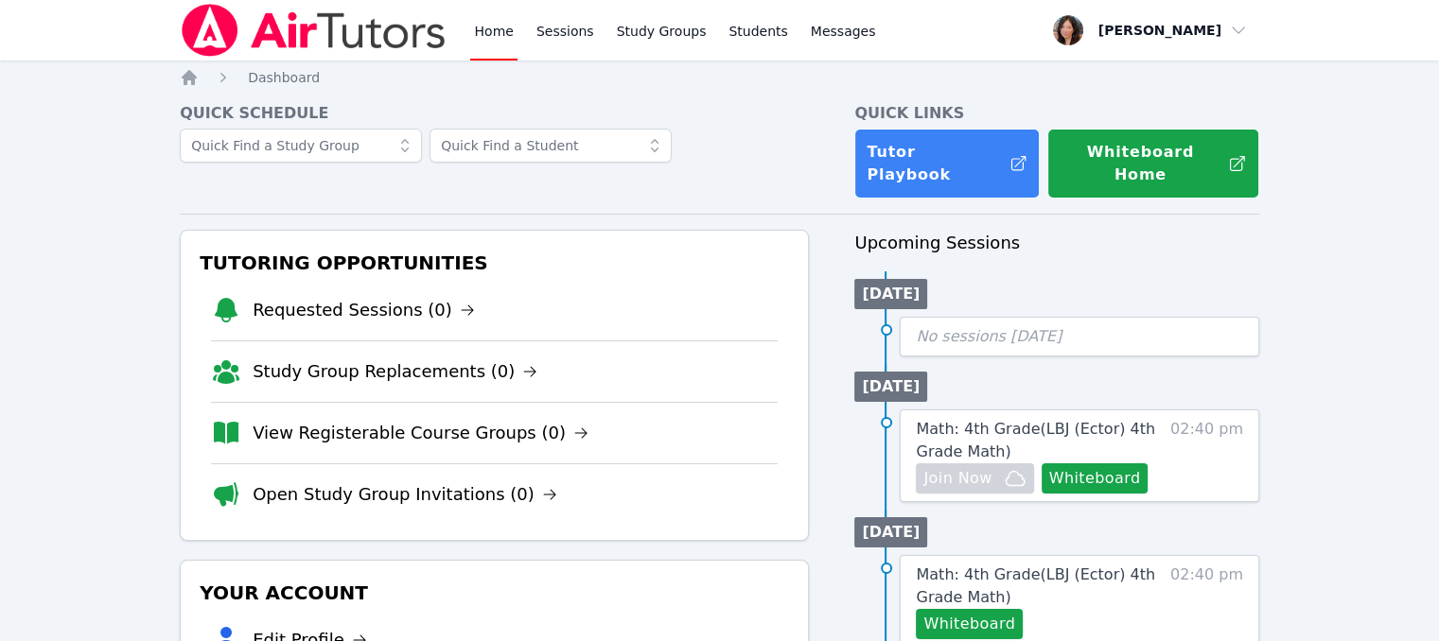
click at [507, 31] on link "Home" at bounding box center [493, 30] width 46 height 61
click at [560, 29] on link "Sessions" at bounding box center [564, 30] width 65 height 61
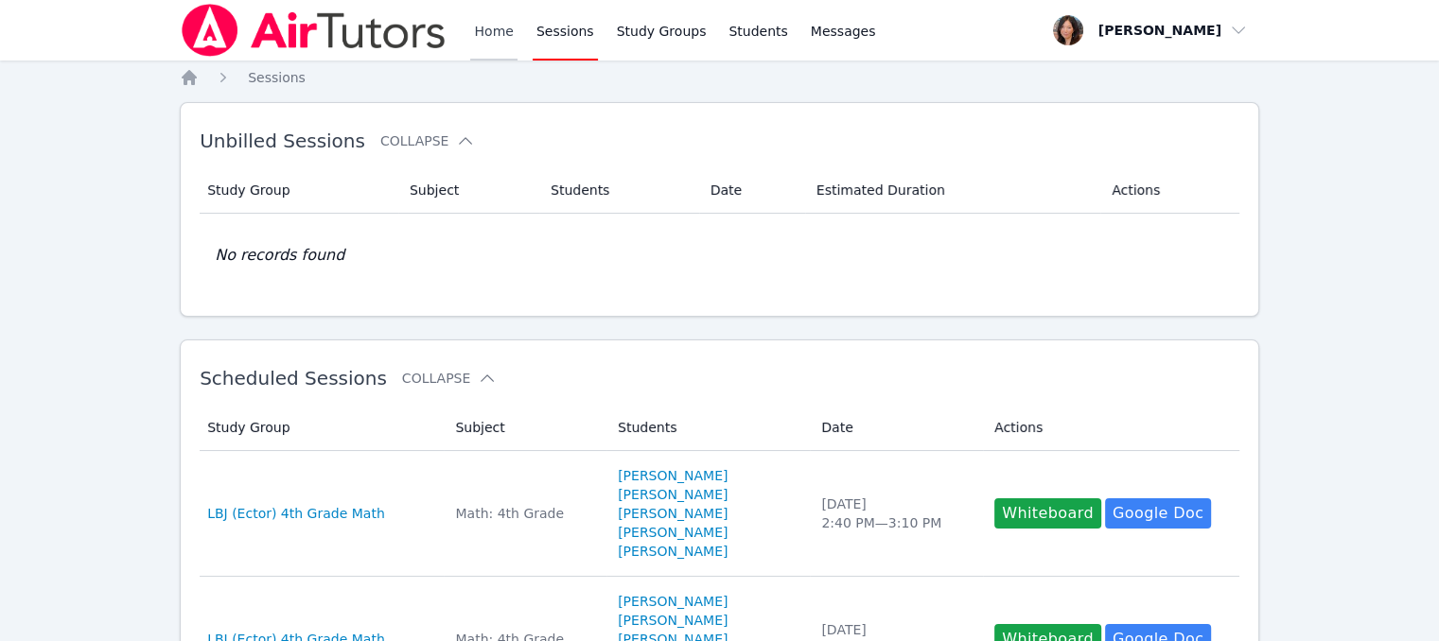
click at [470, 34] on link "Home" at bounding box center [493, 30] width 46 height 61
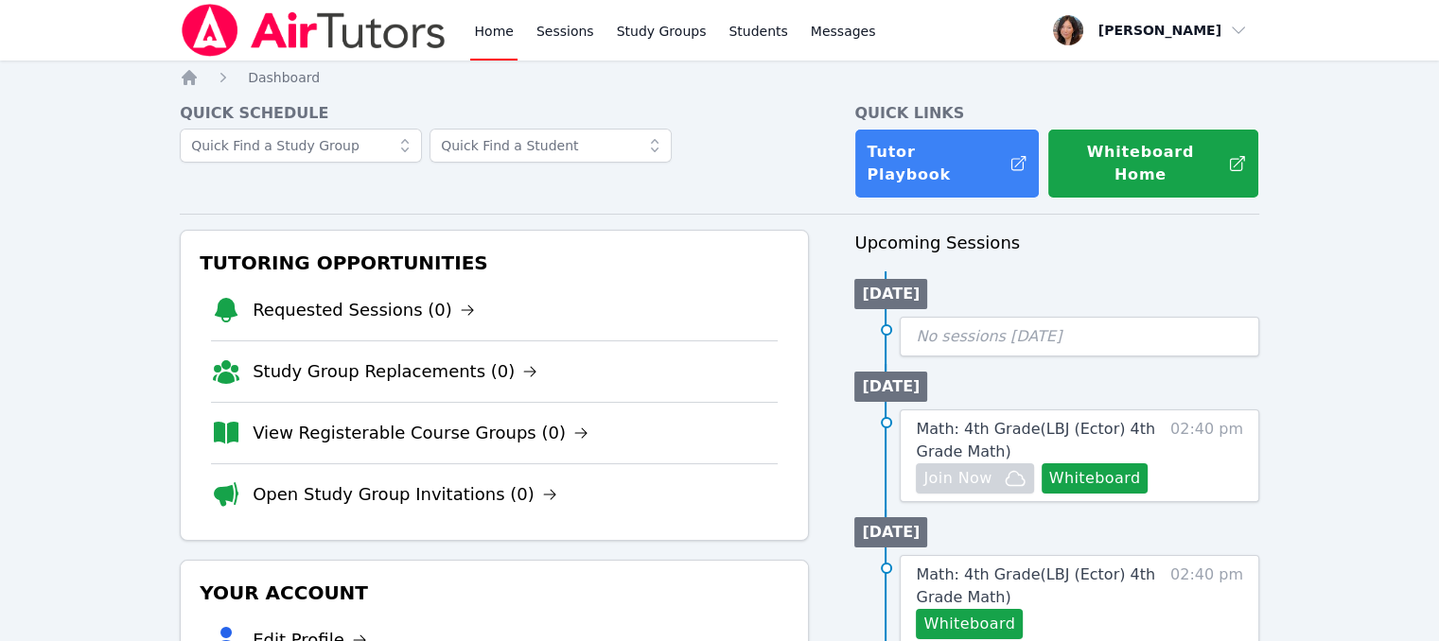
click at [470, 34] on link "Home" at bounding box center [493, 30] width 46 height 61
click at [376, 297] on link "Requested Sessions (0)" at bounding box center [364, 310] width 222 height 26
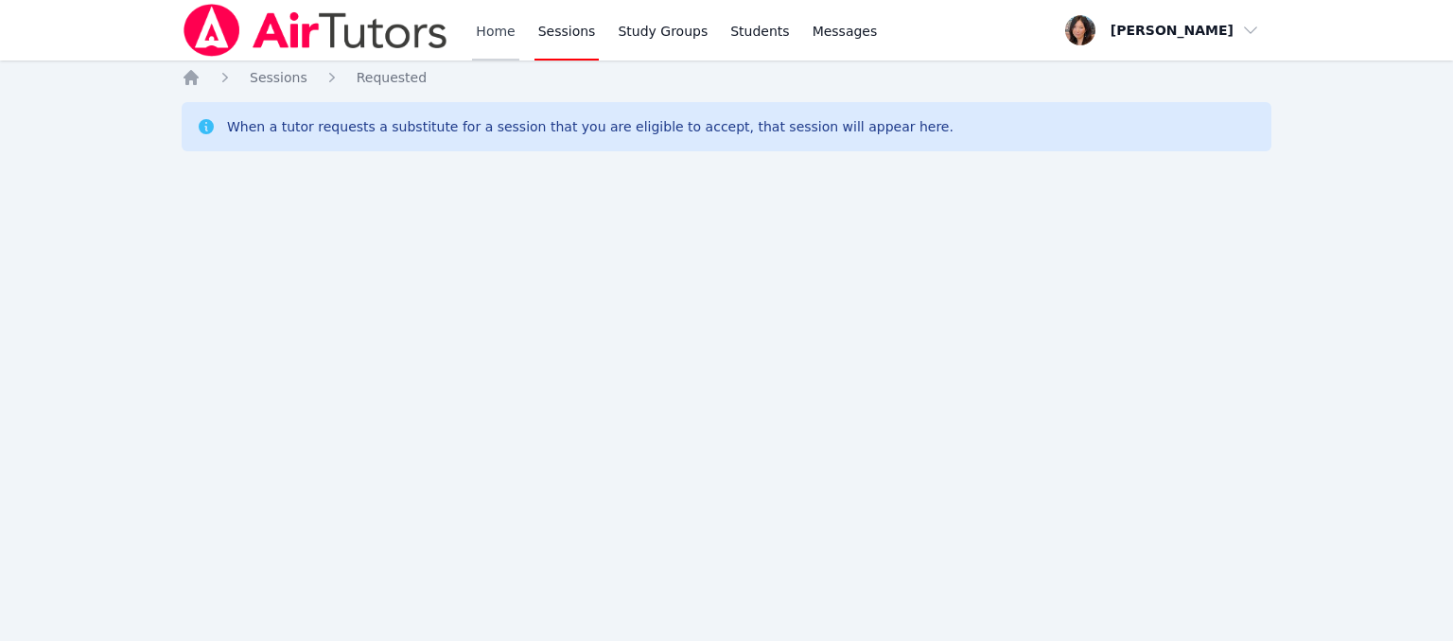
click at [507, 38] on link "Home" at bounding box center [495, 30] width 46 height 61
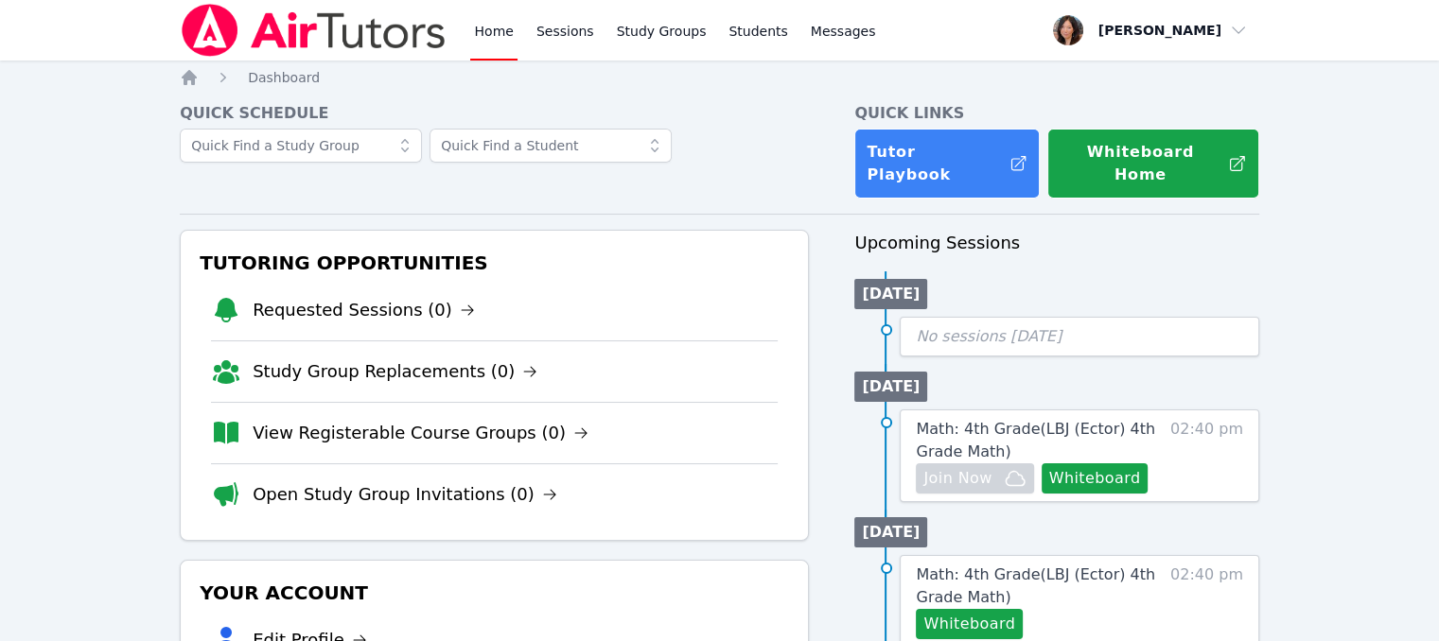
click at [412, 358] on link "Study Group Replacements (0)" at bounding box center [395, 371] width 285 height 26
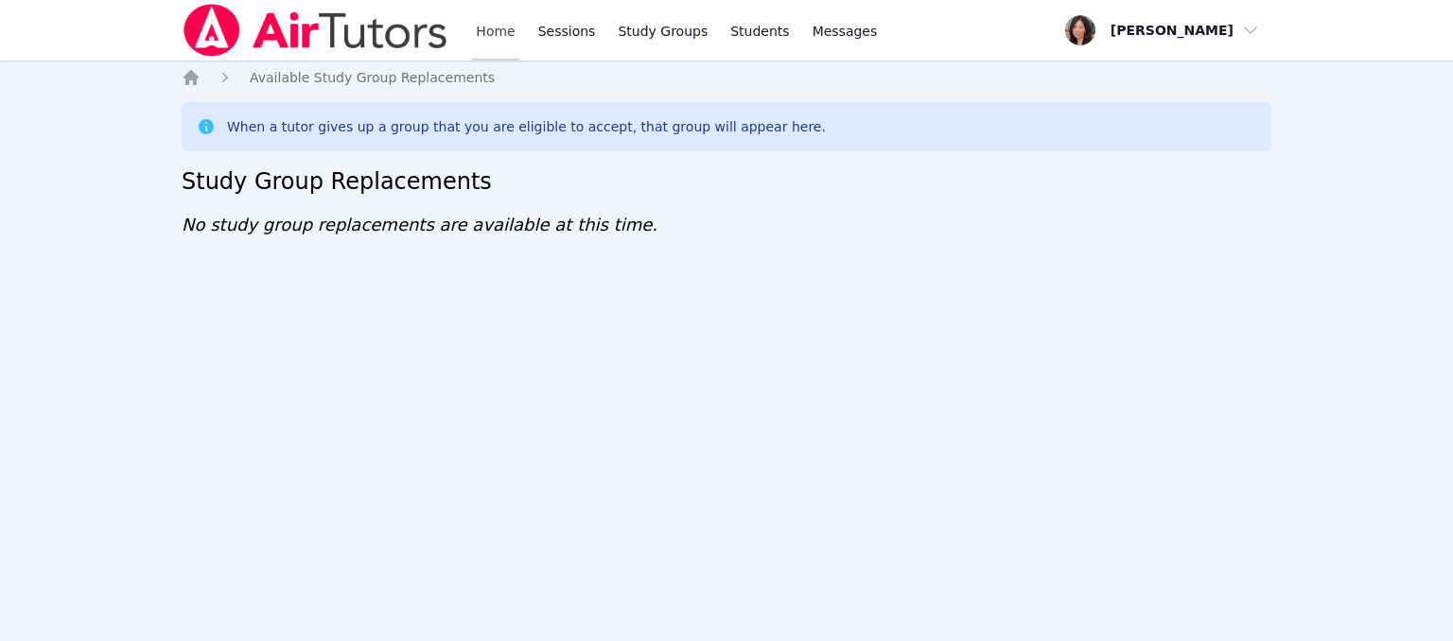
click at [478, 42] on link "Home" at bounding box center [495, 30] width 46 height 61
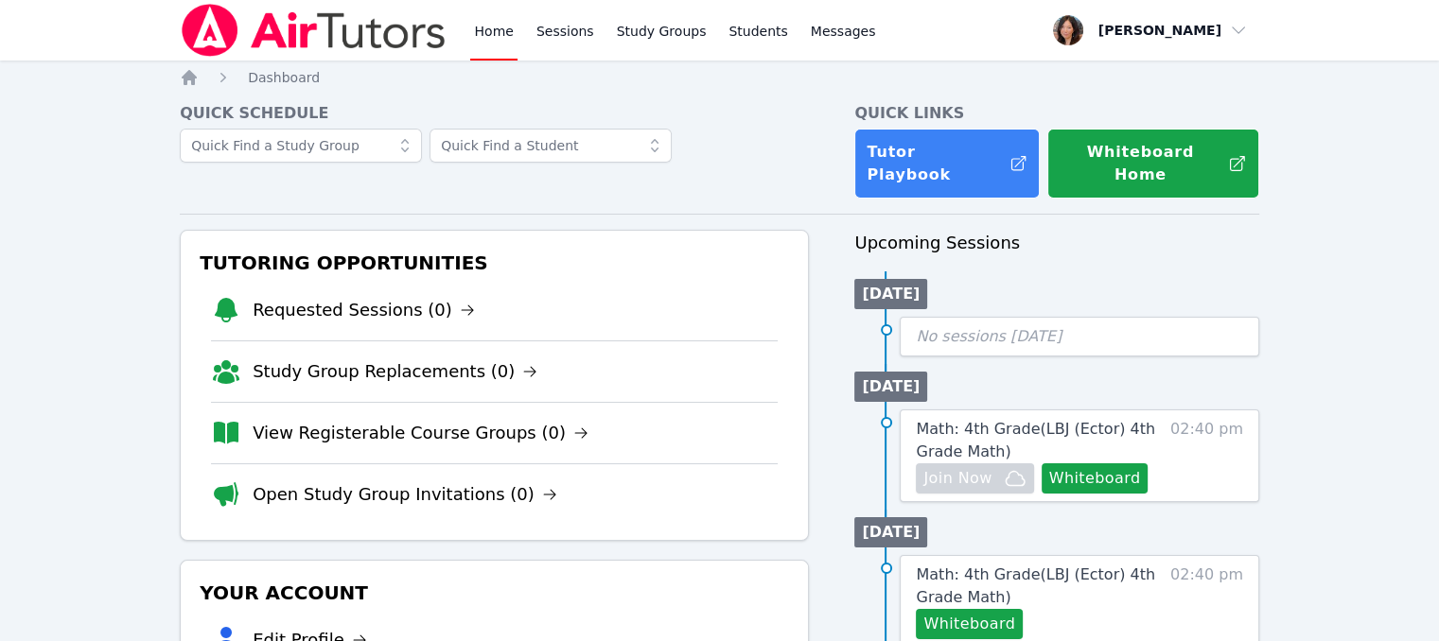
click at [394, 402] on li "View Registerable Course Groups (0)" at bounding box center [494, 432] width 567 height 61
click at [393, 420] on link "View Registerable Course Groups (0)" at bounding box center [421, 433] width 336 height 26
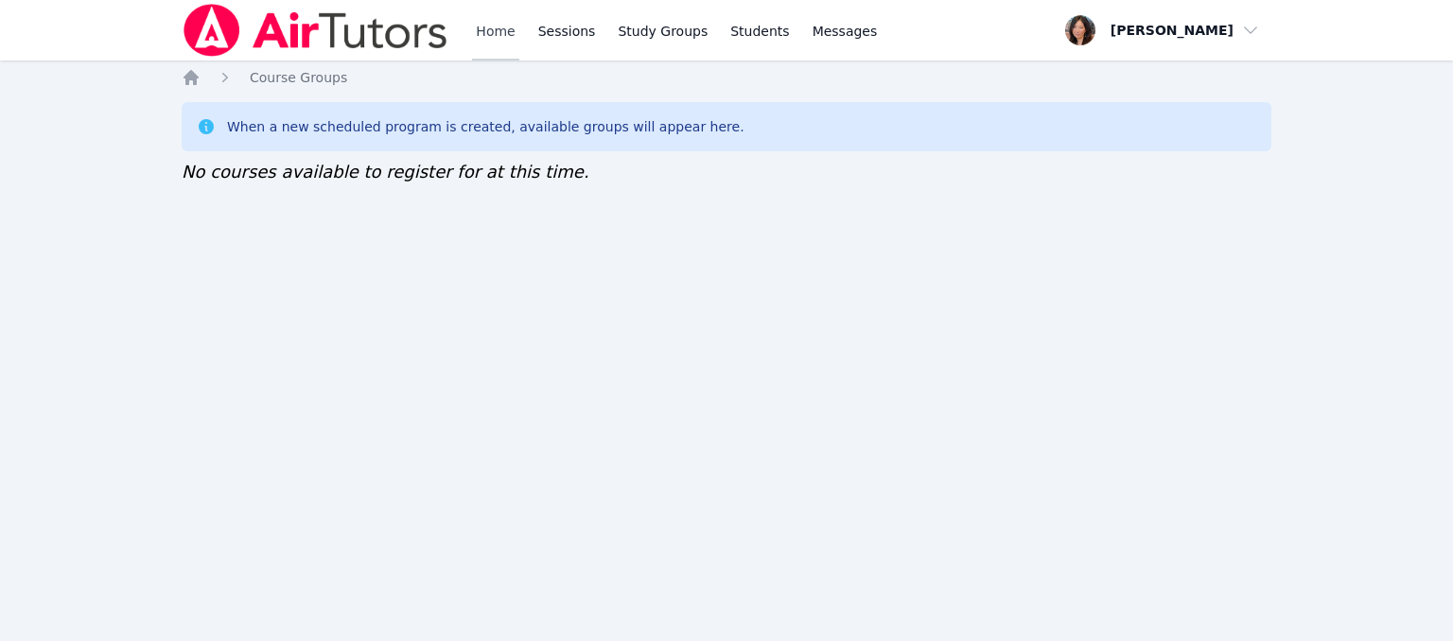
click at [490, 39] on link "Home" at bounding box center [495, 30] width 46 height 61
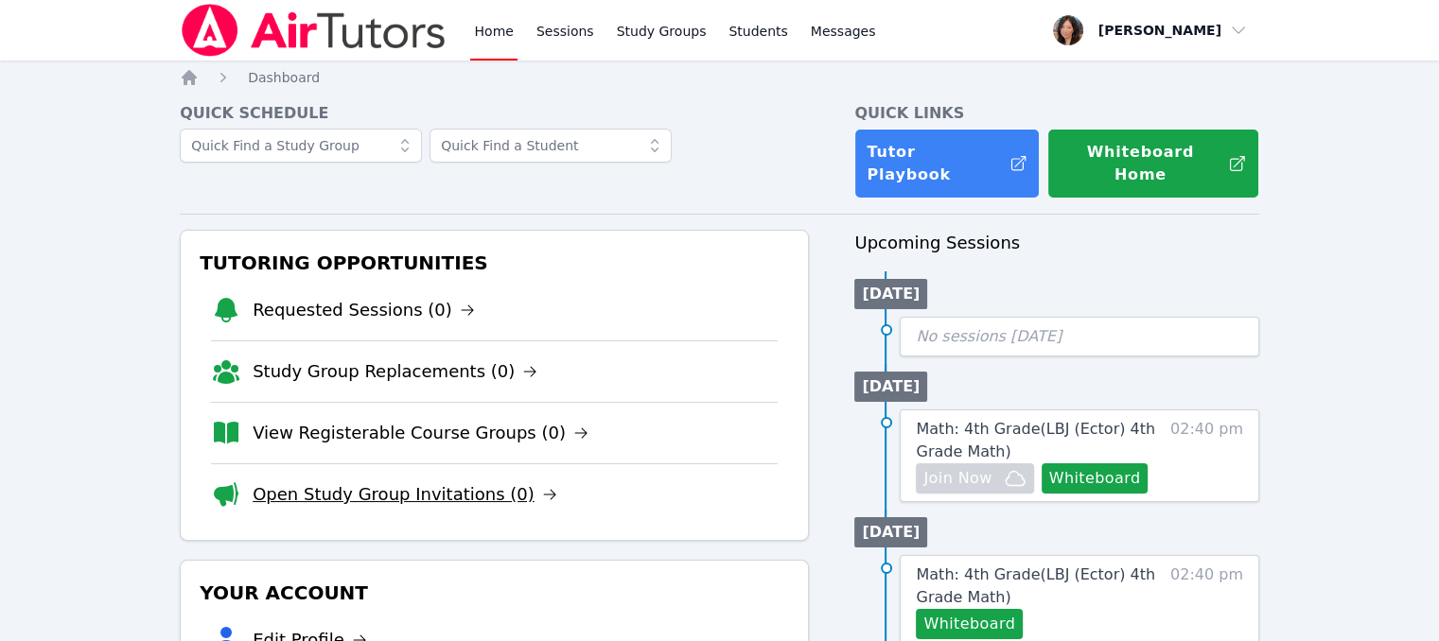
click at [397, 481] on link "Open Study Group Invitations (0)" at bounding box center [405, 494] width 305 height 26
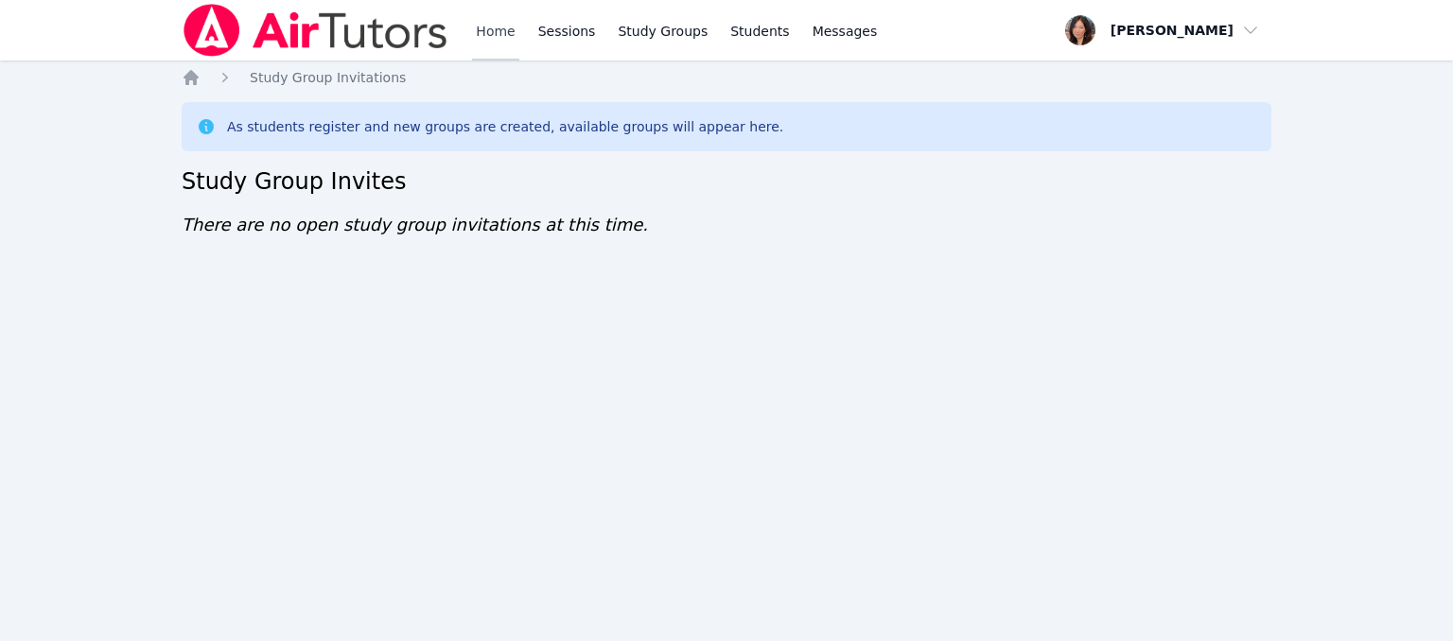
click at [488, 39] on link "Home" at bounding box center [495, 30] width 46 height 61
